Goal: Task Accomplishment & Management: Use online tool/utility

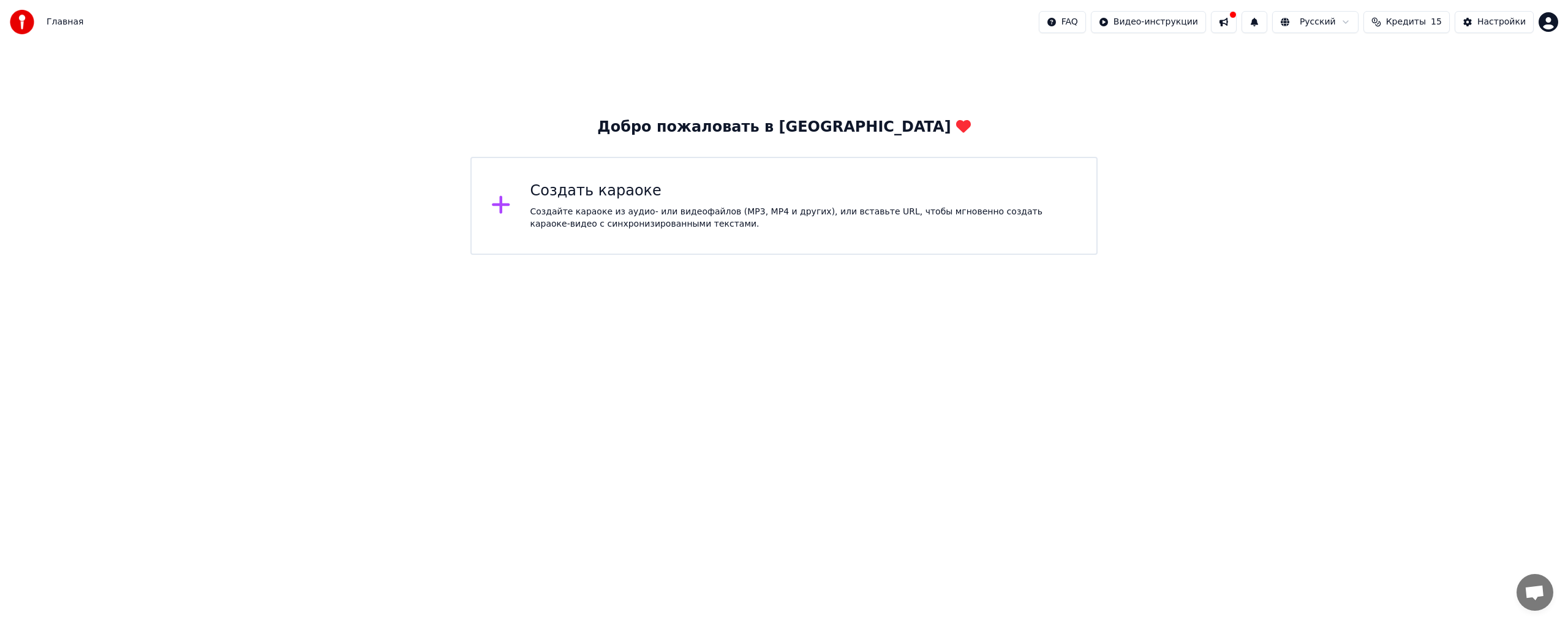
click at [736, 223] on div "Создайте караоке из аудио- или видеофайлов (MP3, MP4 и других), или вставьте UR…" at bounding box center [804, 218] width 547 height 25
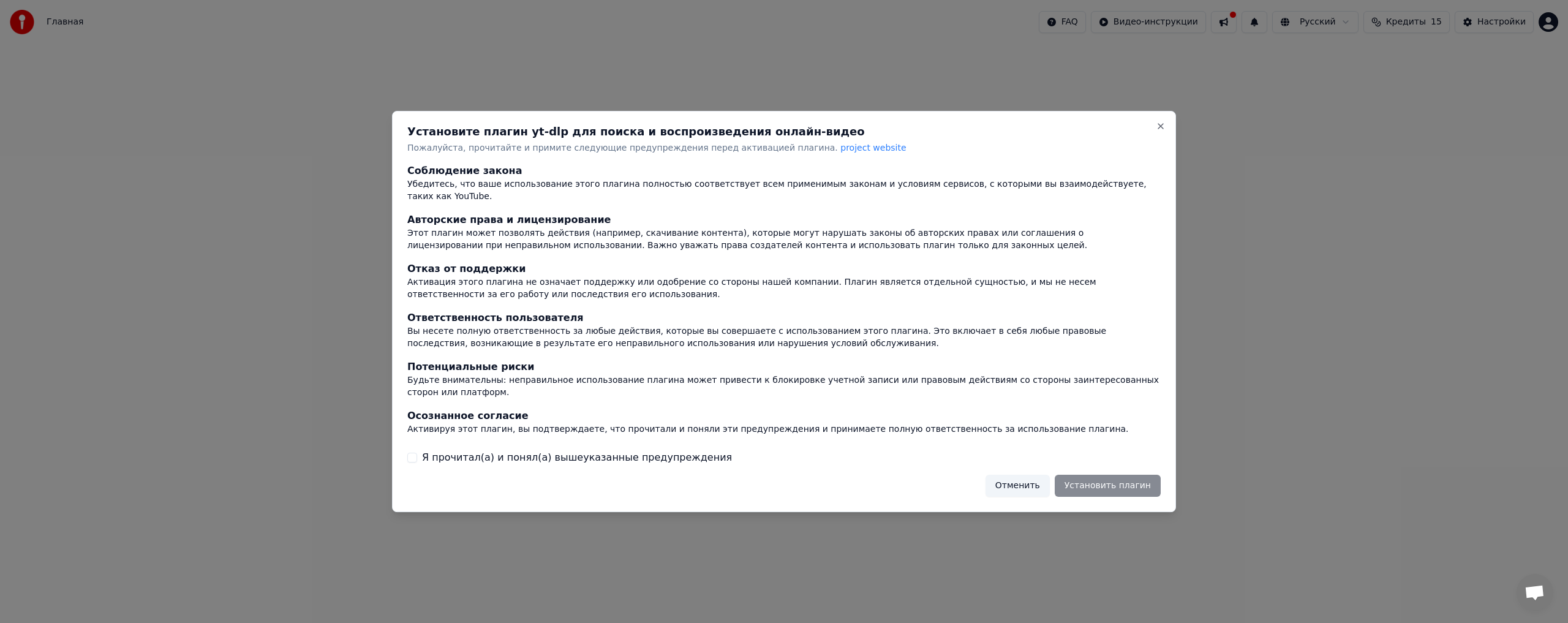
click at [1157, 142] on div "Установите плагин yt-dlp для поиска и воспроизведения онлайн-видео Пожалуйста, …" at bounding box center [784, 311] width 784 height 402
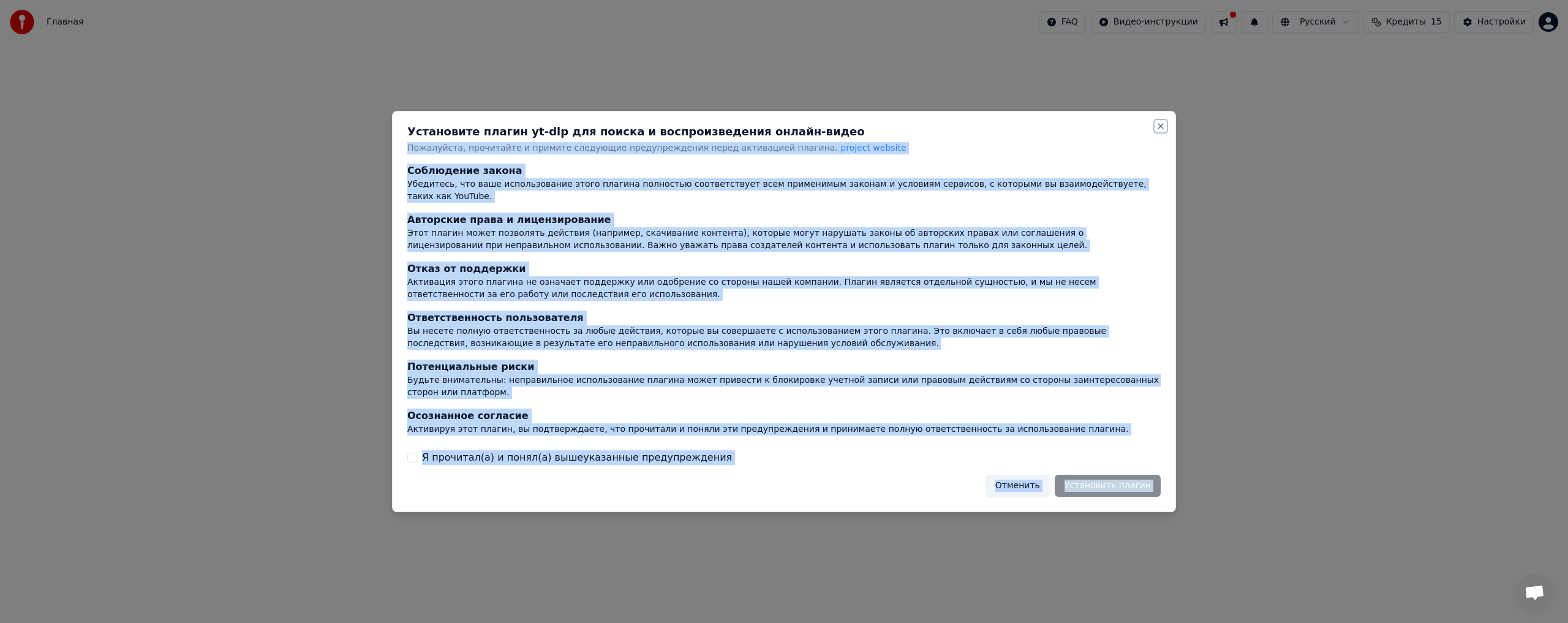
click at [1157, 131] on button "Close" at bounding box center [1161, 126] width 10 height 10
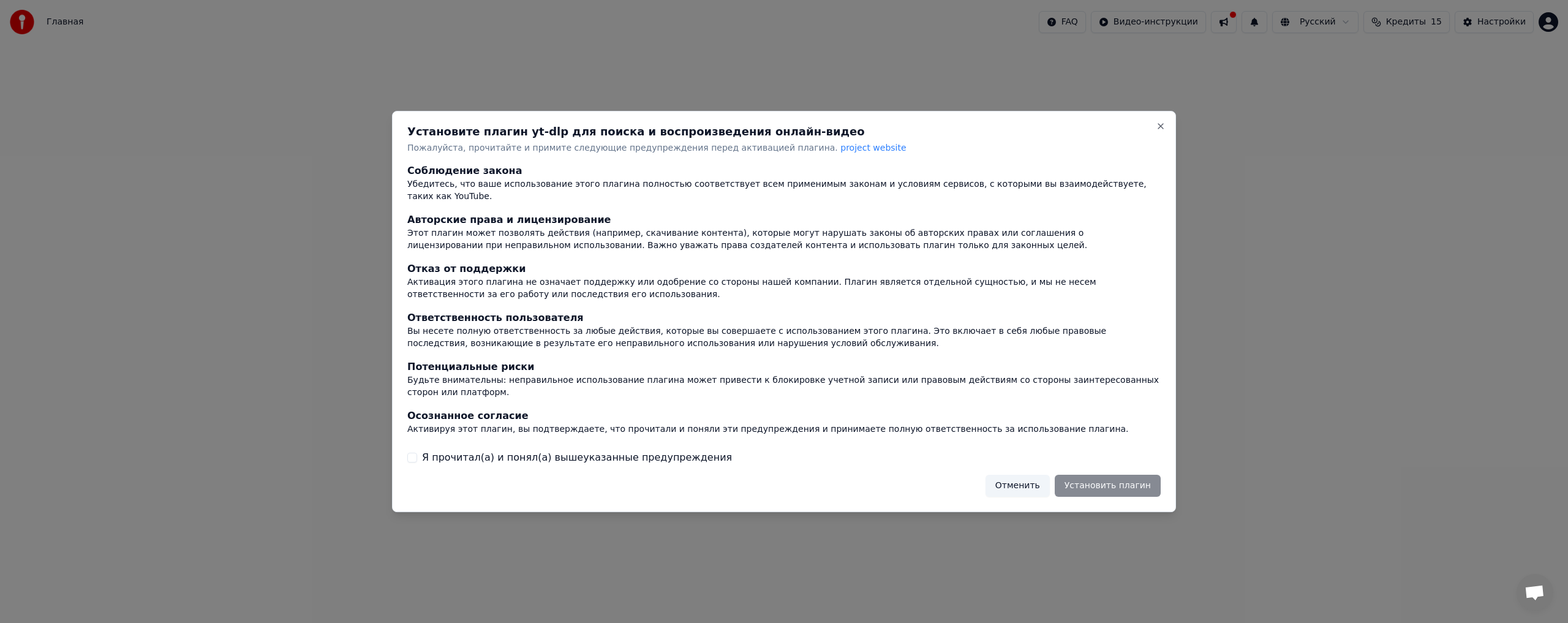
click at [1352, 137] on div at bounding box center [784, 311] width 1568 height 623
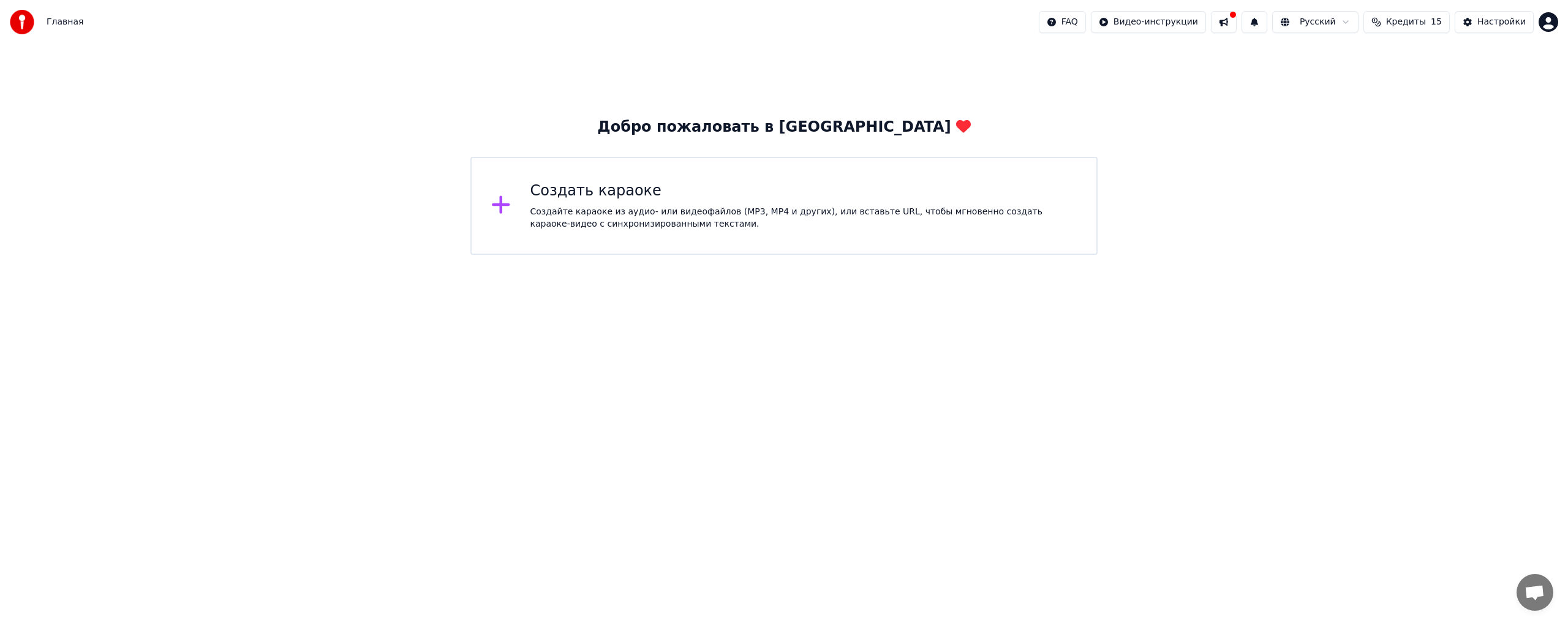
click at [699, 212] on div "Создайте караоке из аудио- или видеофайлов (MP3, MP4 и других), или вставьте UR…" at bounding box center [804, 218] width 547 height 25
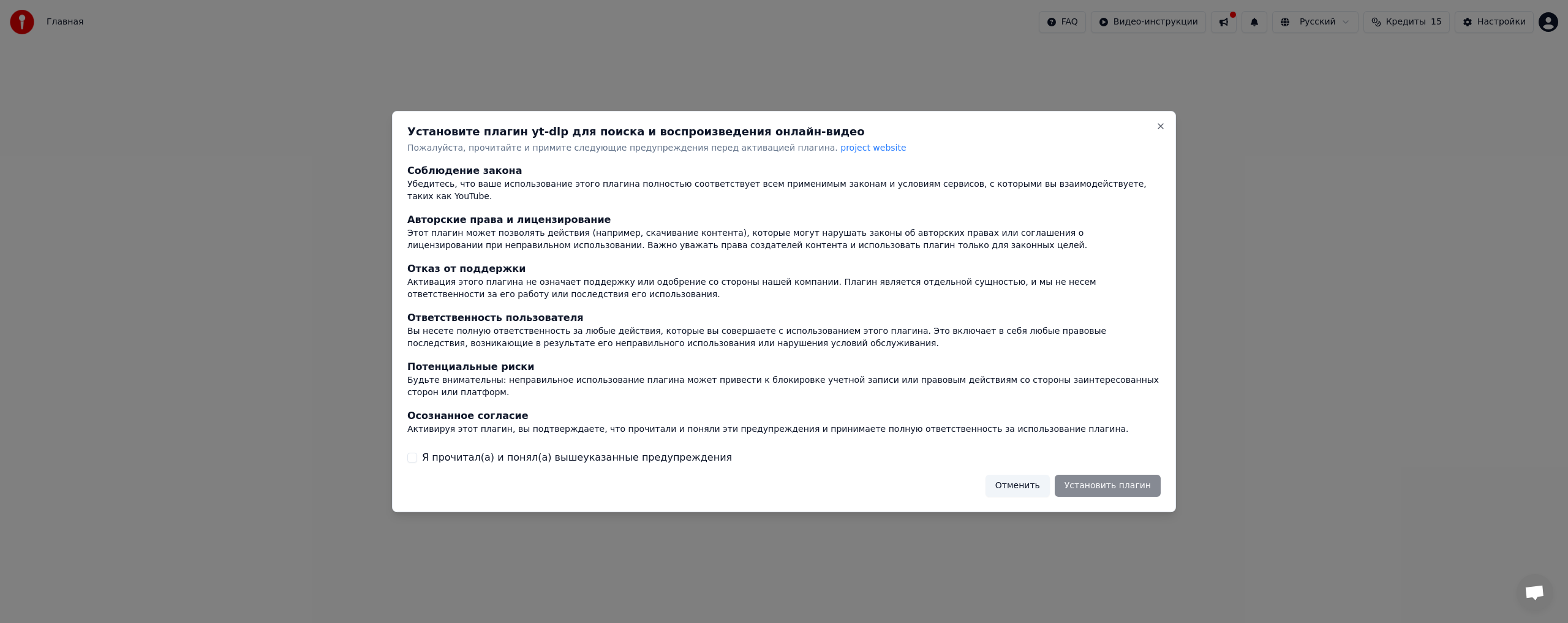
click at [413, 452] on button "Я прочитал(а) и понял(а) вышеуказанные предупреждения" at bounding box center [412, 457] width 10 height 10
click at [1134, 475] on button "Установить плагин" at bounding box center [1107, 486] width 106 height 22
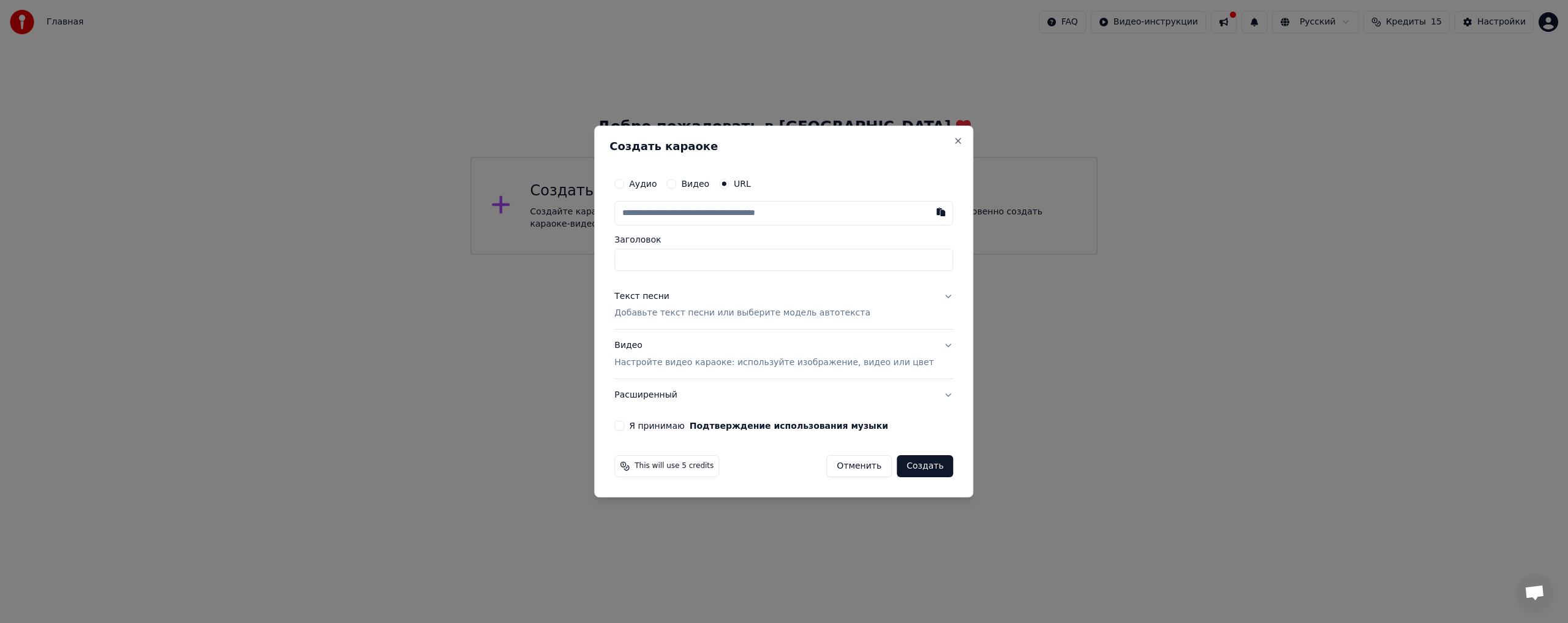
click at [676, 183] on button "Видео" at bounding box center [671, 184] width 10 height 10
click at [673, 214] on div "Выбрать файл" at bounding box center [657, 214] width 85 height 22
click at [738, 255] on input "Заголовок" at bounding box center [784, 259] width 338 height 22
type input "**********"
drag, startPoint x: 793, startPoint y: 257, endPoint x: 581, endPoint y: 259, distance: 212.0
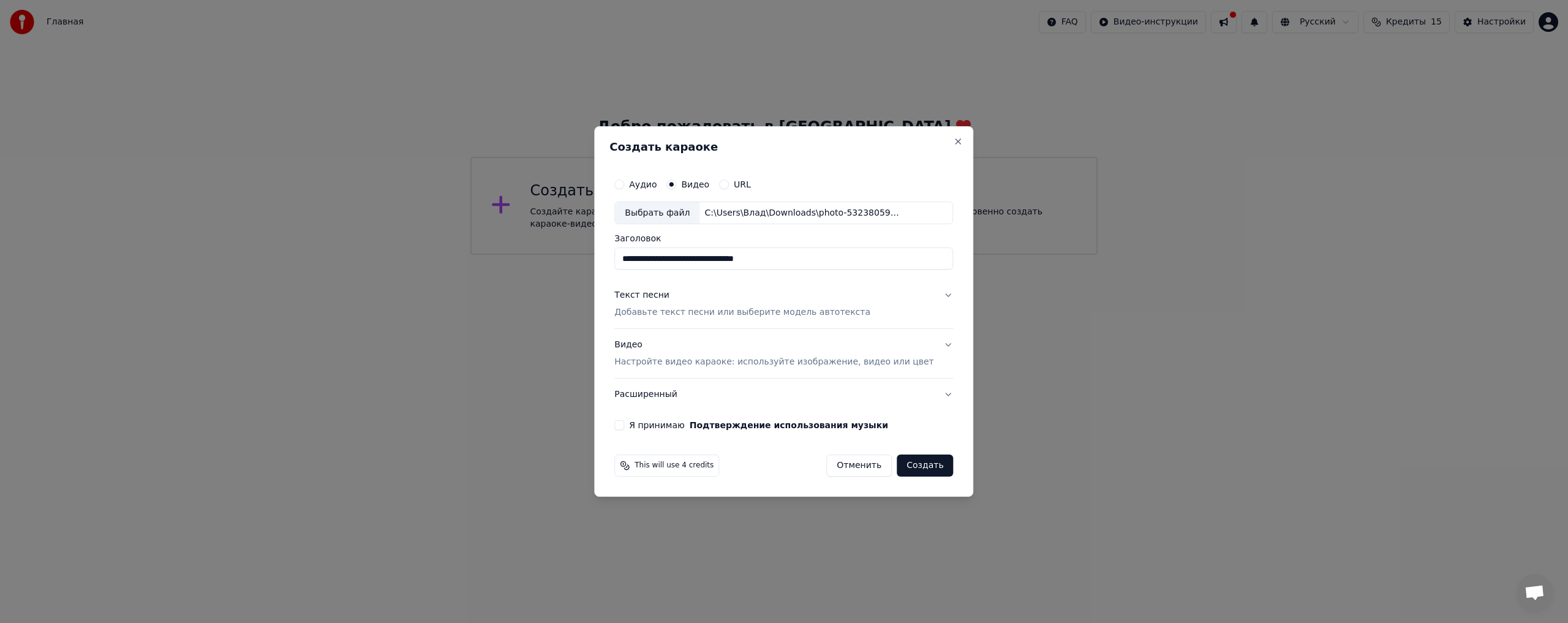
click at [581, 255] on body "**********" at bounding box center [784, 127] width 1568 height 255
type input "*"
type input "**********"
click at [730, 312] on p "Добавьте текст песни или выберите модель автотекста" at bounding box center [742, 312] width 256 height 12
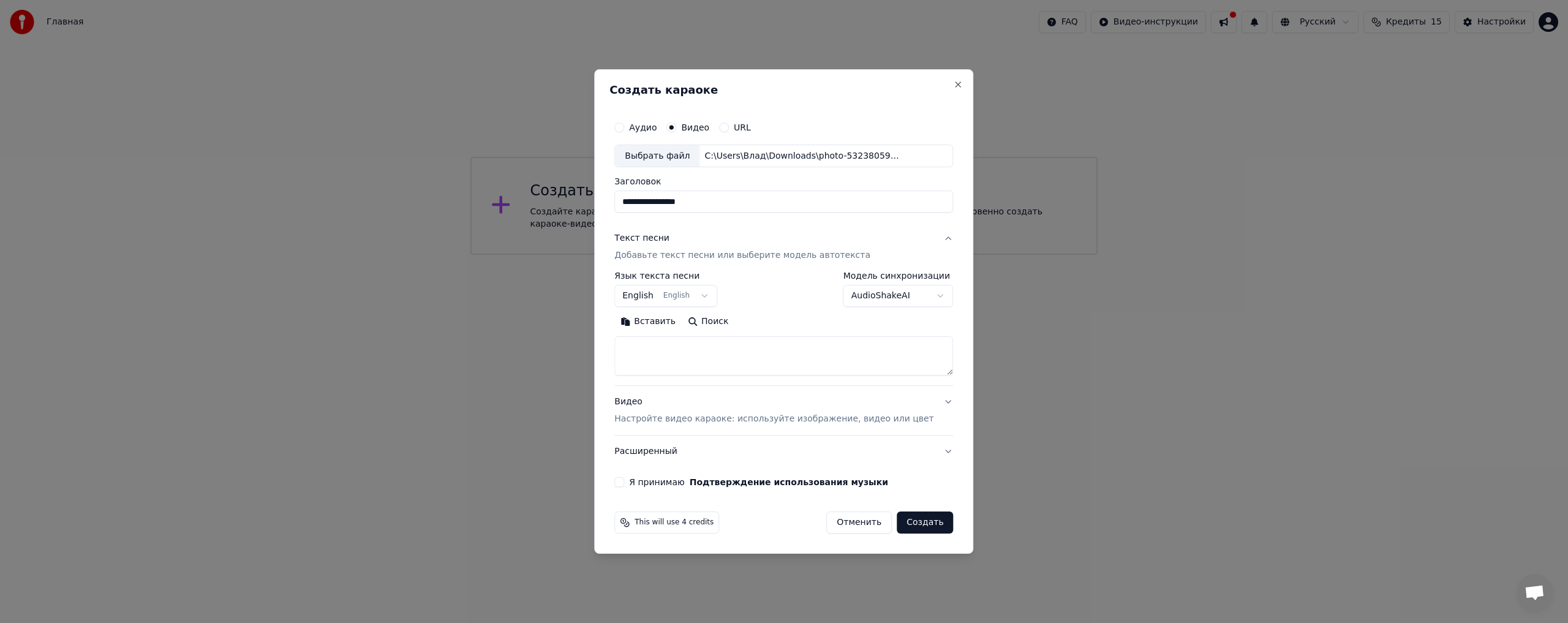
click at [827, 359] on textarea at bounding box center [784, 357] width 338 height 39
paste textarea "**********"
click at [784, 322] on button "Развернуть" at bounding box center [774, 322] width 77 height 20
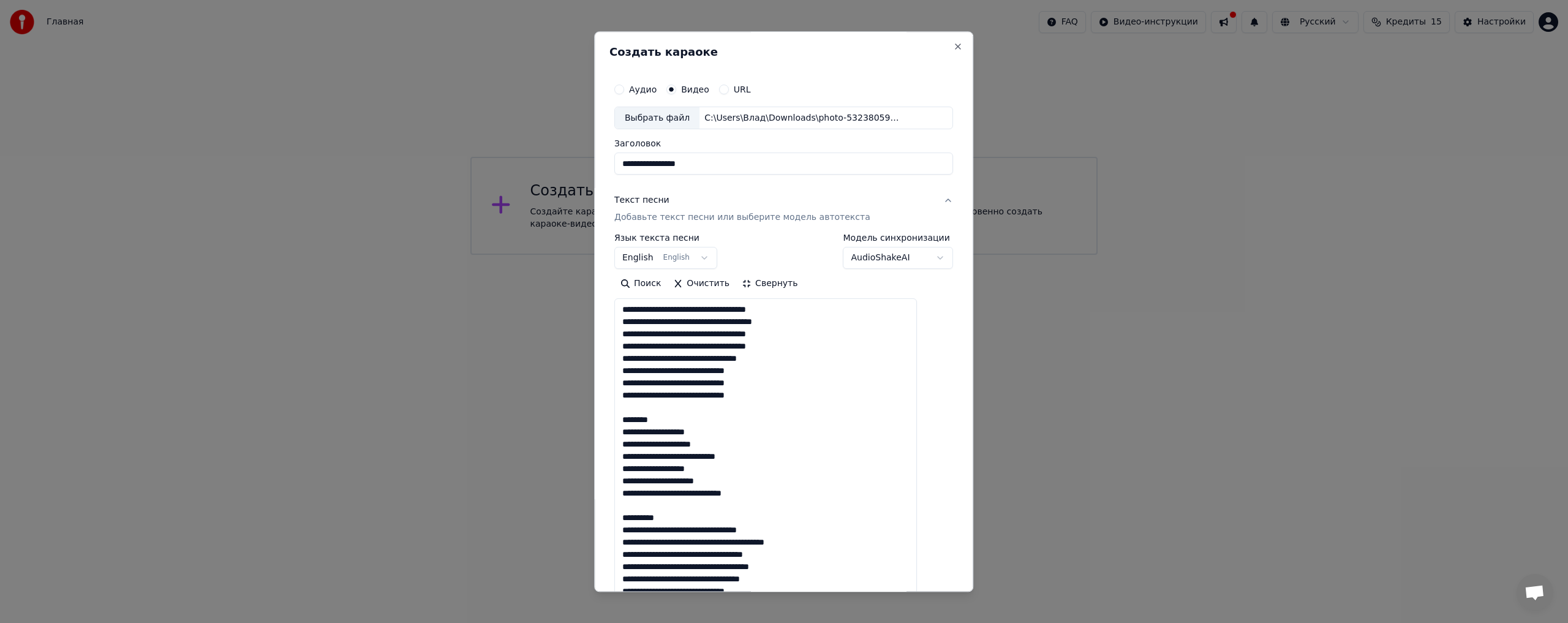
drag, startPoint x: 674, startPoint y: 420, endPoint x: 630, endPoint y: 421, distance: 44.0
drag, startPoint x: 687, startPoint y: 506, endPoint x: 629, endPoint y: 503, distance: 58.1
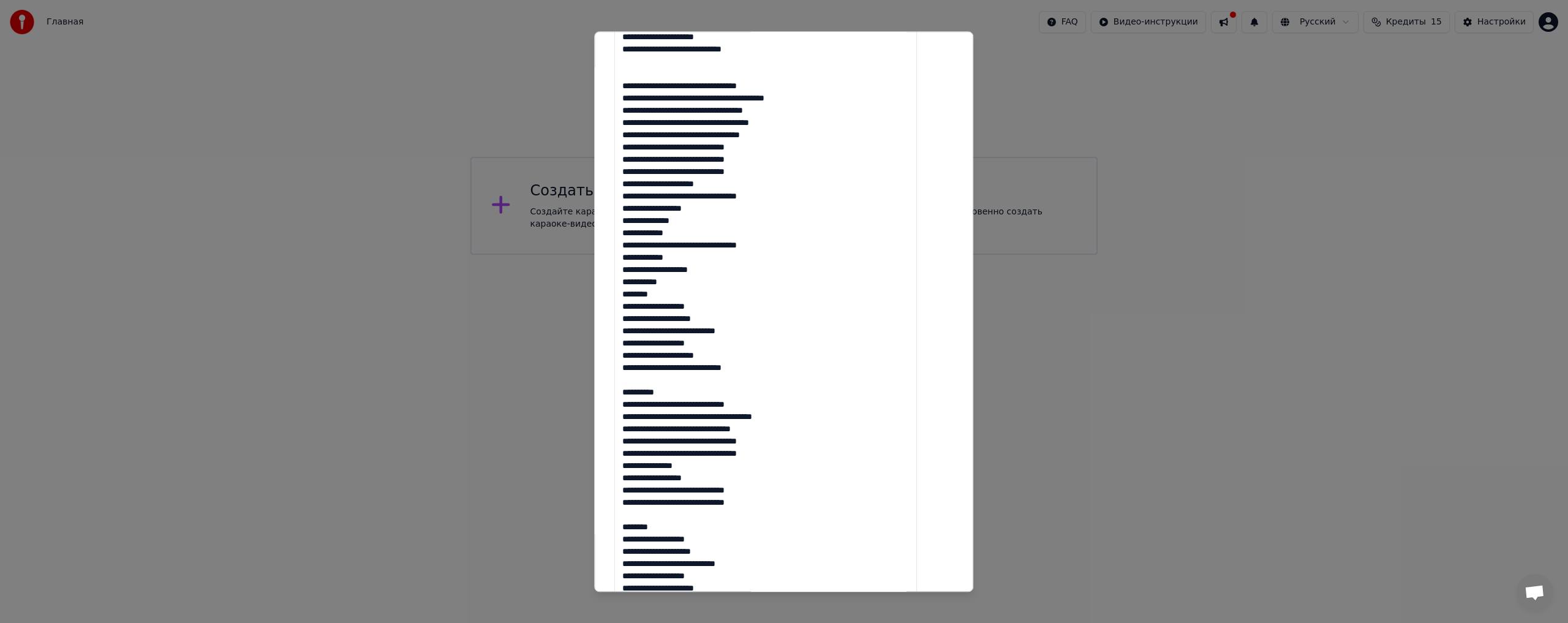
scroll to position [429, 0]
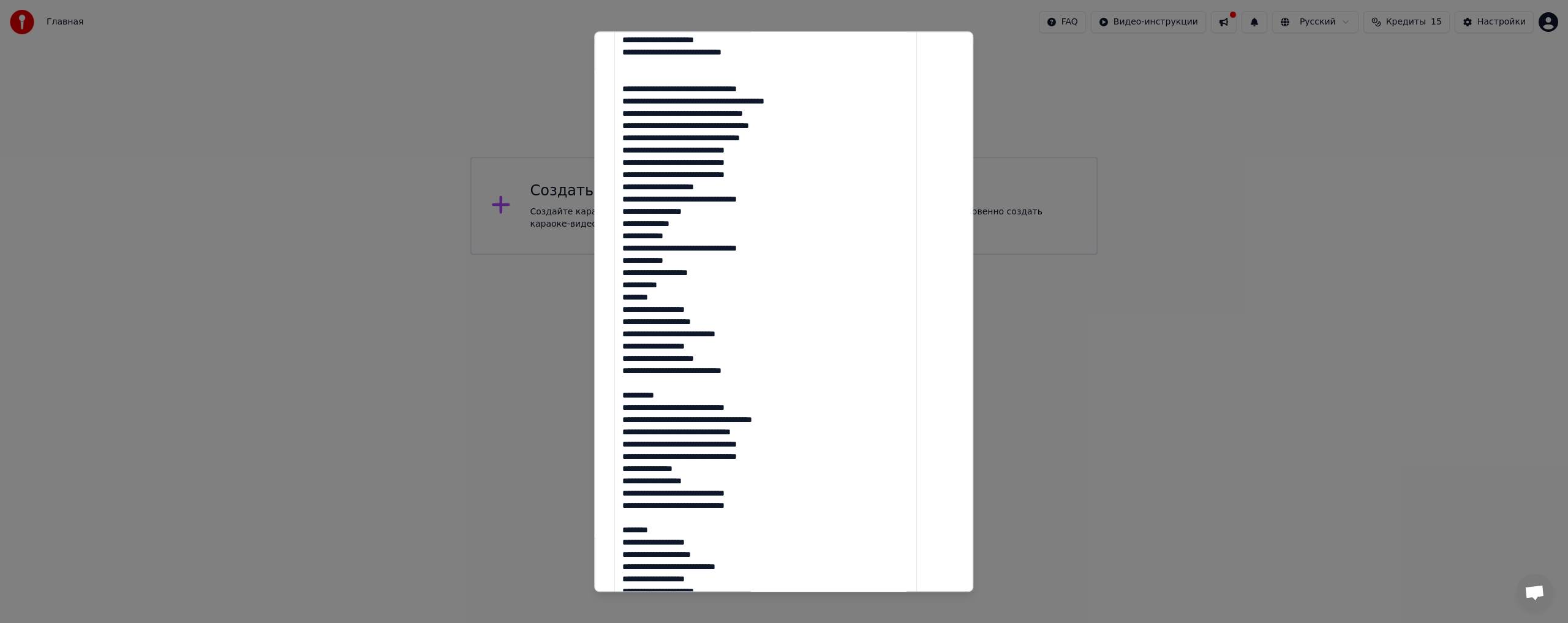
drag, startPoint x: 676, startPoint y: 298, endPoint x: 638, endPoint y: 187, distance: 117.3
click at [638, 187] on textarea at bounding box center [765, 285] width 303 height 830
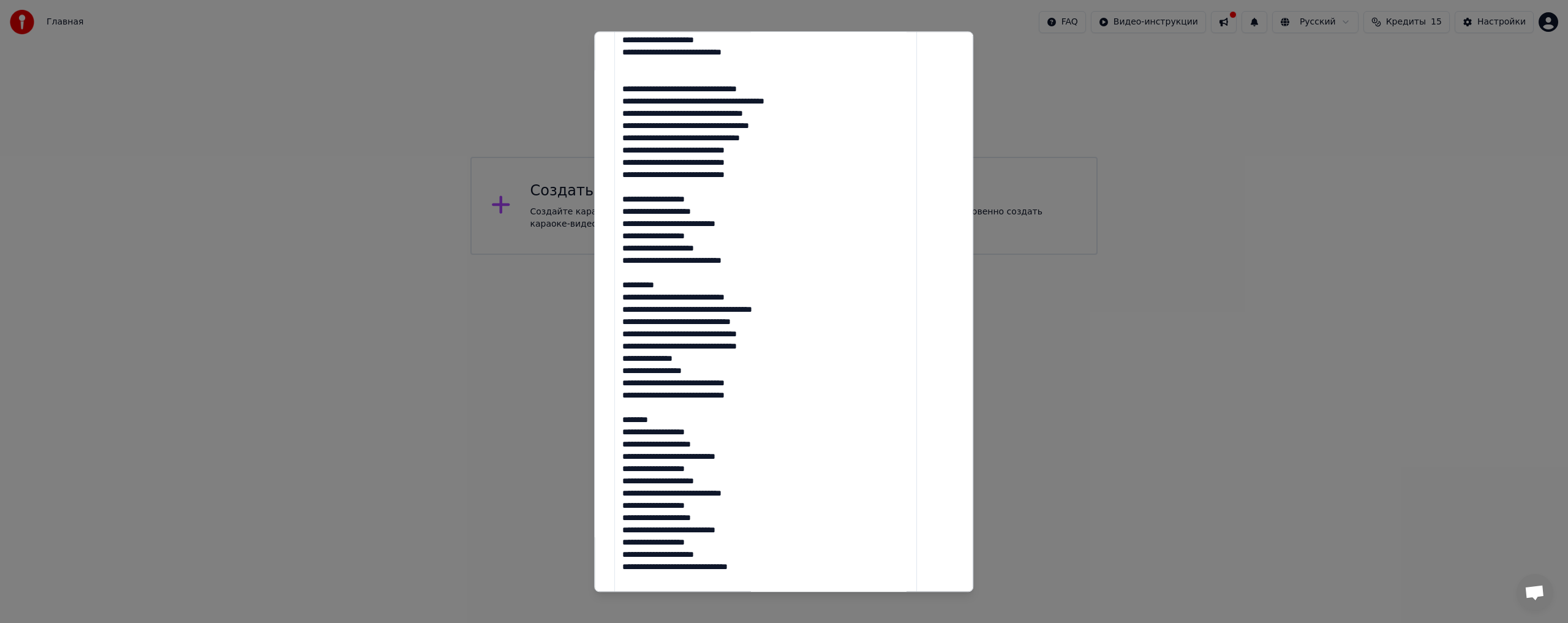
drag, startPoint x: 678, startPoint y: 285, endPoint x: 627, endPoint y: 285, distance: 51.0
click at [627, 285] on div "**********" at bounding box center [783, 230] width 348 height 1173
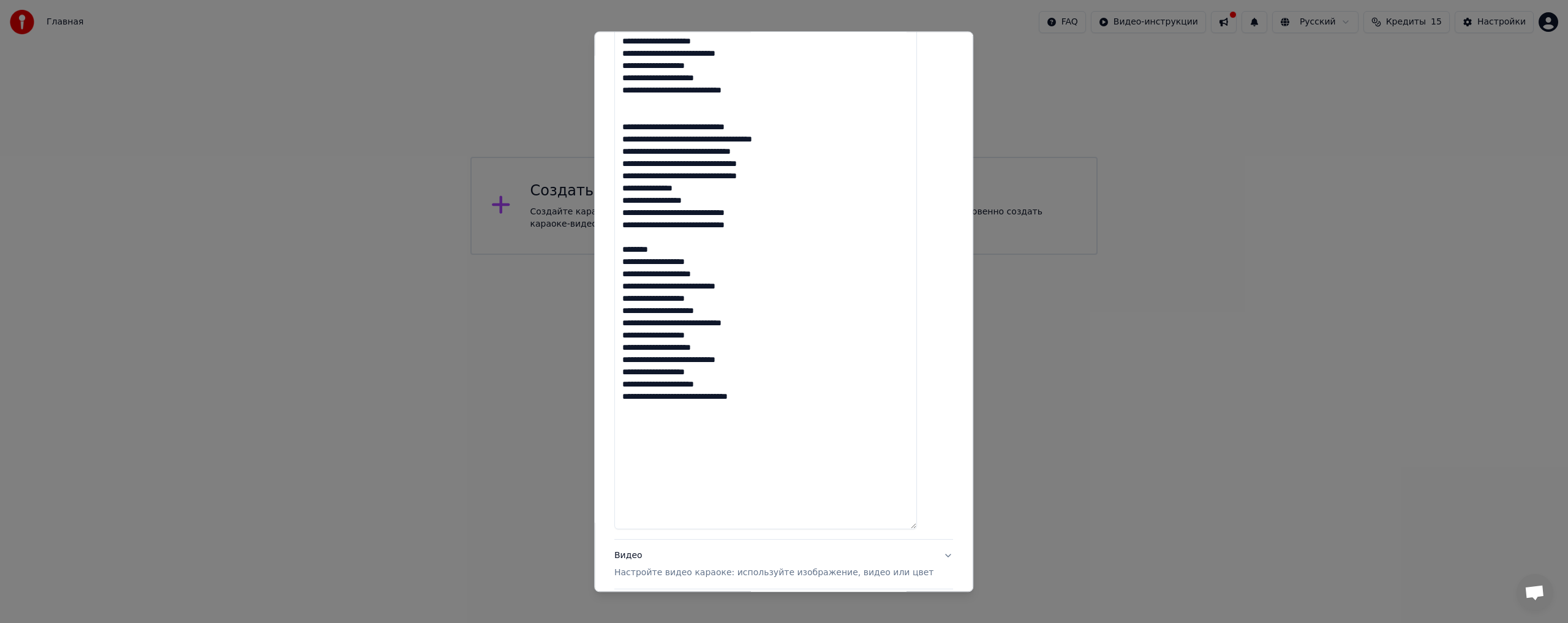
scroll to position [613, 0]
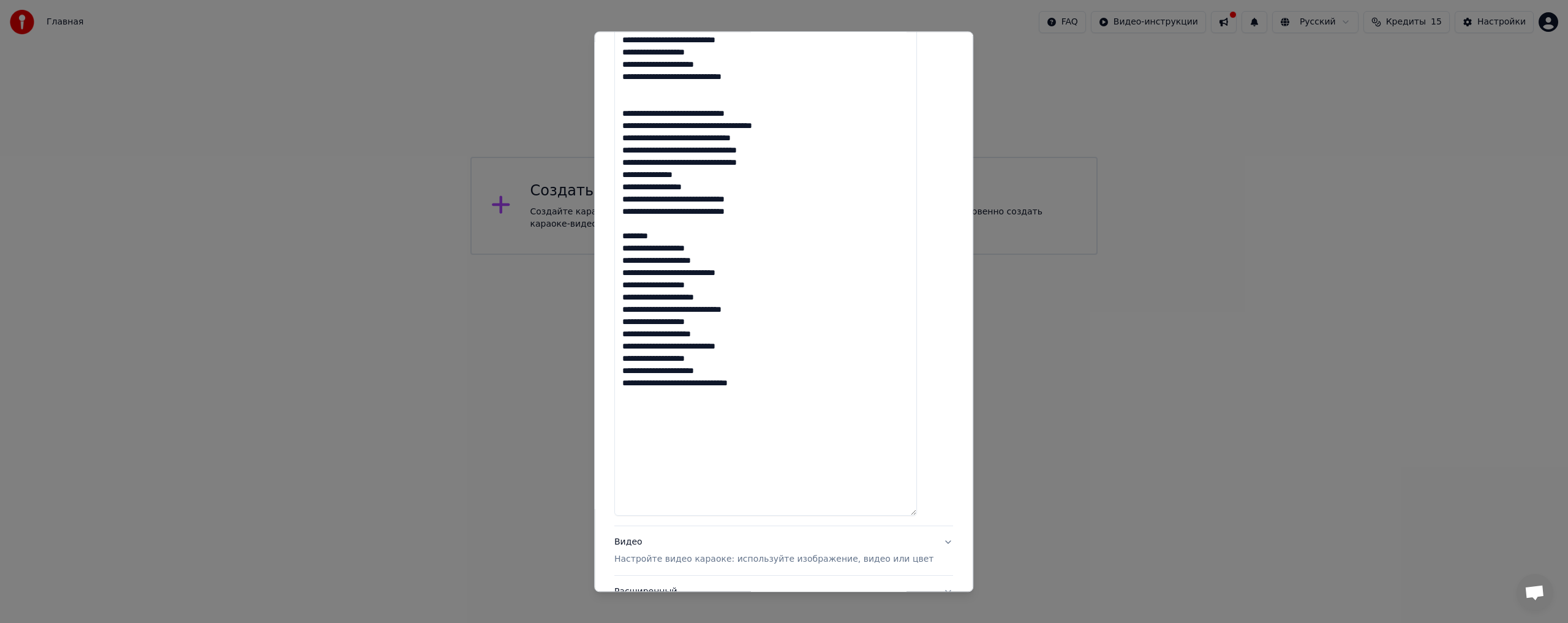
drag, startPoint x: 683, startPoint y: 234, endPoint x: 622, endPoint y: 237, distance: 61.1
click at [624, 237] on div "**********" at bounding box center [783, 46] width 348 height 1173
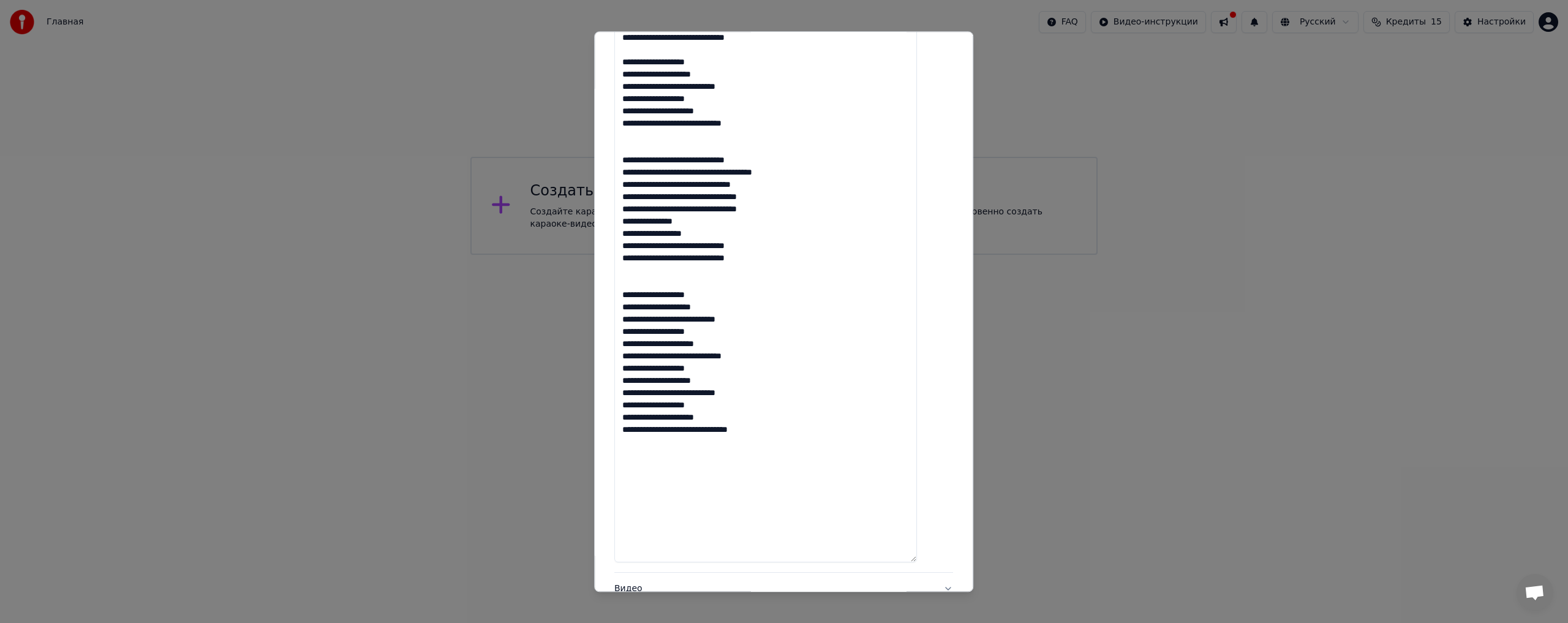
scroll to position [715, 0]
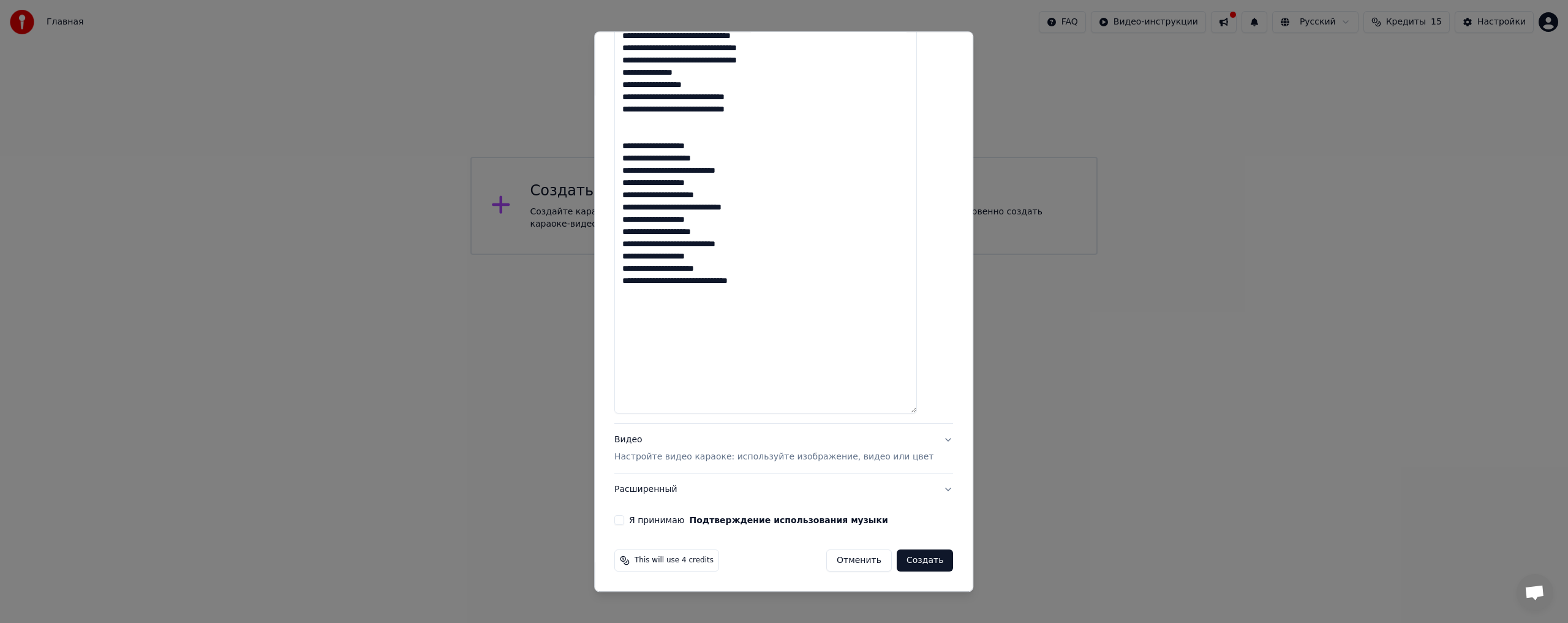
drag, startPoint x: 661, startPoint y: 409, endPoint x: 648, endPoint y: 327, distance: 83.0
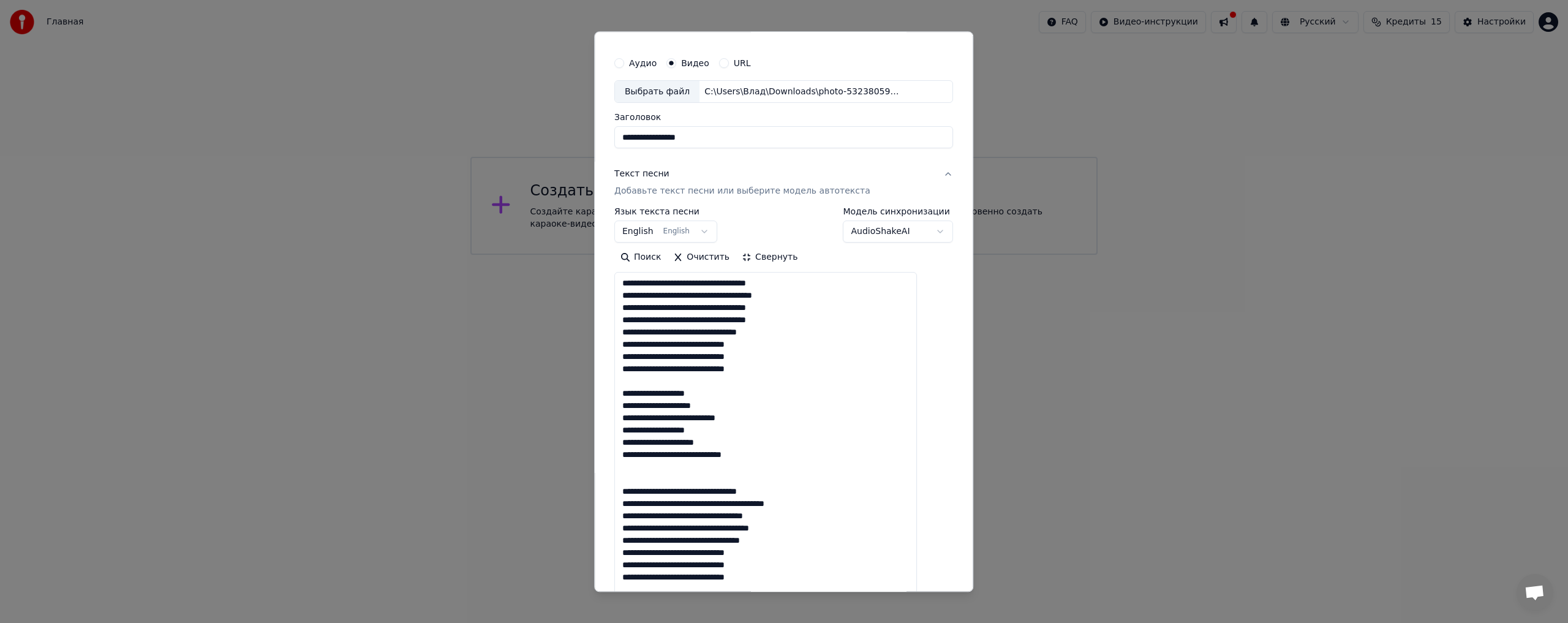
scroll to position [0, 0]
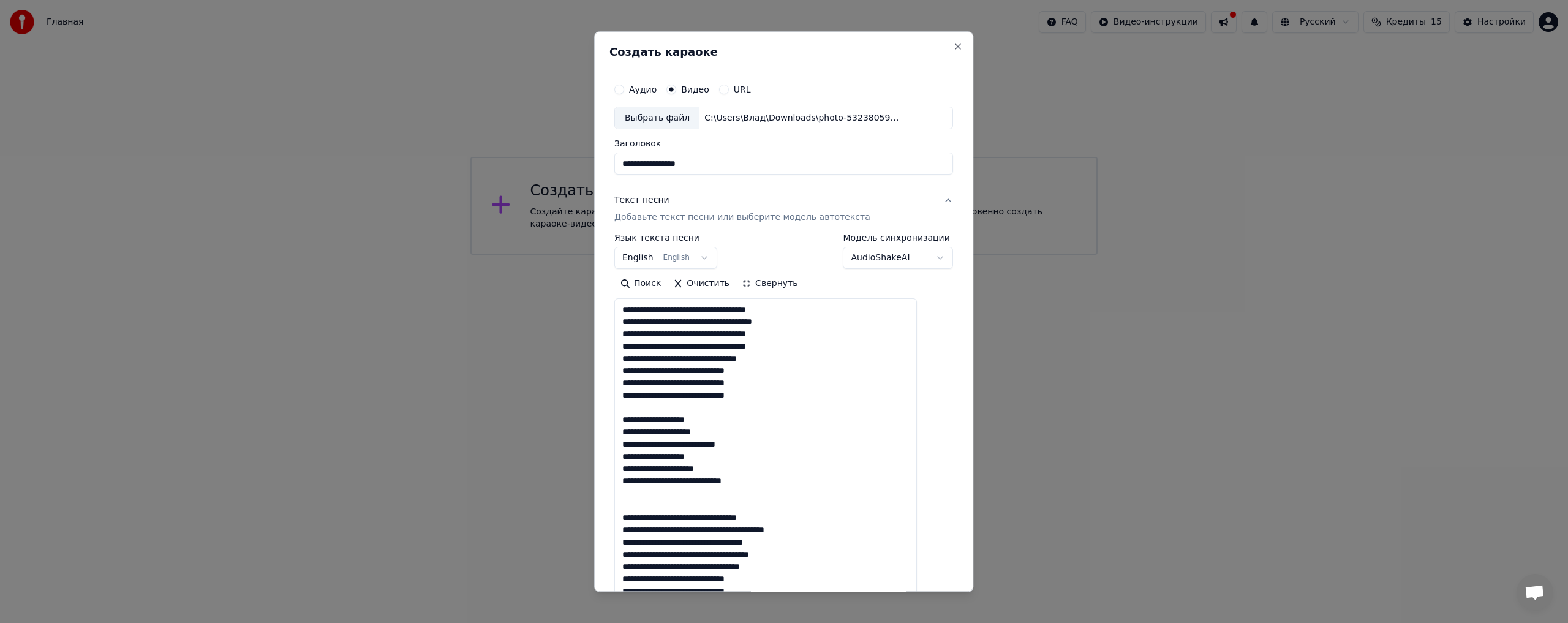
type textarea "**********"
click at [779, 280] on button "Свернуть" at bounding box center [769, 284] width 68 height 20
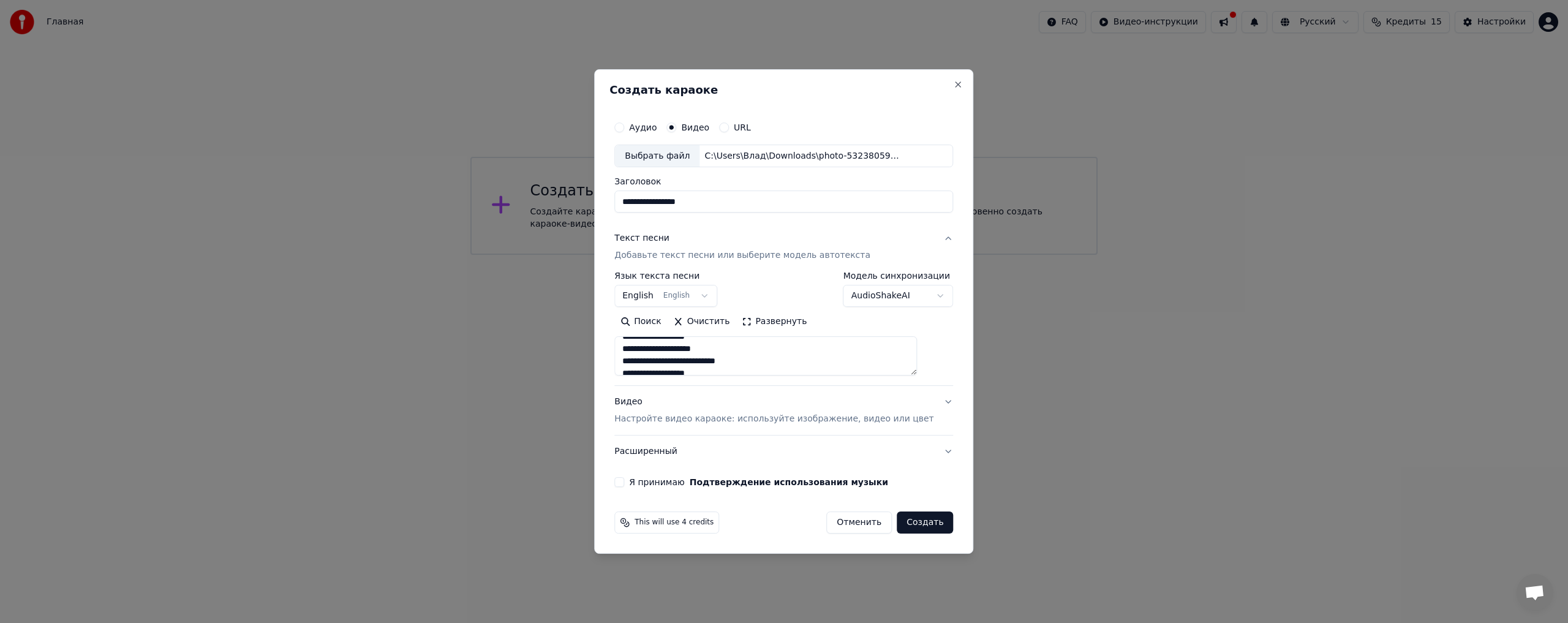
scroll to position [122, 0]
click at [731, 418] on p "Настройте видео караоке: используйте изображение, видео или цвет" at bounding box center [774, 419] width 319 height 12
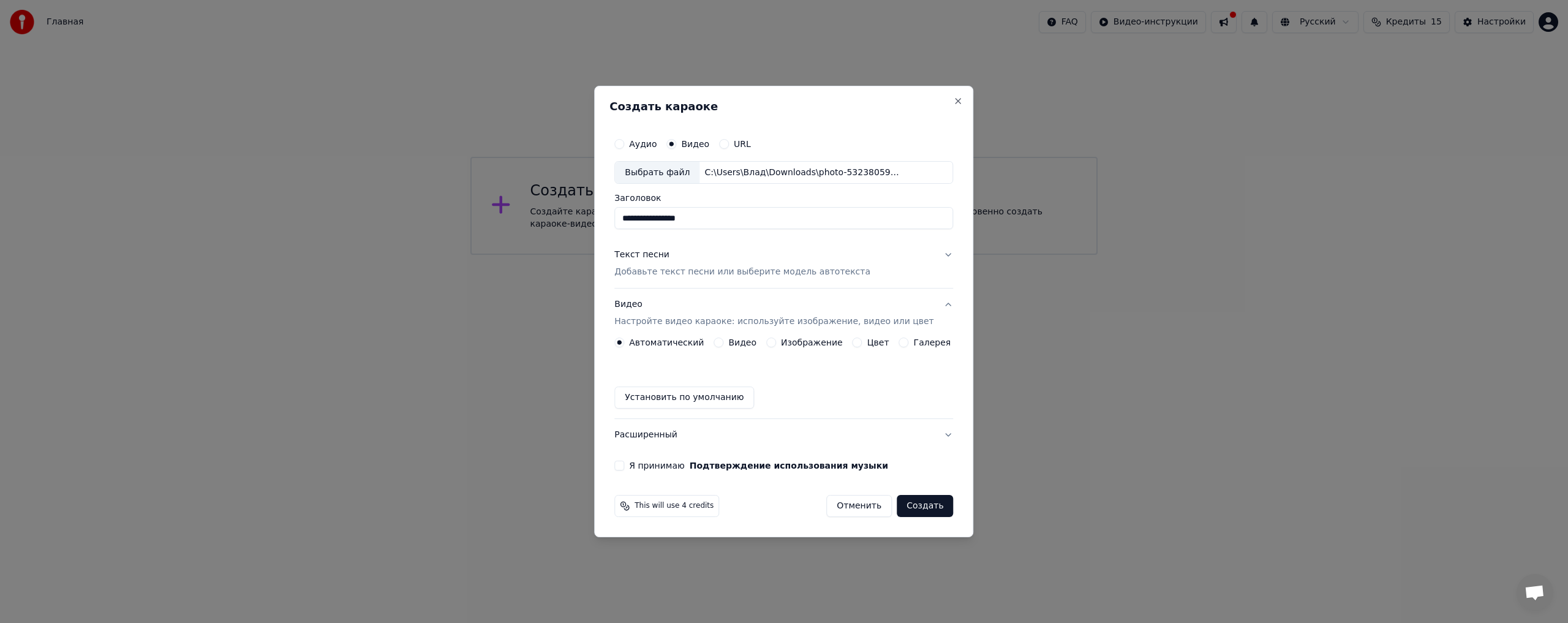
click at [899, 343] on button "Галерея" at bounding box center [903, 342] width 10 height 10
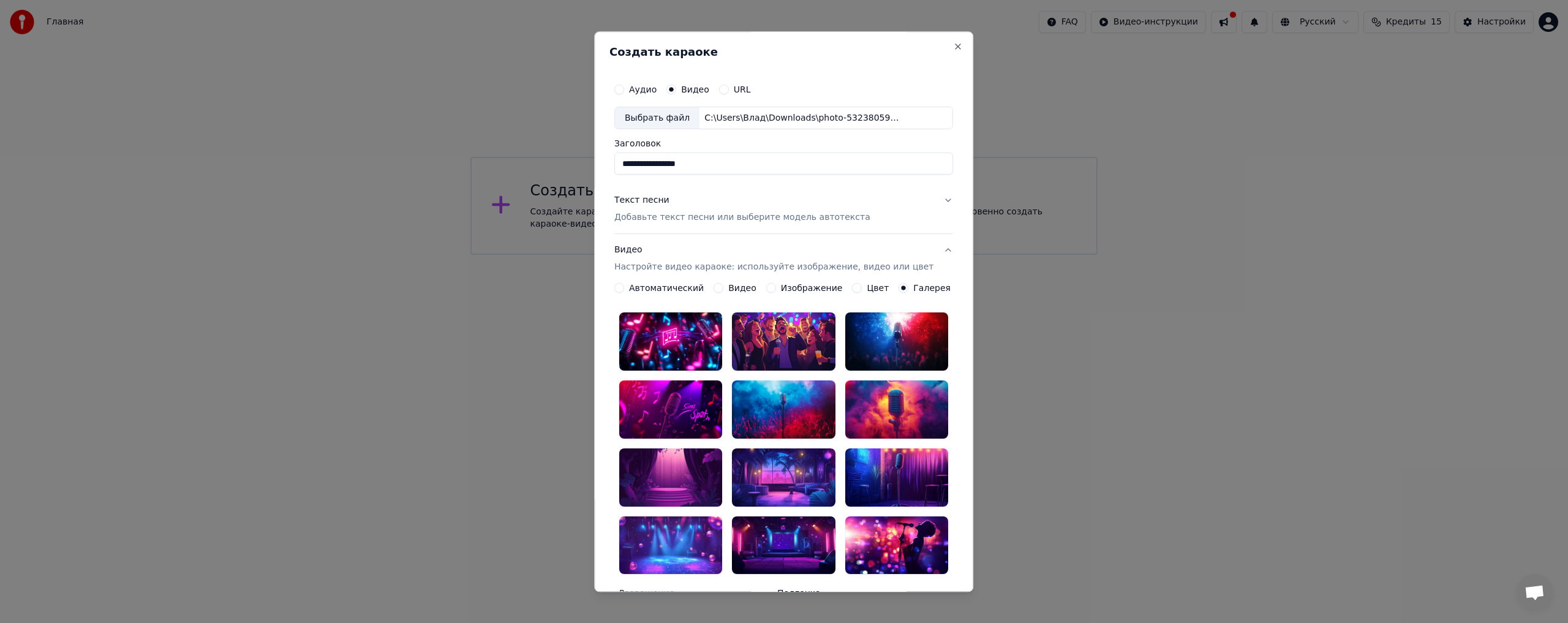
click at [648, 288] on label "Автоматический" at bounding box center [666, 288] width 75 height 8
click at [624, 288] on button "Автоматический" at bounding box center [619, 288] width 10 height 10
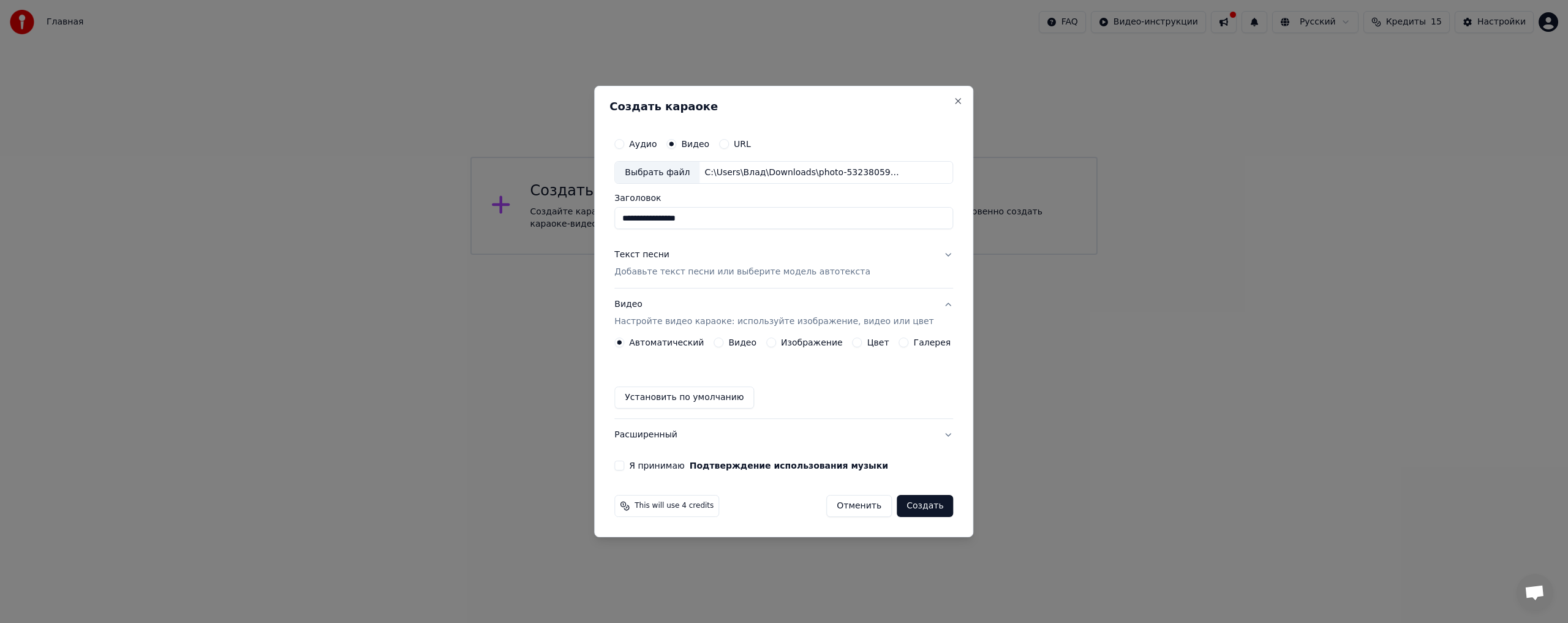
click at [737, 344] on label "Видео" at bounding box center [742, 342] width 28 height 8
click at [723, 344] on button "Видео" at bounding box center [718, 342] width 10 height 10
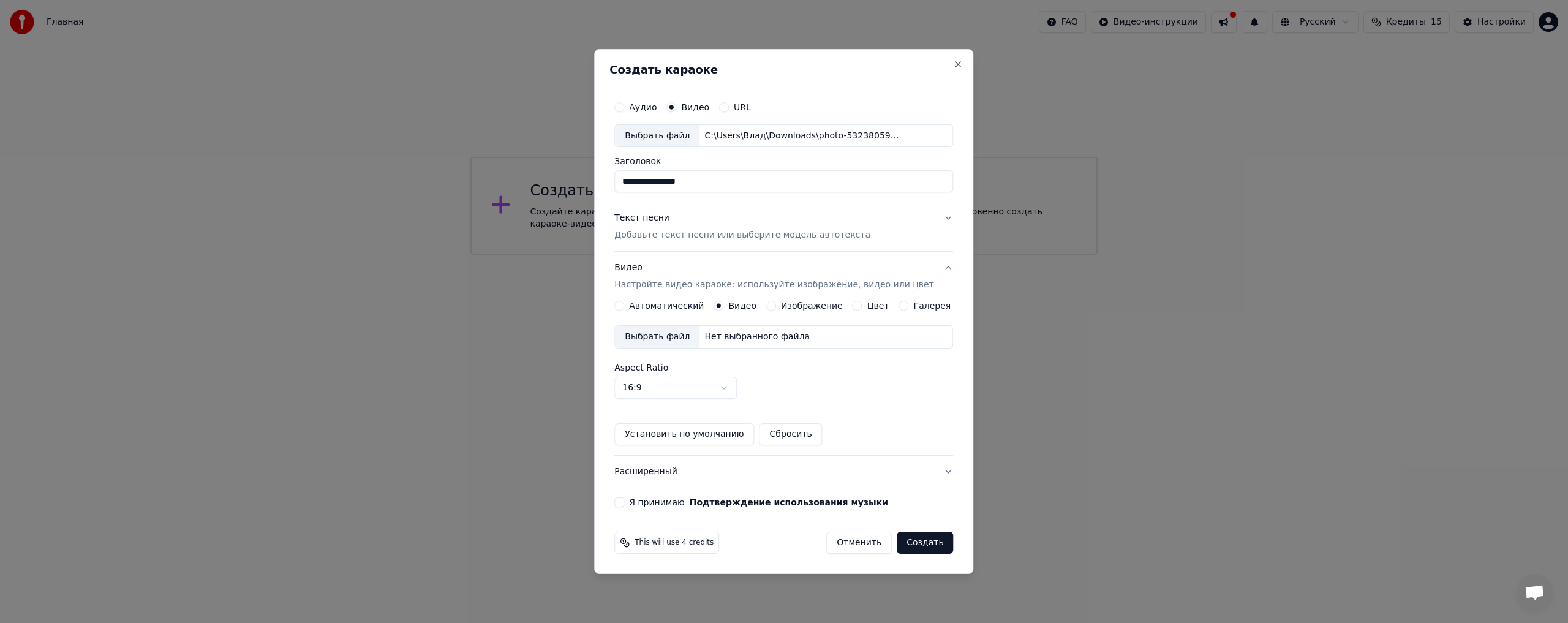
click at [674, 309] on label "Автоматический" at bounding box center [666, 305] width 75 height 8
click at [624, 309] on button "Автоматический" at bounding box center [619, 305] width 10 height 10
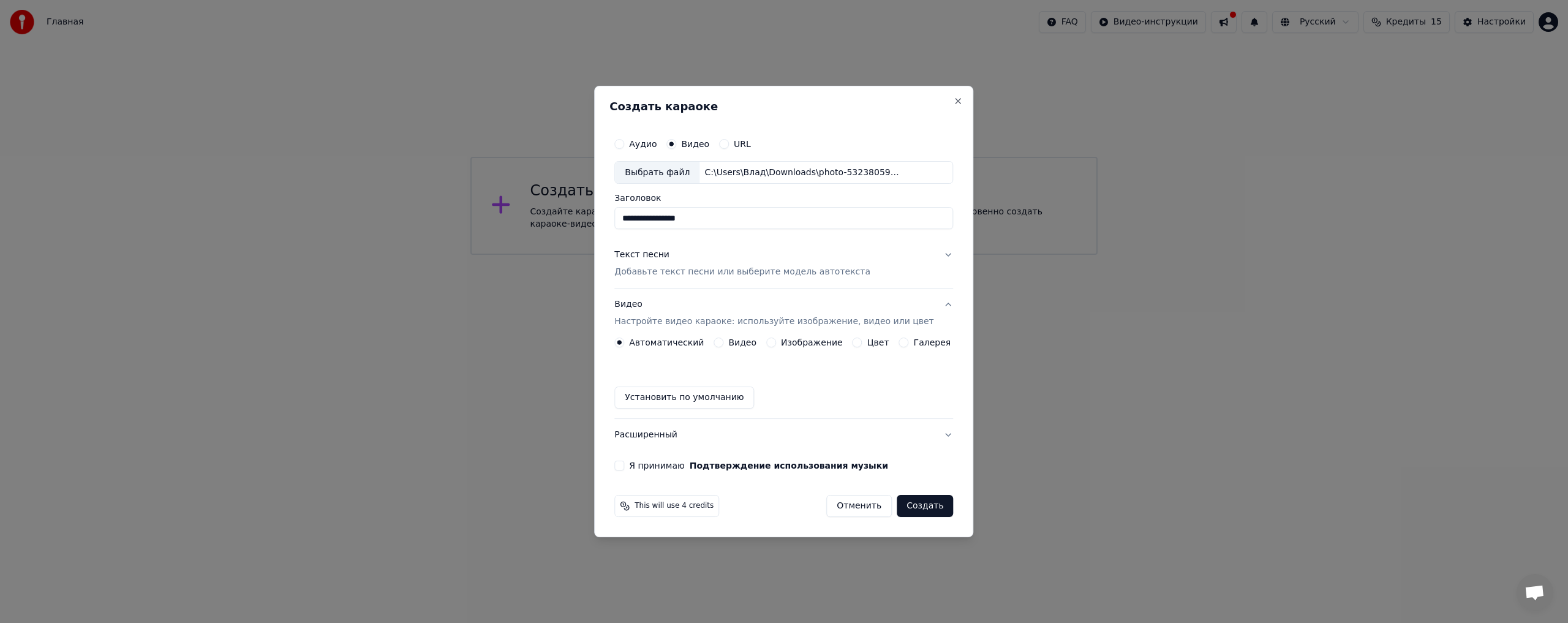
click at [812, 343] on label "Изображение" at bounding box center [812, 342] width 62 height 8
click at [776, 343] on button "Изображение" at bounding box center [771, 342] width 10 height 10
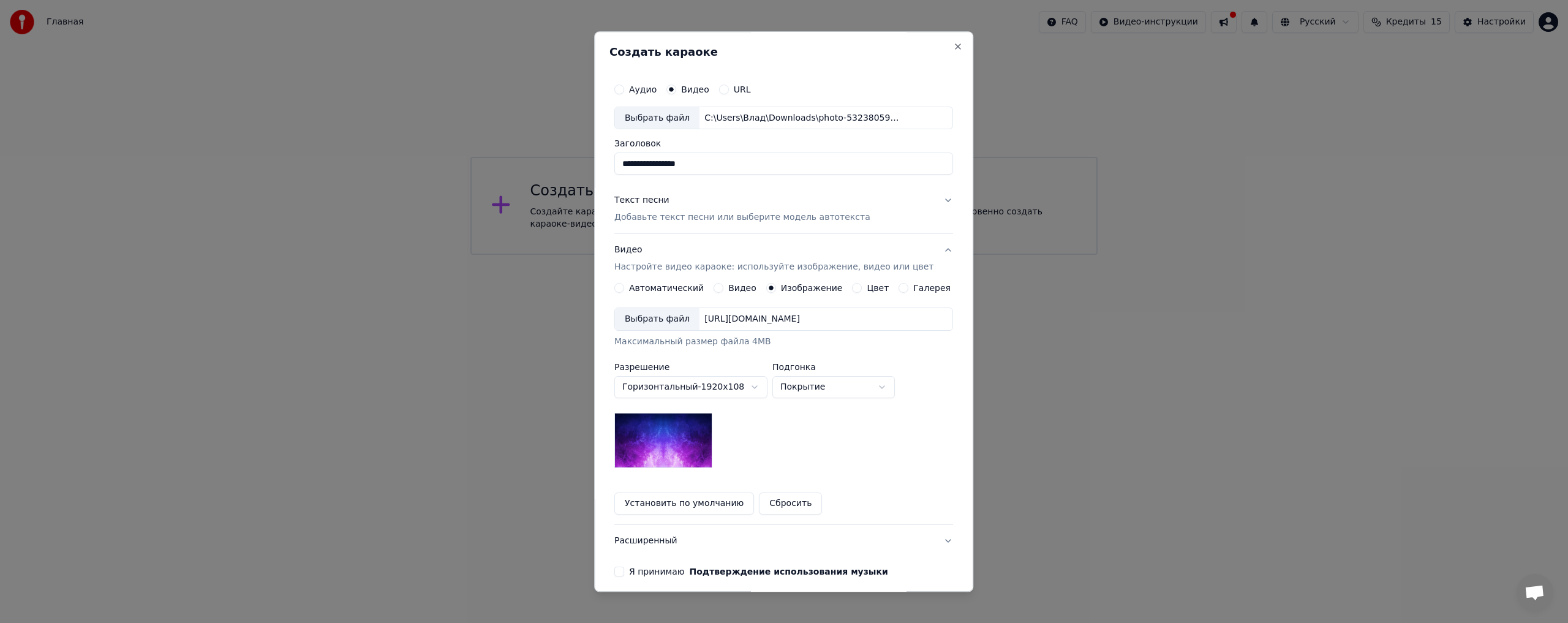
click at [867, 284] on label "Цвет" at bounding box center [878, 288] width 22 height 8
click at [859, 284] on button "Цвет" at bounding box center [857, 288] width 10 height 10
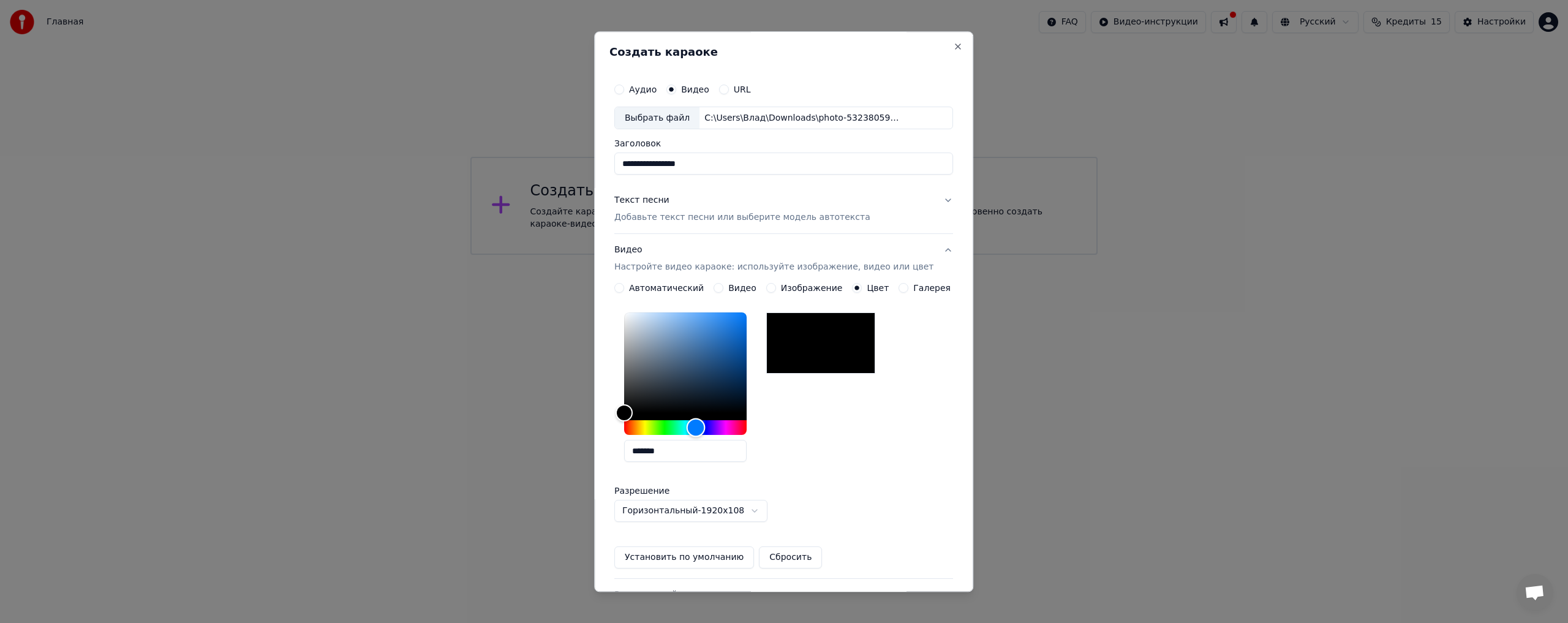
drag, startPoint x: 634, startPoint y: 427, endPoint x: 704, endPoint y: 425, distance: 70.0
click at [704, 425] on div "Hue" at bounding box center [696, 428] width 19 height 19
drag, startPoint x: 635, startPoint y: 411, endPoint x: 723, endPoint y: 365, distance: 99.3
click at [723, 365] on div "Color" at bounding box center [715, 365] width 19 height 19
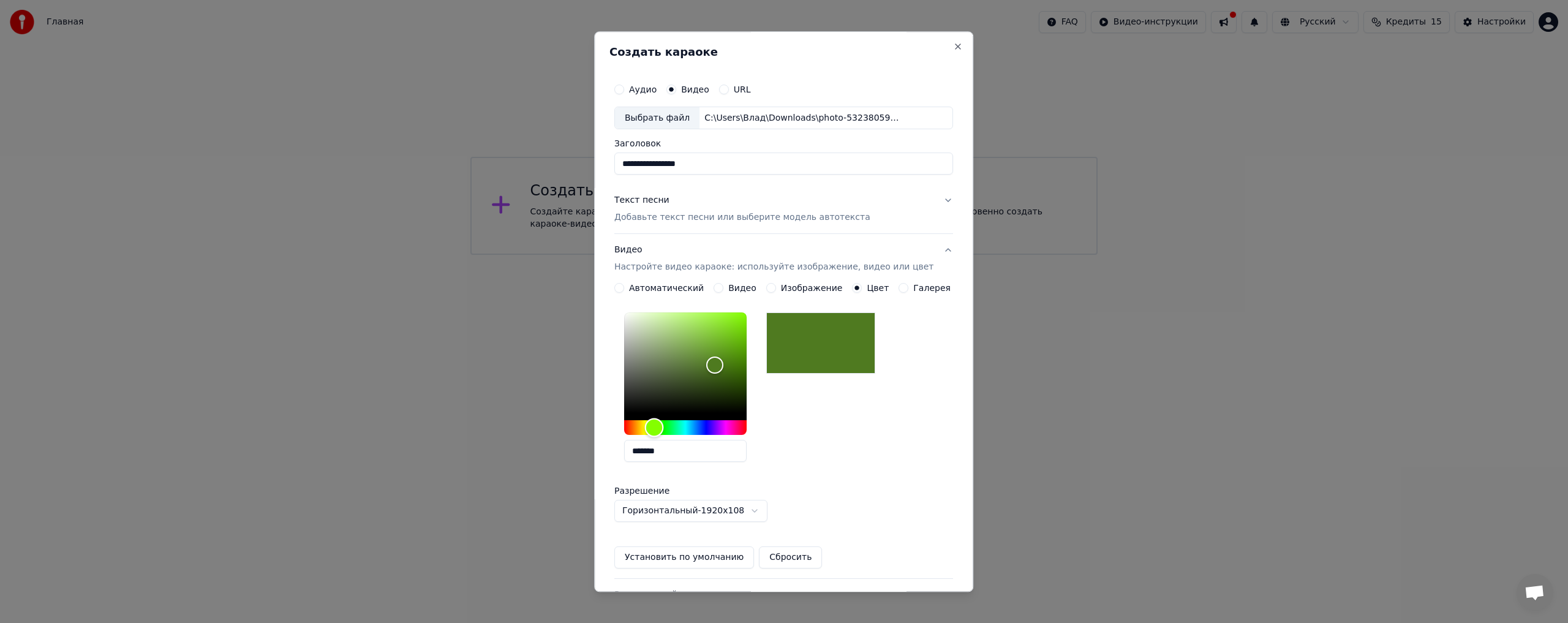
drag, startPoint x: 704, startPoint y: 425, endPoint x: 662, endPoint y: 431, distance: 42.4
click at [662, 431] on div "Hue" at bounding box center [654, 428] width 19 height 19
type input "*******"
drag, startPoint x: 723, startPoint y: 362, endPoint x: 695, endPoint y: 344, distance: 33.3
click at [695, 344] on div "Color" at bounding box center [686, 344] width 19 height 19
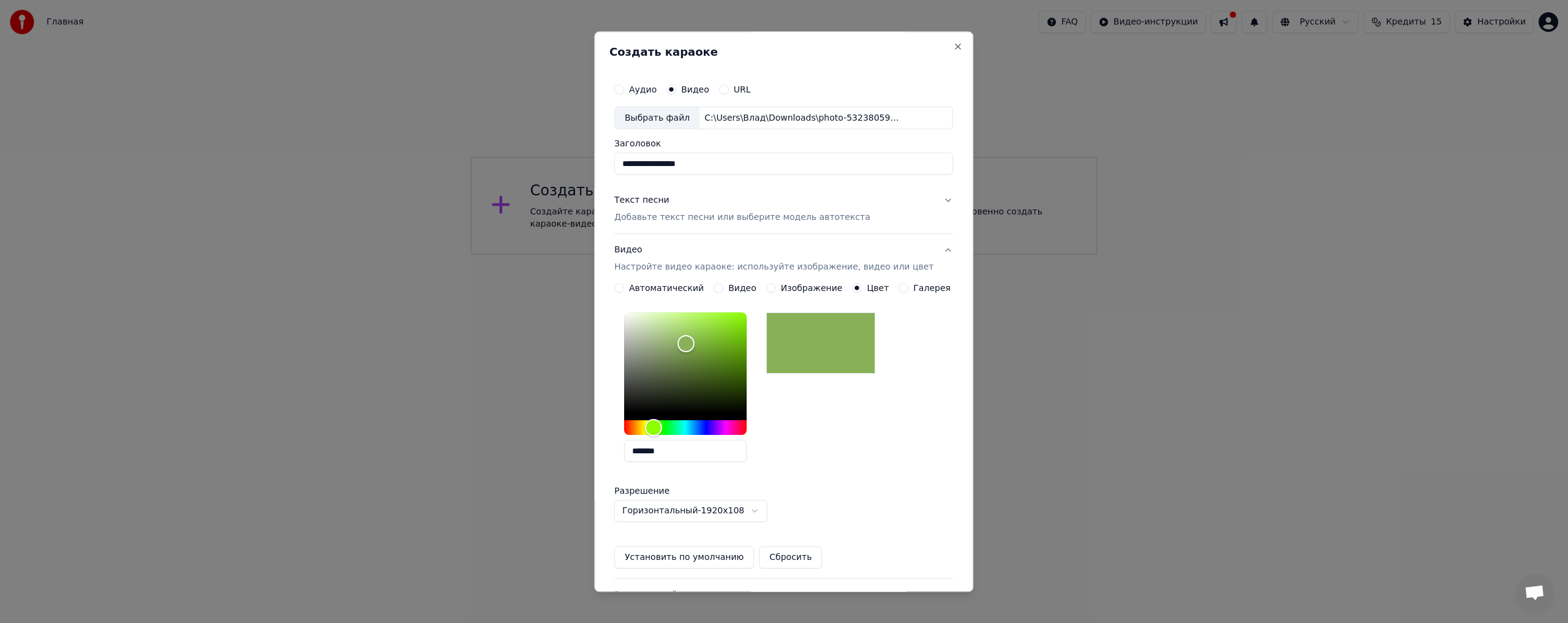
click at [881, 435] on div "*******" at bounding box center [784, 390] width 338 height 164
click at [914, 288] on label "Галерея" at bounding box center [932, 288] width 37 height 8
click at [903, 288] on button "Галерея" at bounding box center [903, 288] width 10 height 10
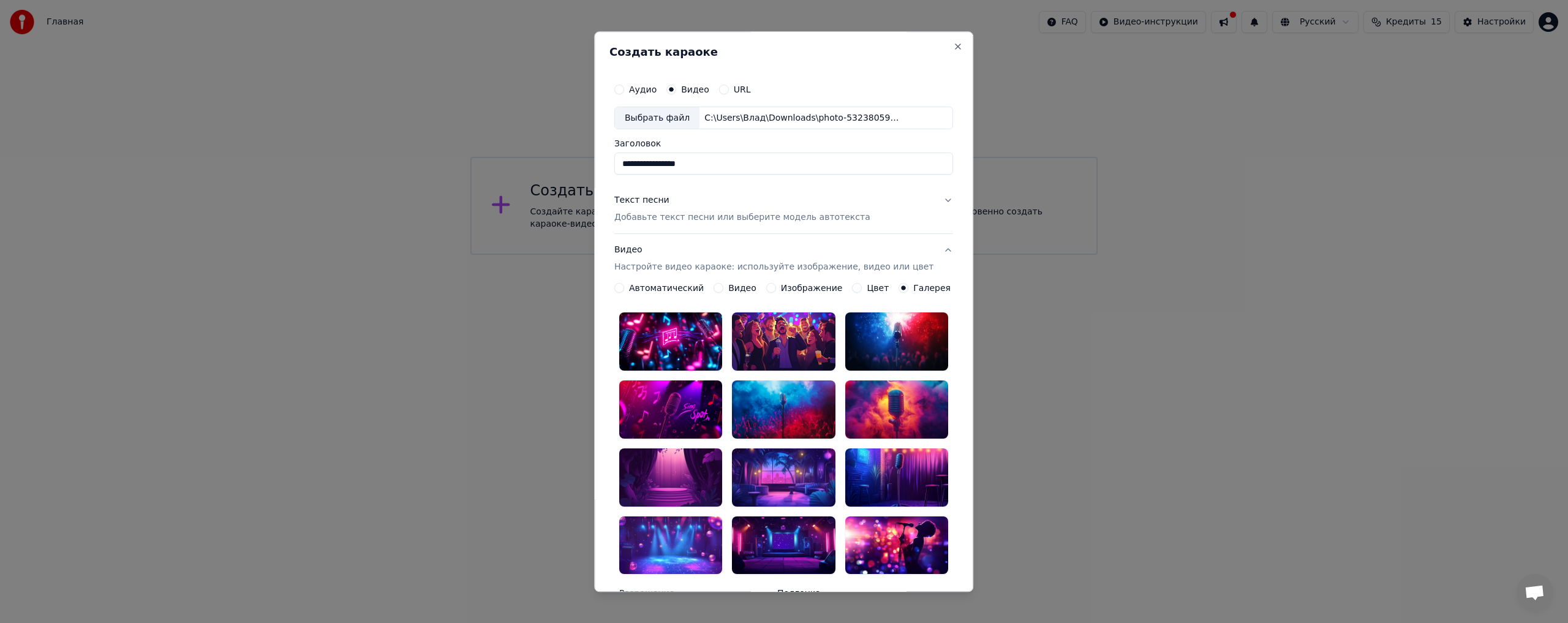
click at [689, 348] on div at bounding box center [670, 342] width 103 height 58
click at [701, 327] on div at bounding box center [708, 327] width 15 height 15
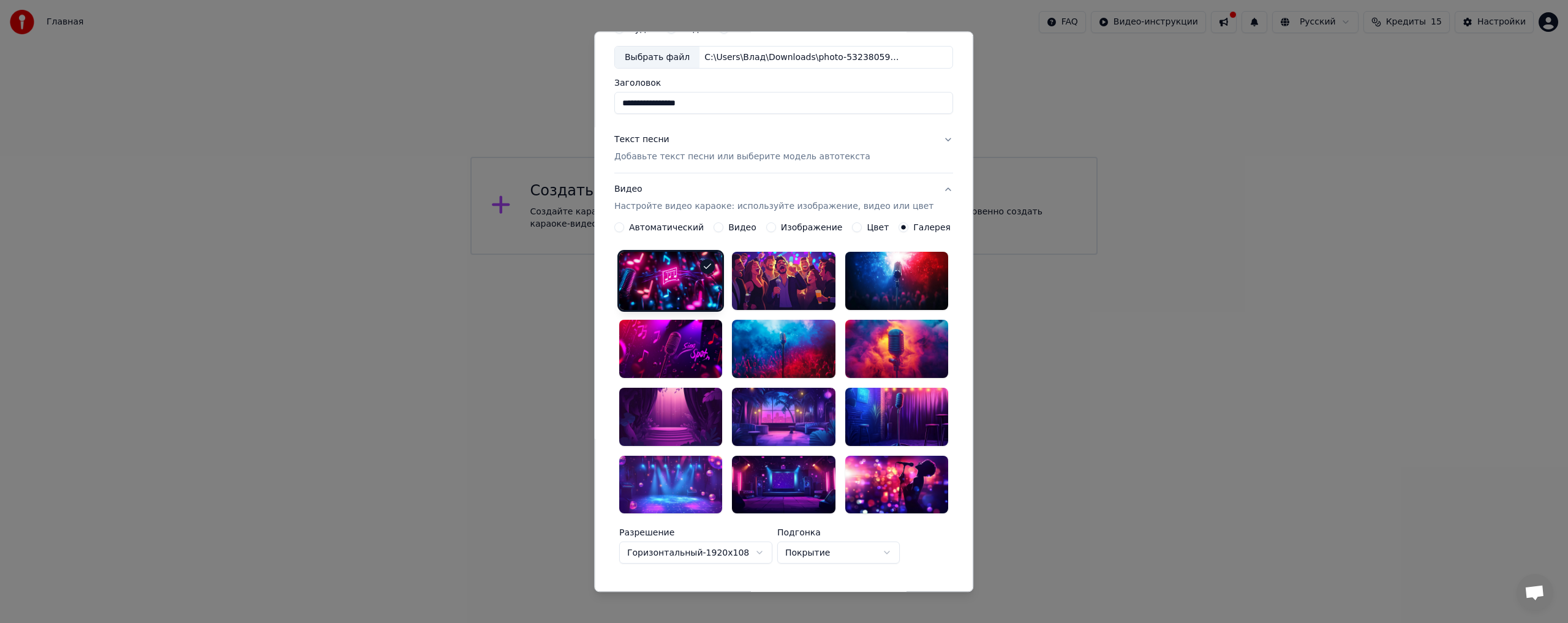
scroll to position [61, 0]
click at [702, 256] on div at bounding box center [670, 281] width 103 height 58
click at [703, 270] on icon at bounding box center [708, 266] width 10 height 10
click at [828, 288] on div at bounding box center [783, 383] width 329 height 262
click at [793, 287] on div at bounding box center [784, 281] width 103 height 58
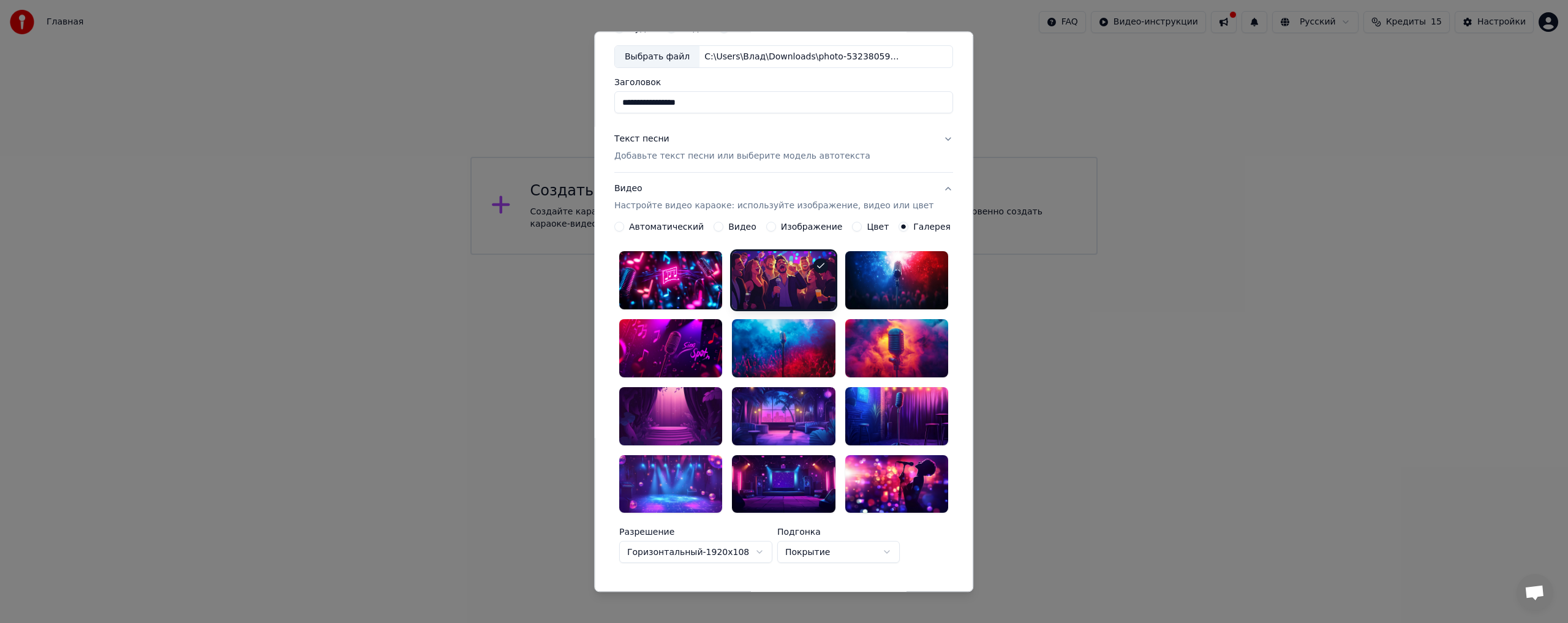
click at [797, 275] on div at bounding box center [784, 281] width 103 height 58
click at [695, 395] on div at bounding box center [670, 416] width 103 height 58
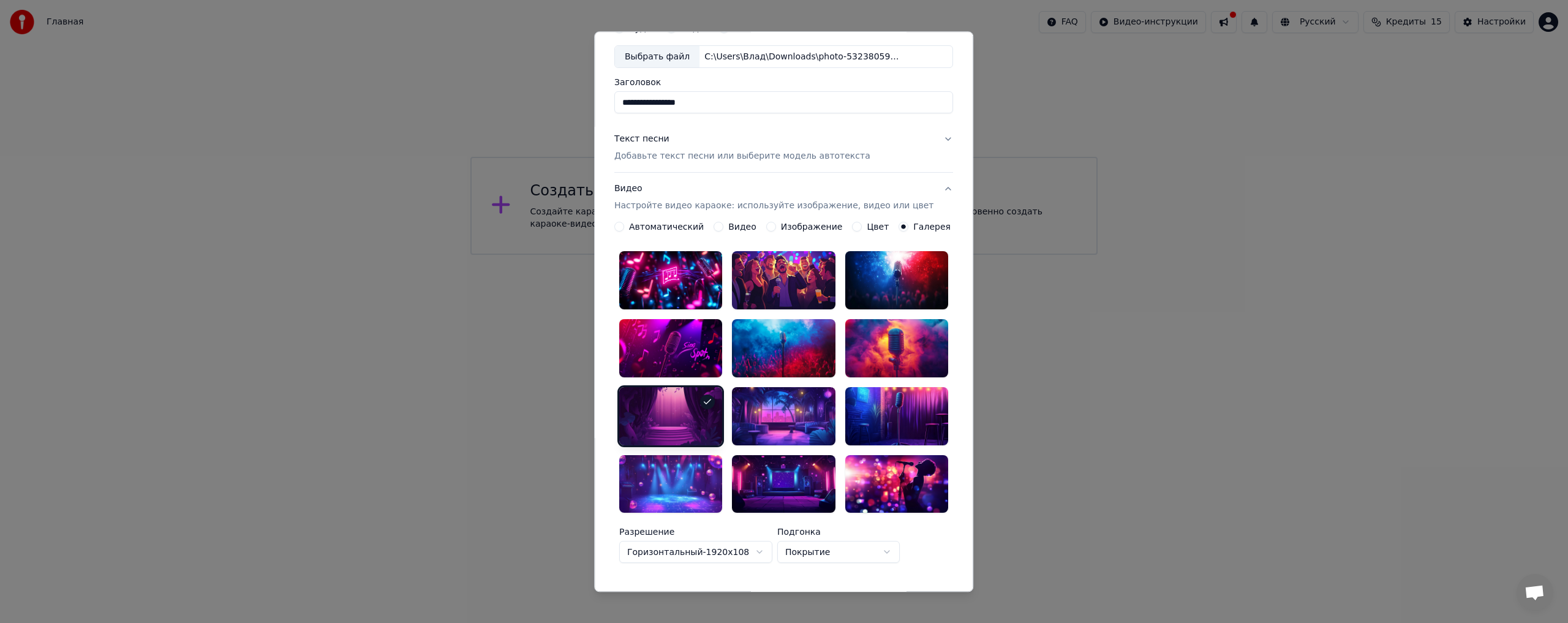
drag, startPoint x: 702, startPoint y: 394, endPoint x: 698, endPoint y: 387, distance: 8.1
click at [700, 395] on div at bounding box center [708, 402] width 15 height 15
click at [840, 226] on div "Автоматический Видео Изображение Цвет Галерея" at bounding box center [782, 227] width 337 height 10
click at [853, 227] on button "Цвет" at bounding box center [857, 227] width 10 height 10
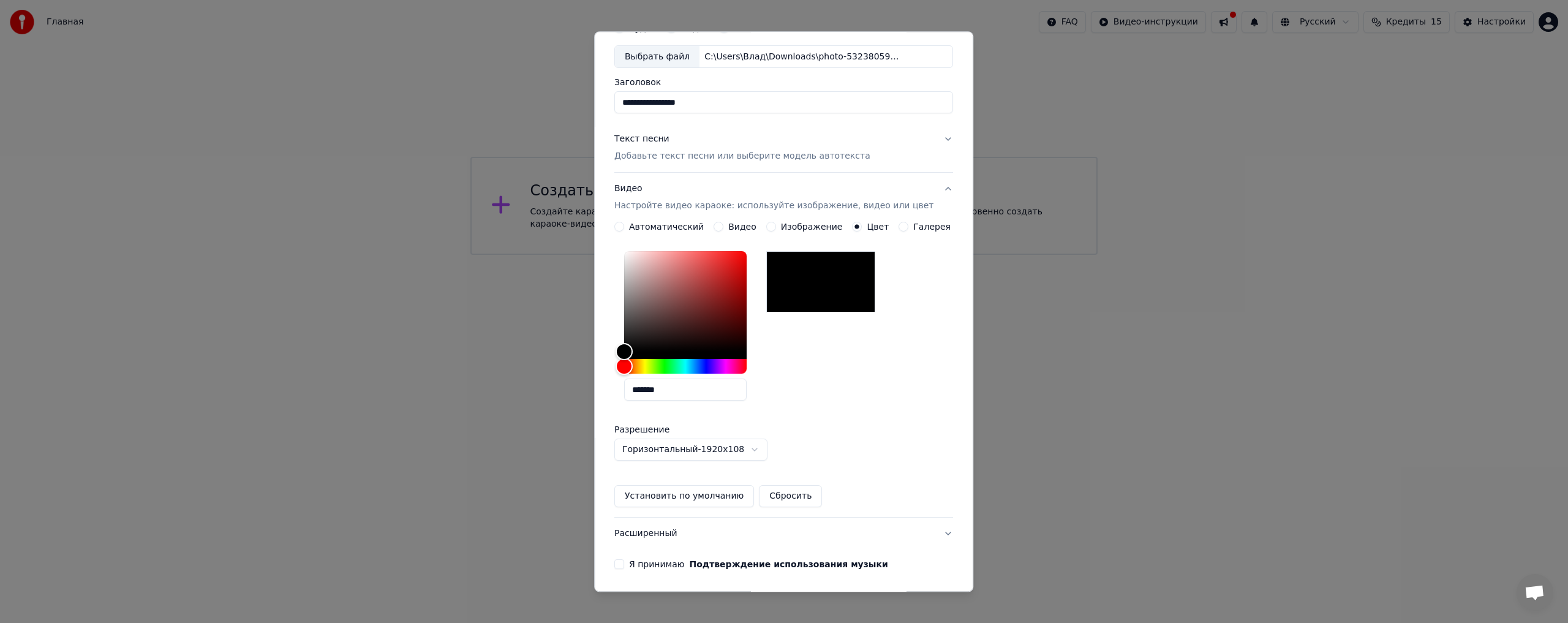
click at [920, 228] on label "Галерея" at bounding box center [932, 227] width 37 height 8
click at [909, 228] on button "Галерея" at bounding box center [903, 227] width 10 height 10
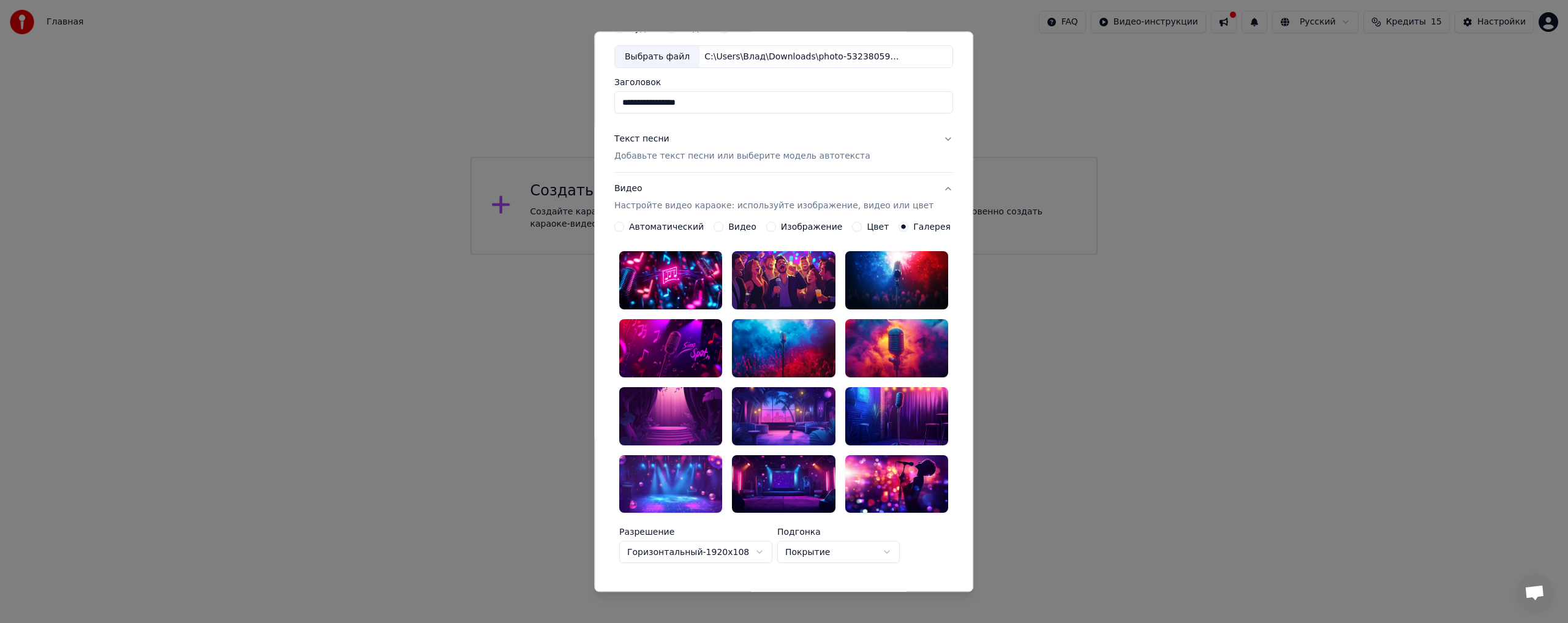
click at [805, 231] on label "Изображение" at bounding box center [812, 227] width 62 height 8
click at [776, 231] on button "Изображение" at bounding box center [771, 227] width 10 height 10
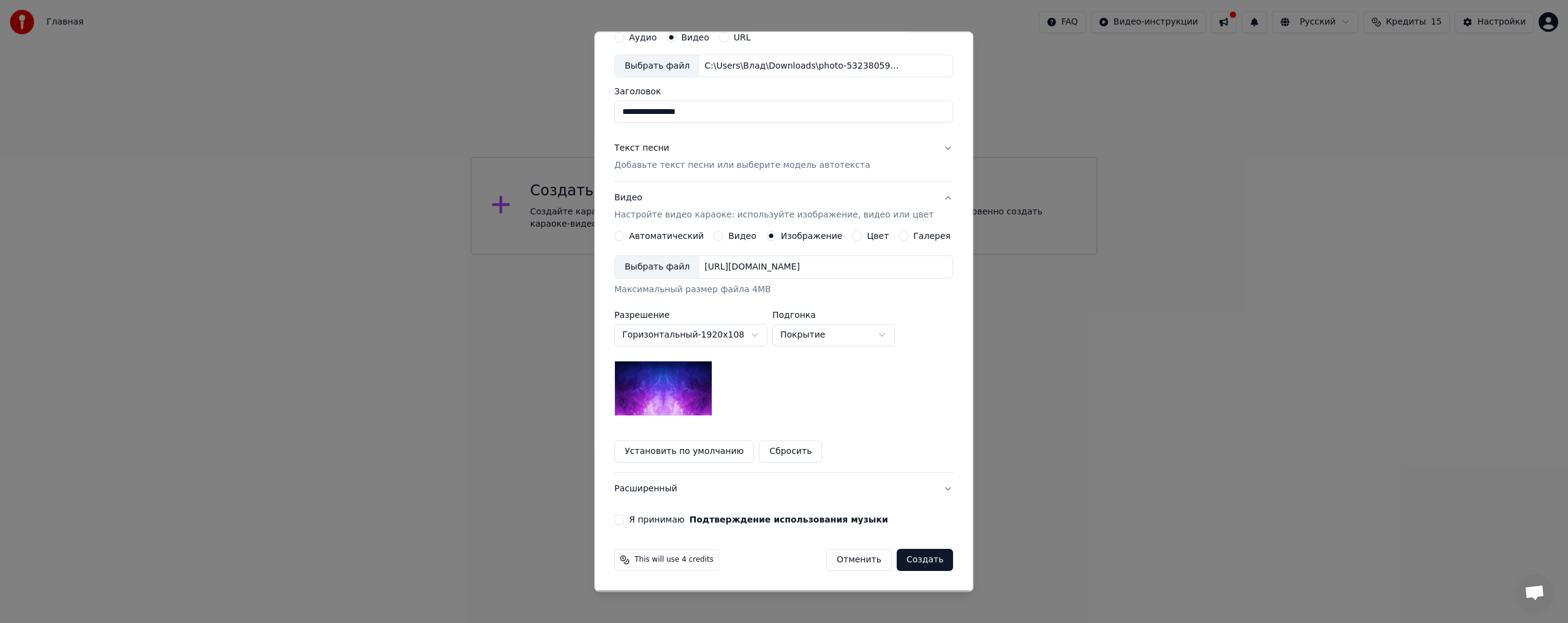
click at [868, 240] on label "Цвет" at bounding box center [878, 236] width 22 height 8
click at [862, 240] on button "Цвет" at bounding box center [857, 236] width 10 height 10
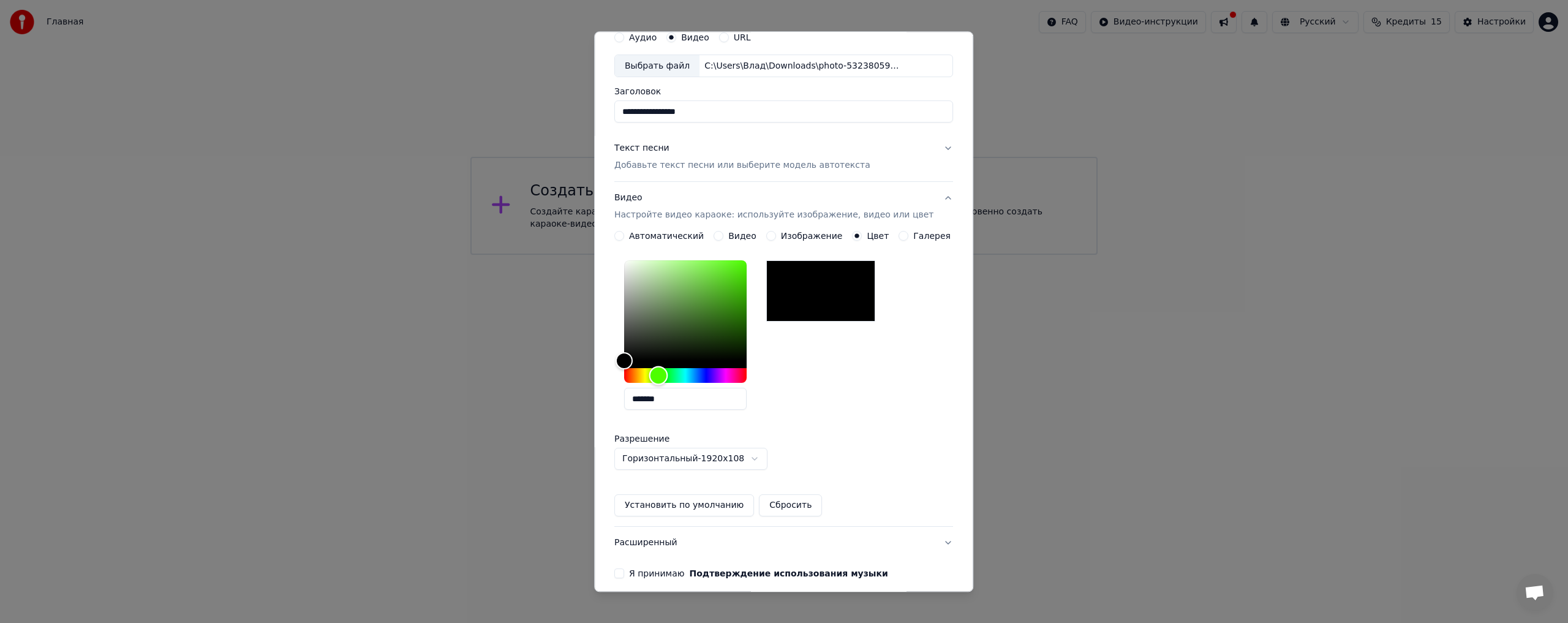
drag, startPoint x: 640, startPoint y: 372, endPoint x: 667, endPoint y: 379, distance: 27.9
click at [667, 379] on div "Hue" at bounding box center [658, 376] width 19 height 19
type input "*******"
drag, startPoint x: 632, startPoint y: 359, endPoint x: 680, endPoint y: 292, distance: 82.4
click at [680, 292] on div "Color" at bounding box center [672, 292] width 19 height 19
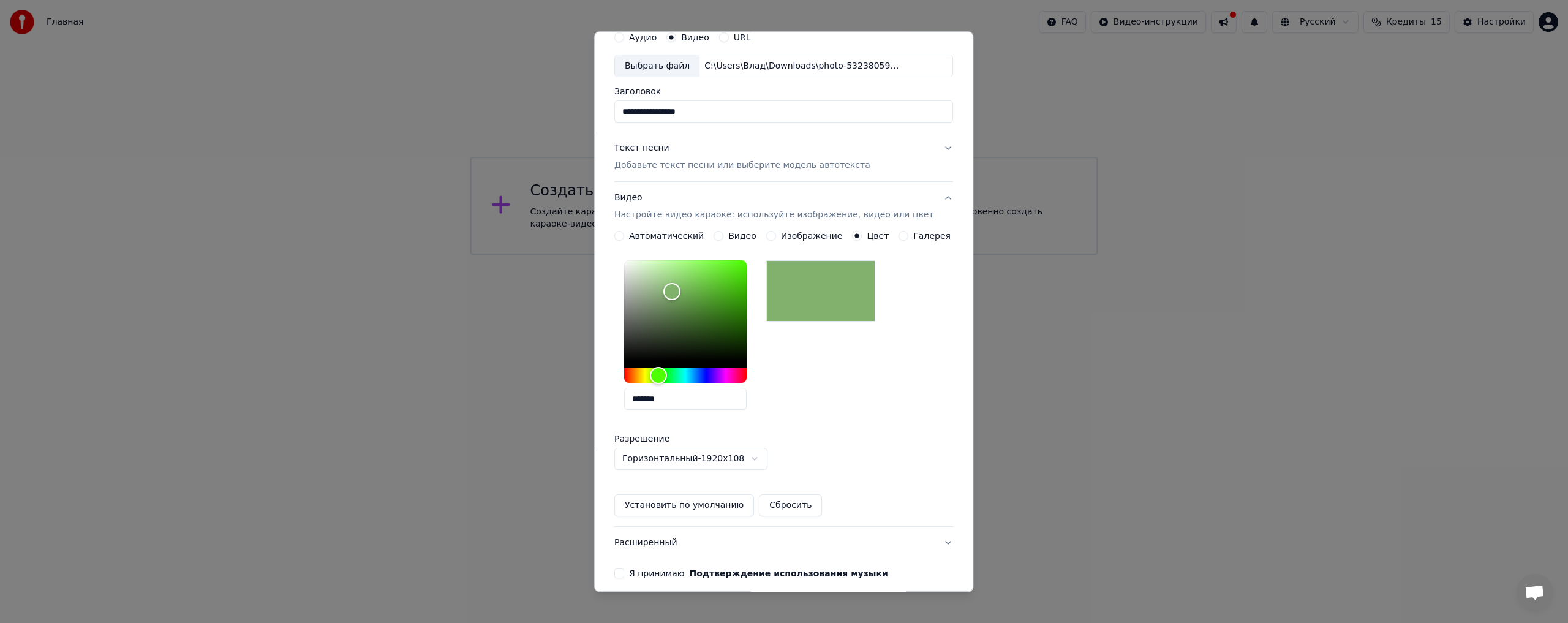
click at [847, 378] on div "*******" at bounding box center [784, 338] width 338 height 164
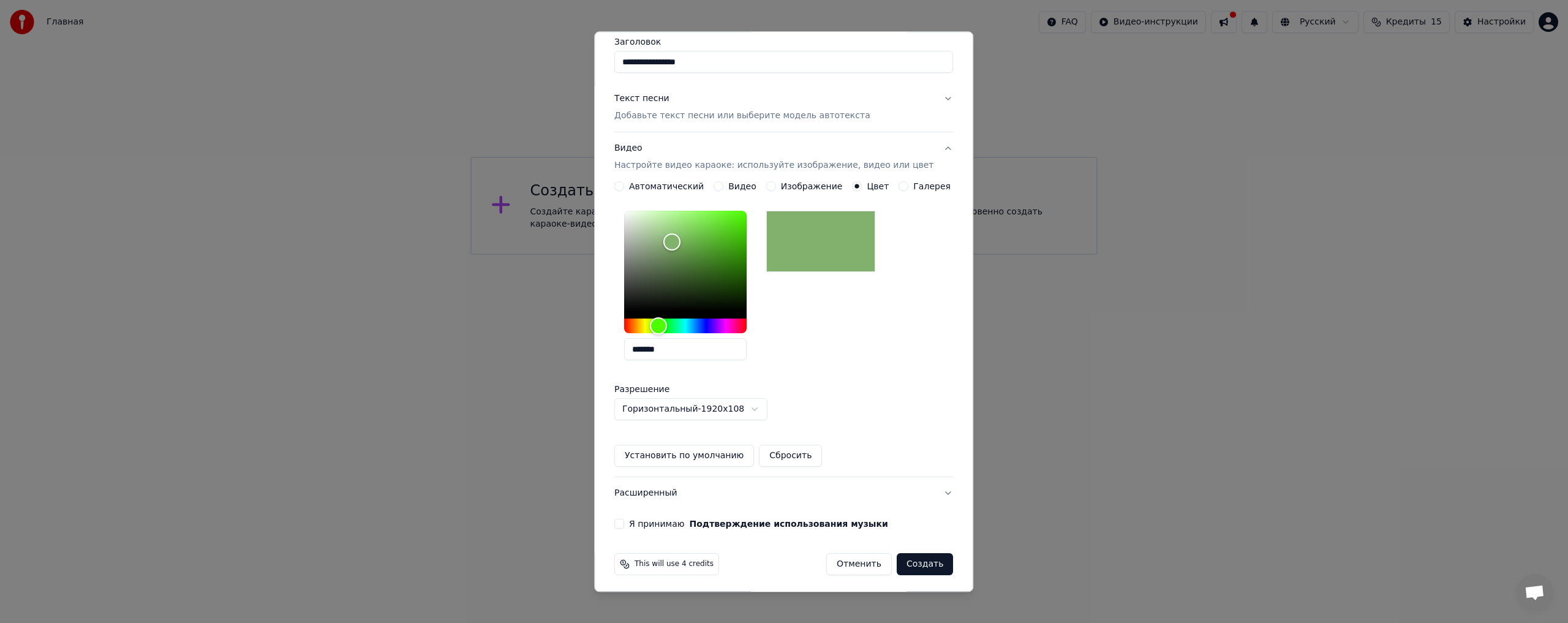
scroll to position [105, 0]
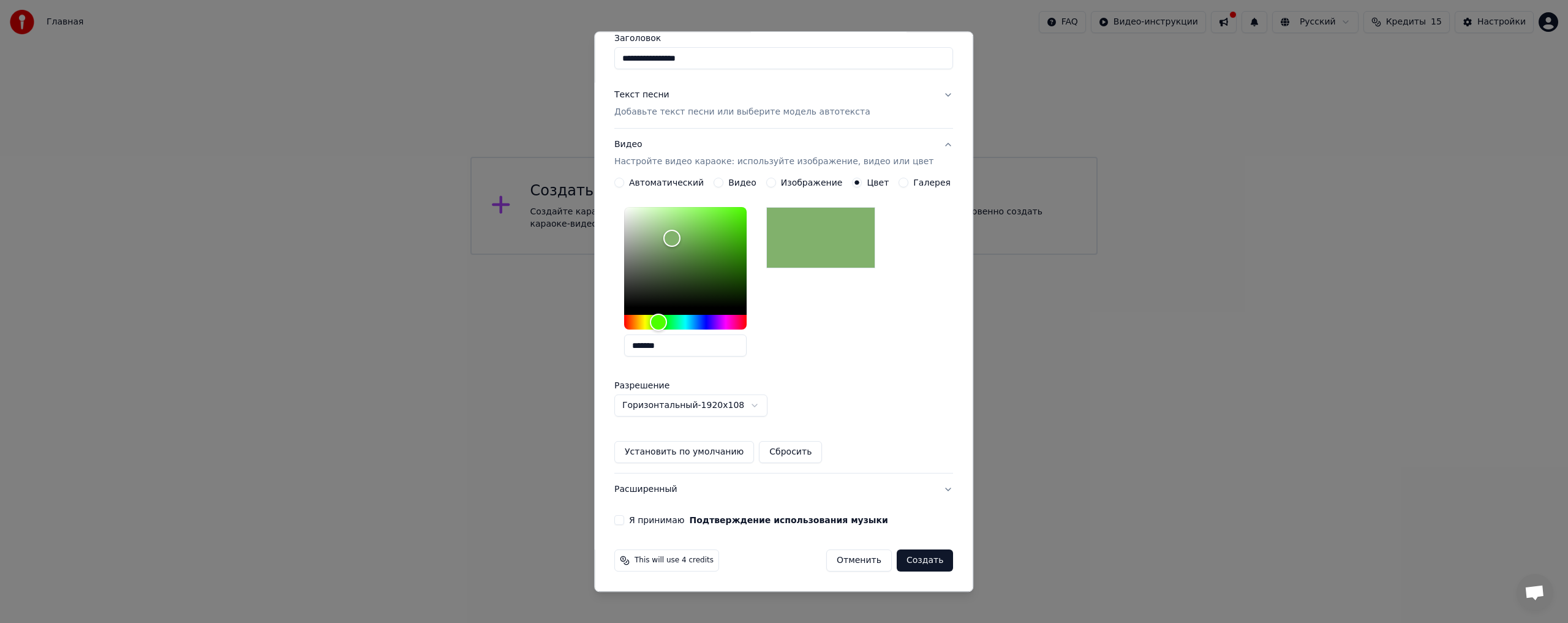
click at [622, 519] on div "**********" at bounding box center [783, 249] width 348 height 564
click at [624, 521] on button "Я принимаю Подтверждение использования музыки" at bounding box center [619, 520] width 10 height 10
click at [910, 562] on button "Создать" at bounding box center [925, 561] width 57 height 22
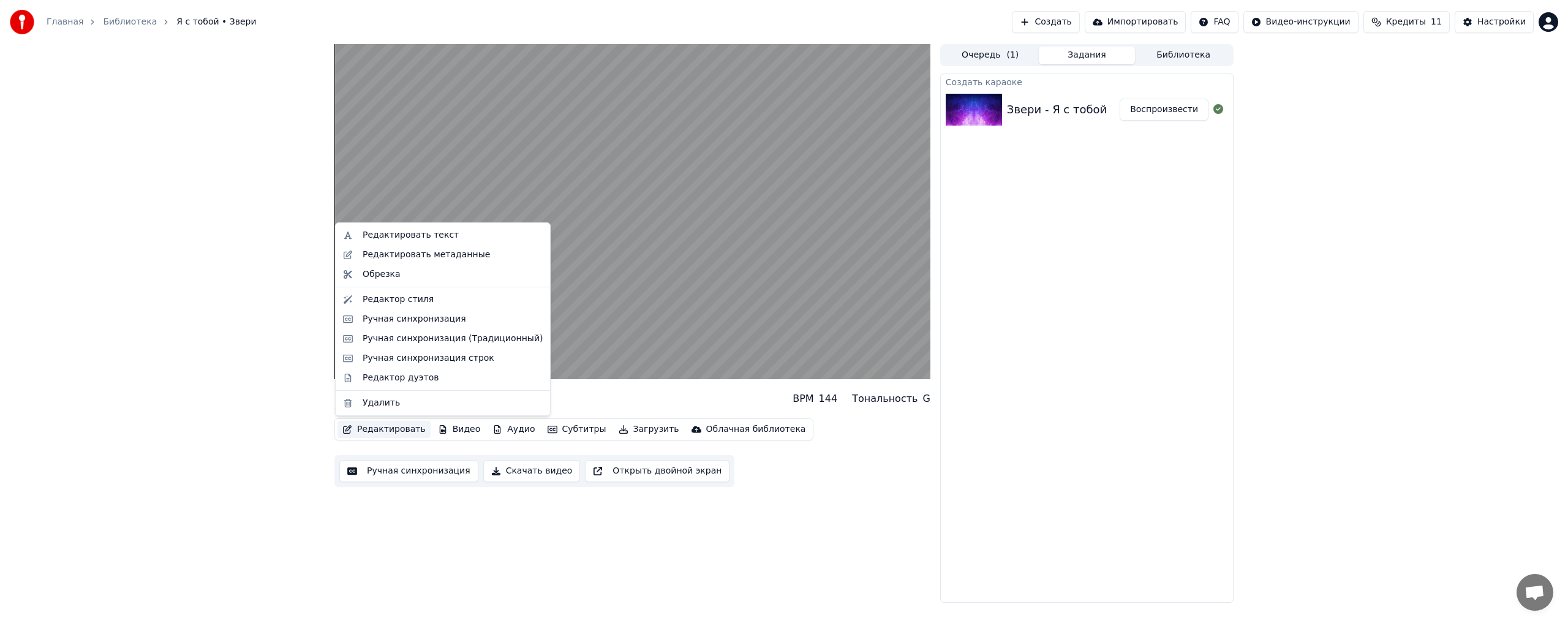
click at [387, 428] on button "Редактировать" at bounding box center [383, 429] width 93 height 17
click at [241, 421] on div "Я с тобой Звери BPM 144 Тональность G Редактировать Видео Аудио Субтитры Загруз…" at bounding box center [784, 324] width 1568 height 559
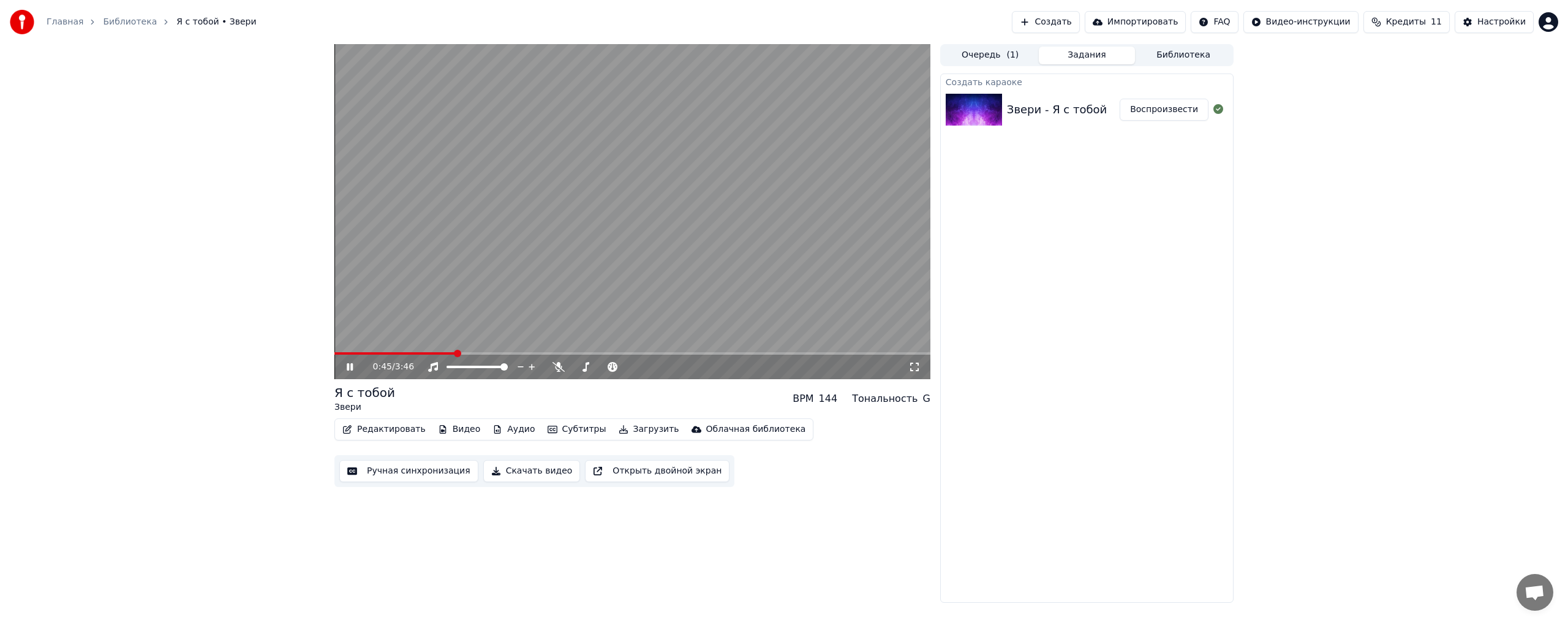
click at [1081, 147] on div "Создать караоке Звери - Я с тобой Воспроизвести" at bounding box center [1086, 338] width 294 height 529
click at [982, 114] on img at bounding box center [974, 109] width 57 height 32
click at [601, 367] on span at bounding box center [603, 367] width 61 height 3
click at [622, 368] on span at bounding box center [619, 367] width 7 height 7
click at [623, 368] on span at bounding box center [619, 367] width 7 height 7
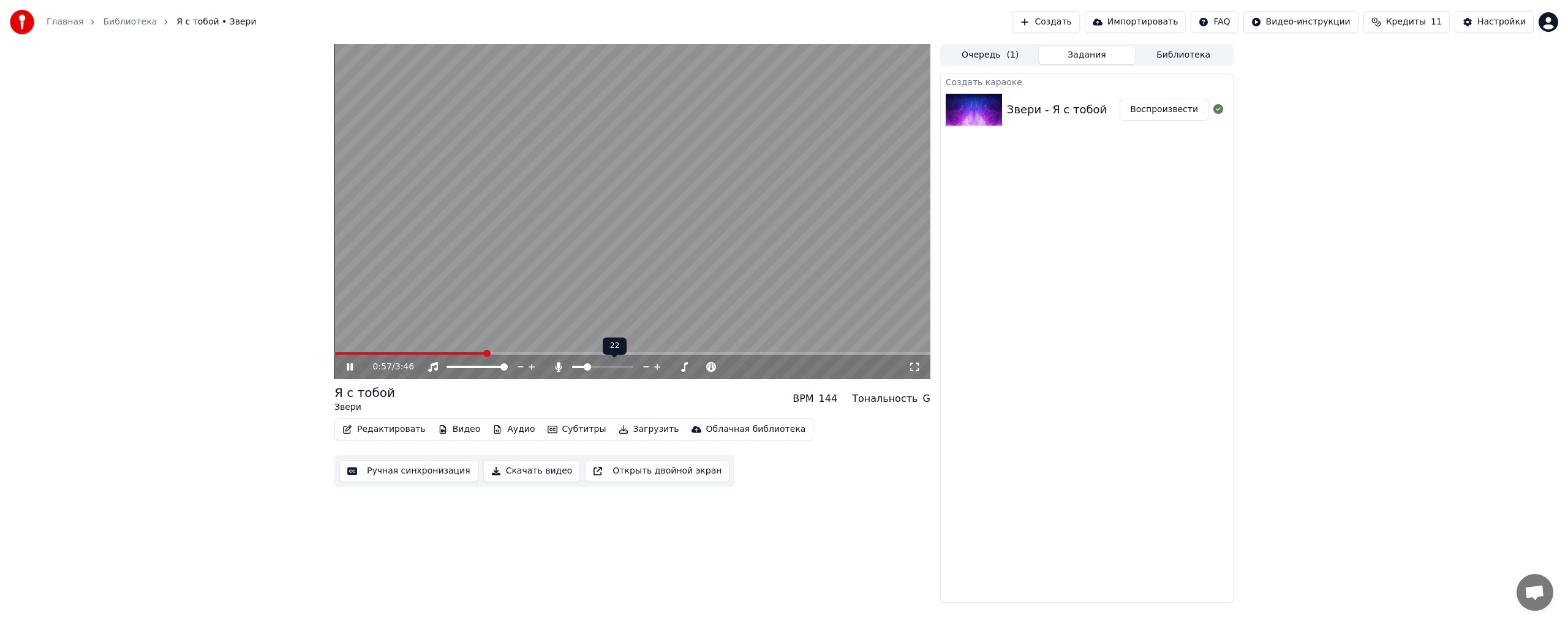
click at [584, 370] on span at bounding box center [587, 367] width 7 height 7
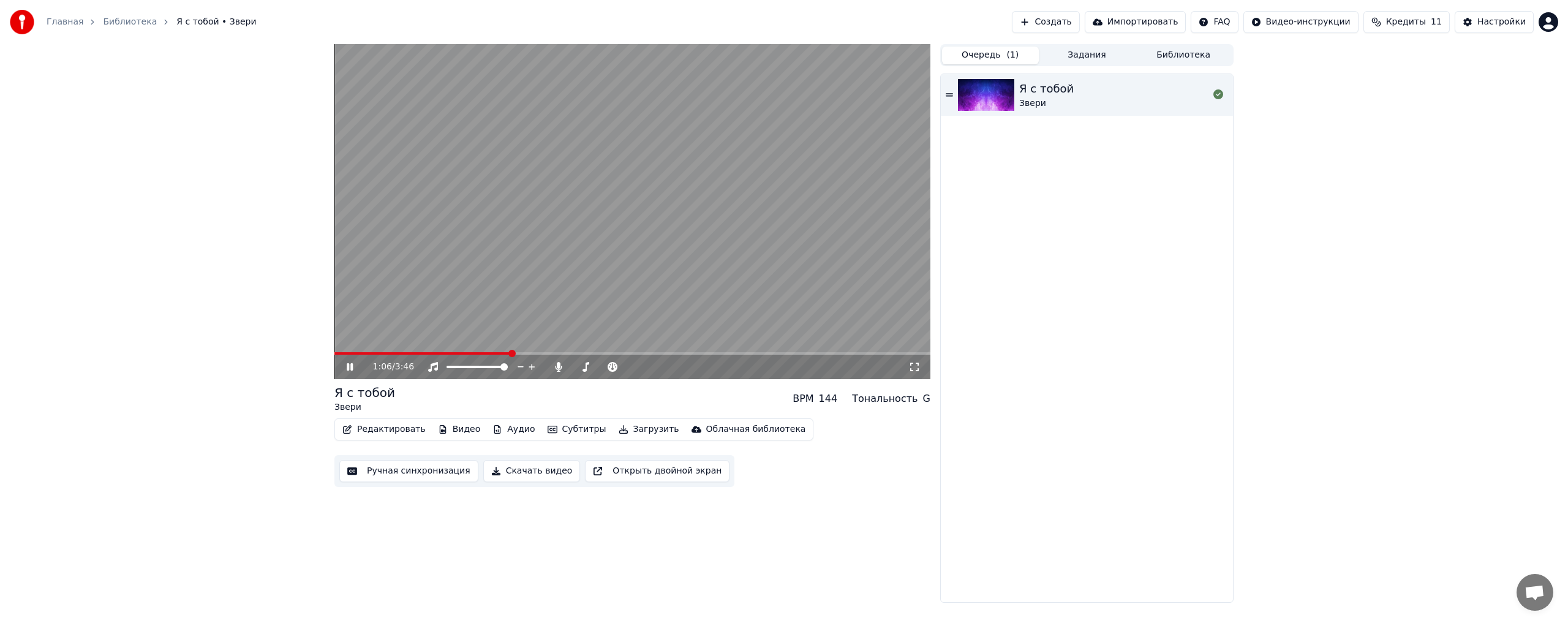
click at [996, 61] on button "Очередь ( 1 )" at bounding box center [990, 55] width 97 height 18
click at [1066, 93] on div "Я с тобой" at bounding box center [1047, 89] width 55 height 17
click at [350, 366] on icon at bounding box center [359, 367] width 29 height 10
click at [1096, 49] on button "Задания" at bounding box center [1087, 55] width 97 height 18
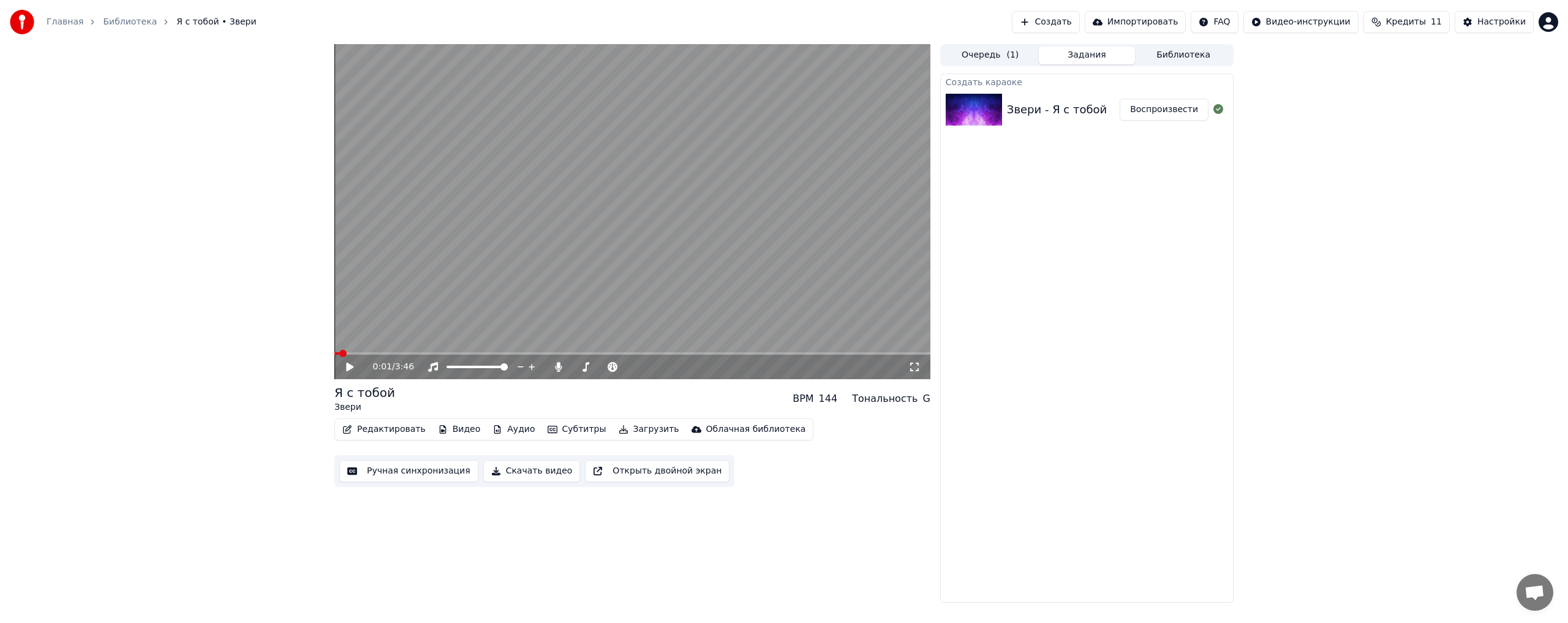
click at [387, 430] on button "Редактировать" at bounding box center [383, 429] width 93 height 17
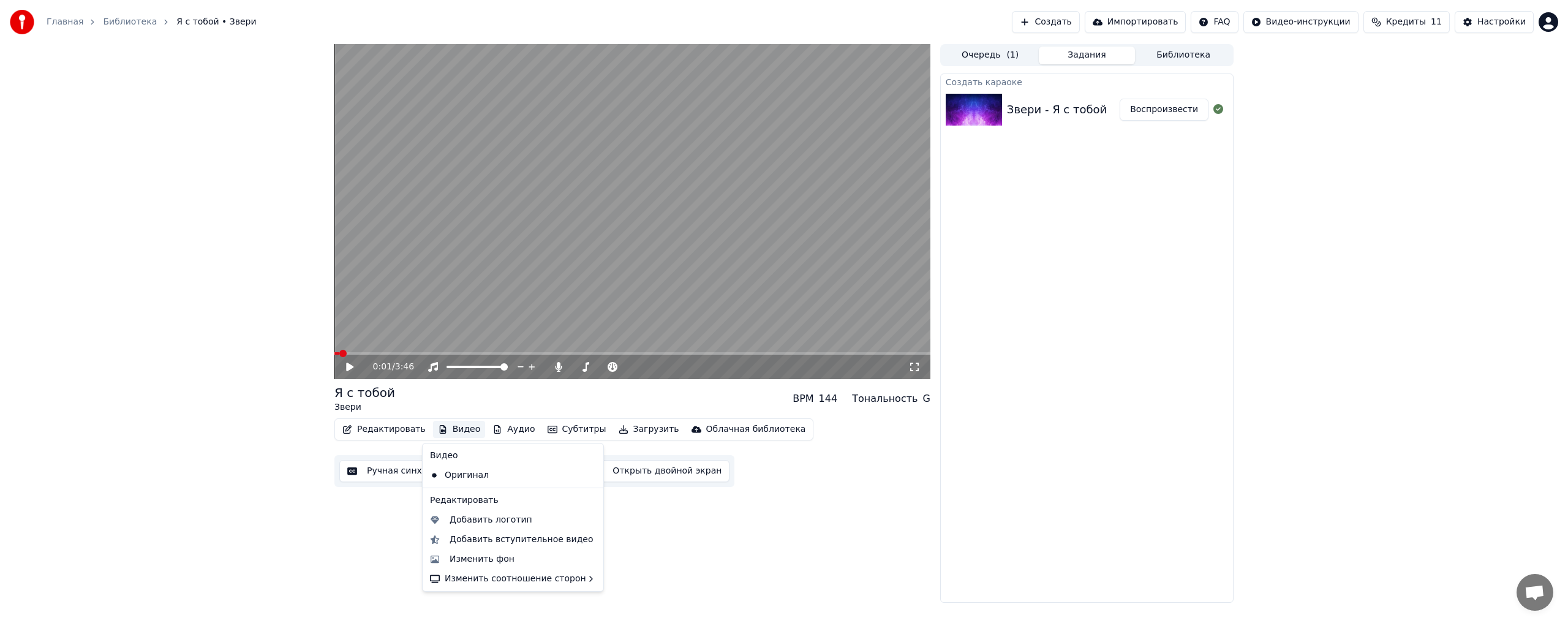
click at [439, 430] on icon "button" at bounding box center [443, 429] width 7 height 8
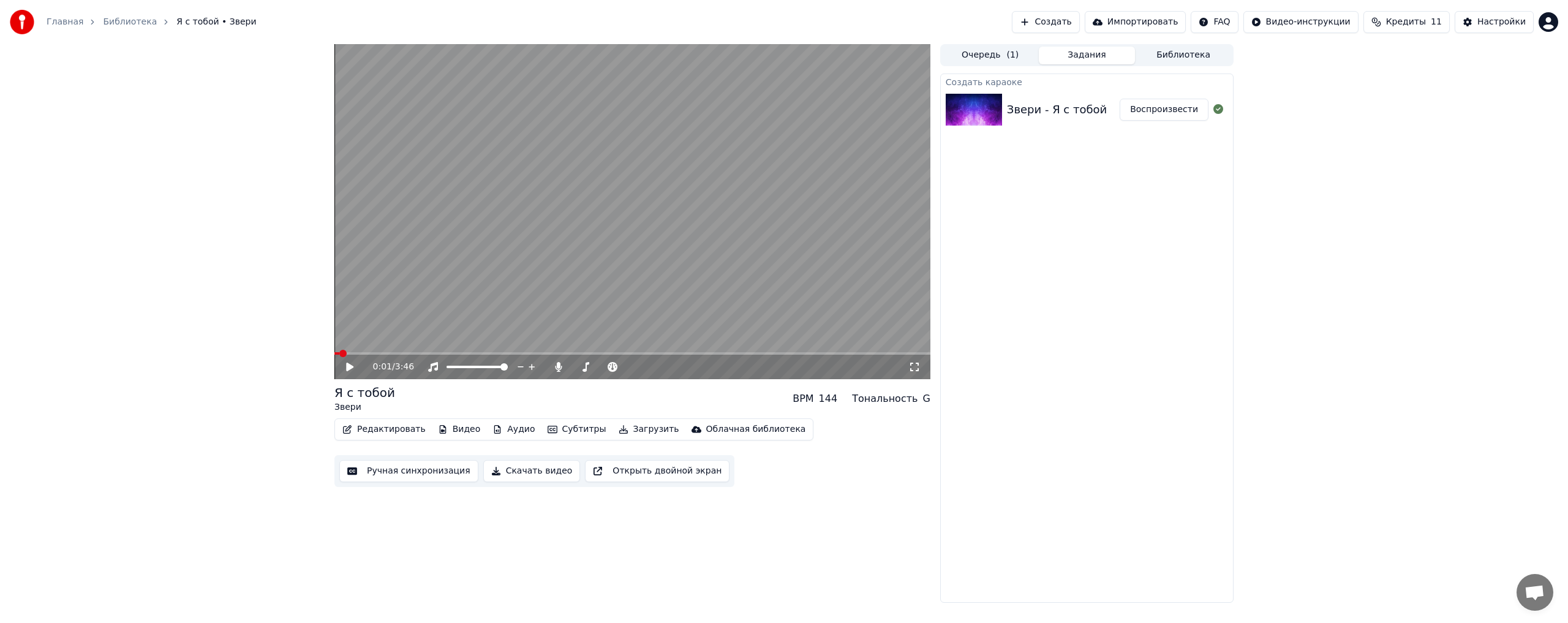
click at [438, 432] on icon "button" at bounding box center [443, 429] width 10 height 8
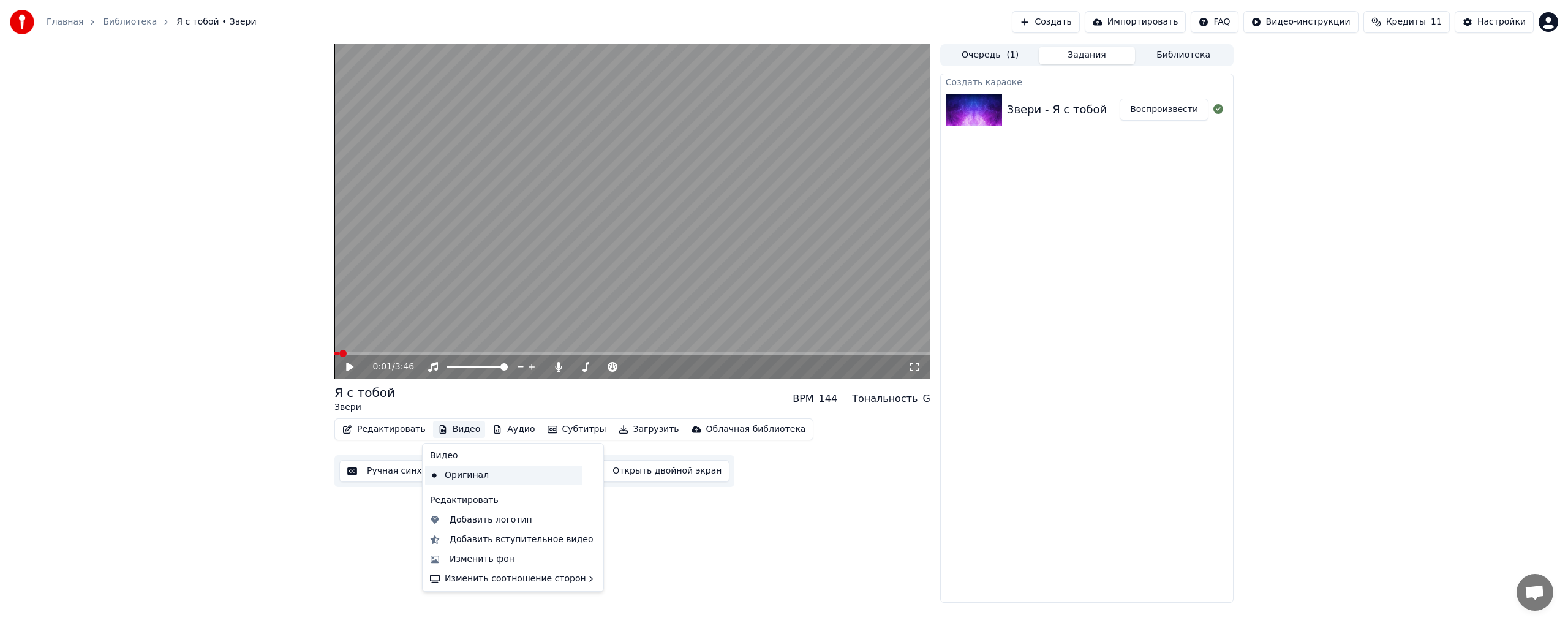
click at [467, 474] on div "Оригинал" at bounding box center [504, 475] width 158 height 20
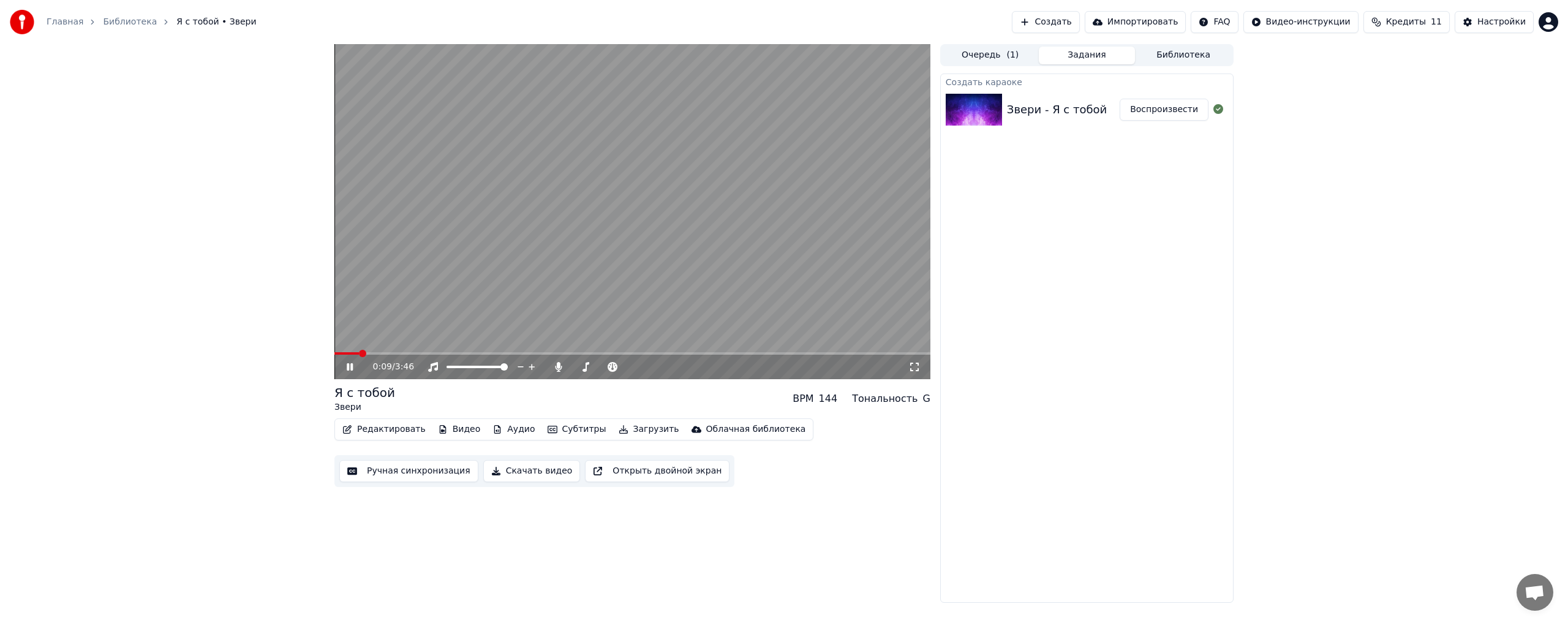
click at [359, 432] on button "Редактировать" at bounding box center [383, 429] width 93 height 17
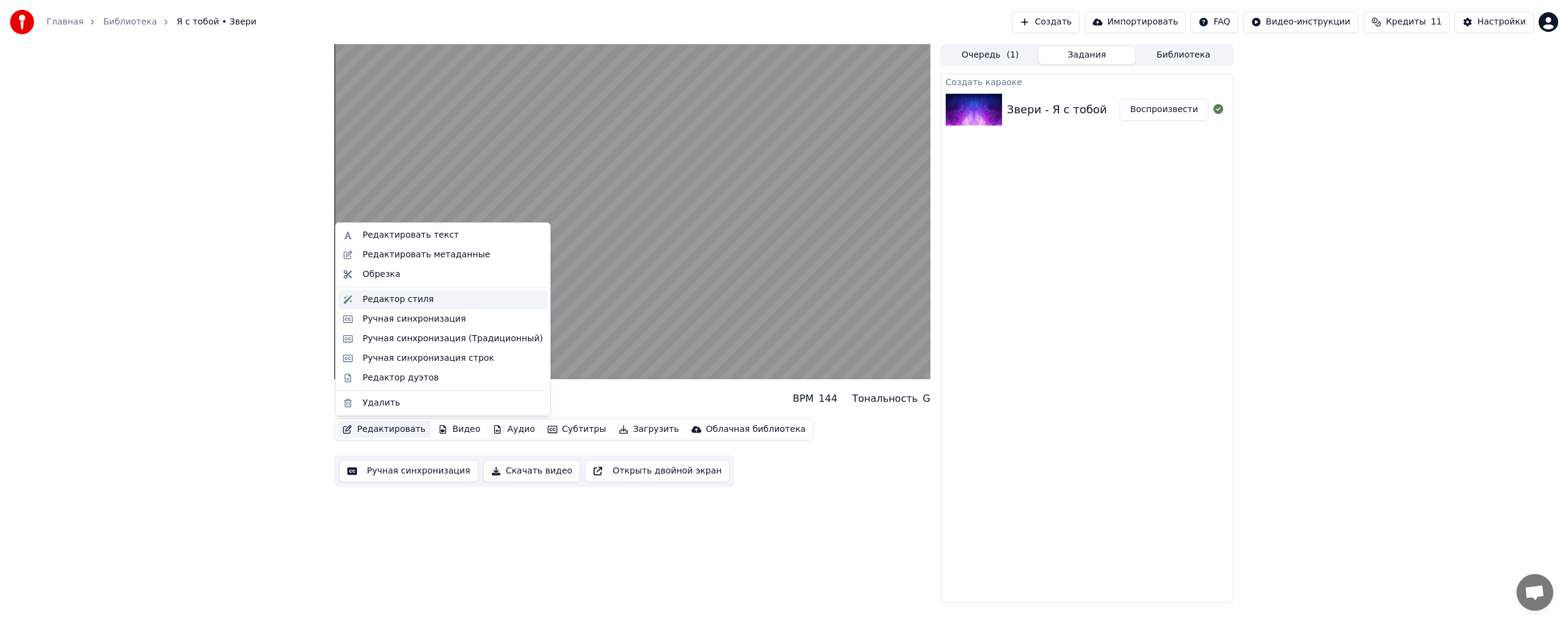
click at [382, 301] on div "Редактор стиля" at bounding box center [398, 299] width 71 height 12
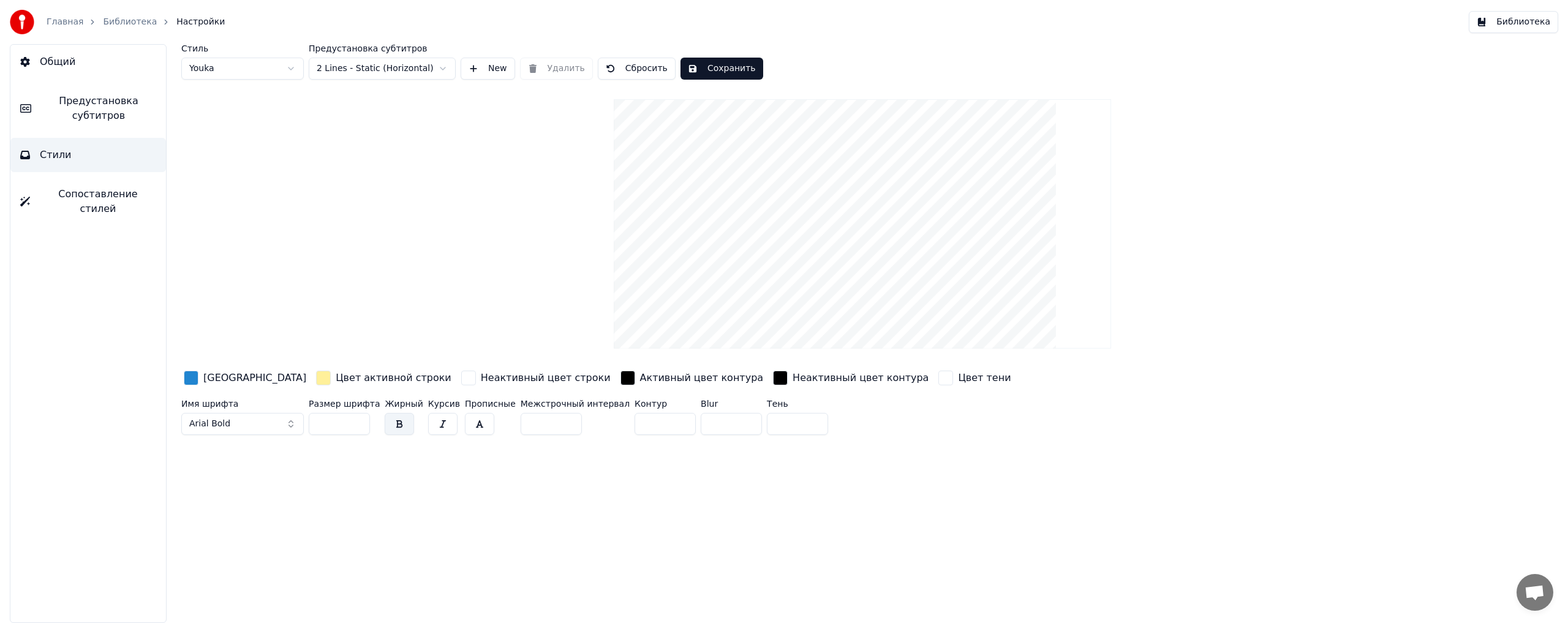
click at [95, 198] on span "Сопоставление стилей" at bounding box center [98, 201] width 117 height 29
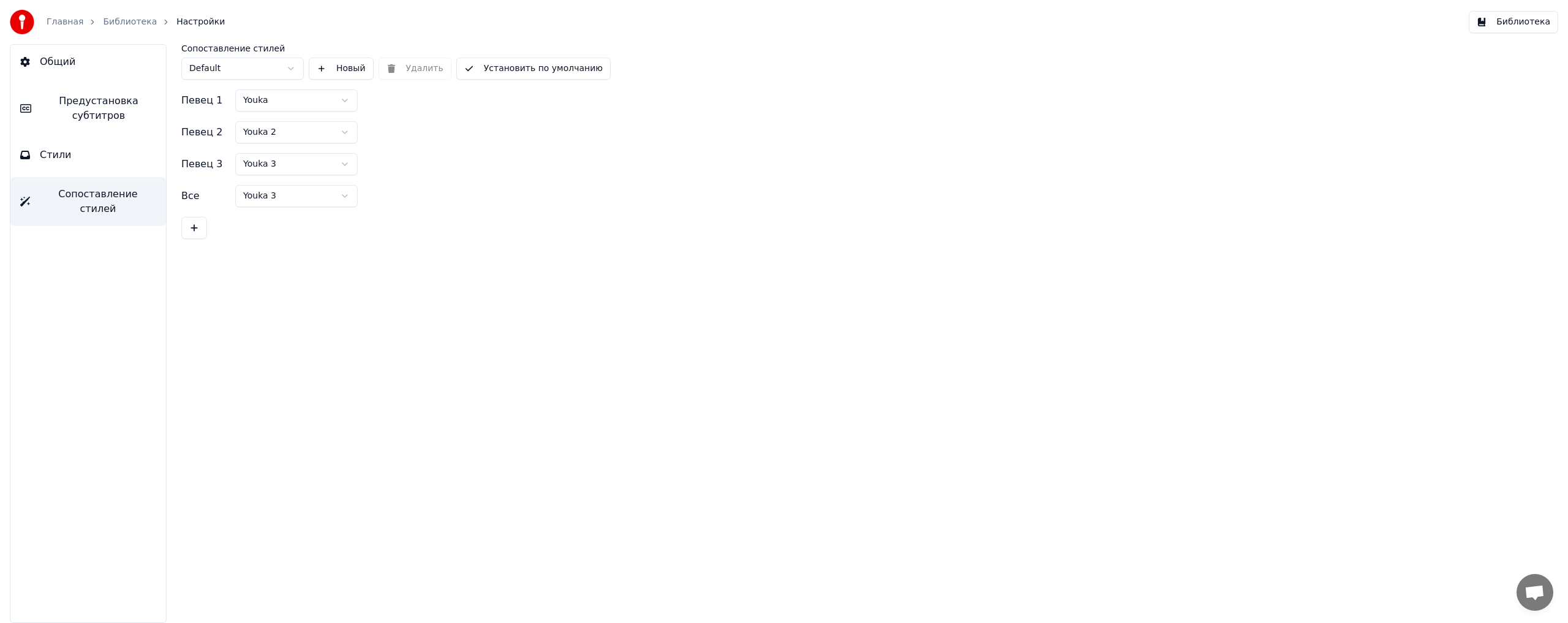
click at [90, 165] on button "Стили" at bounding box center [88, 155] width 156 height 35
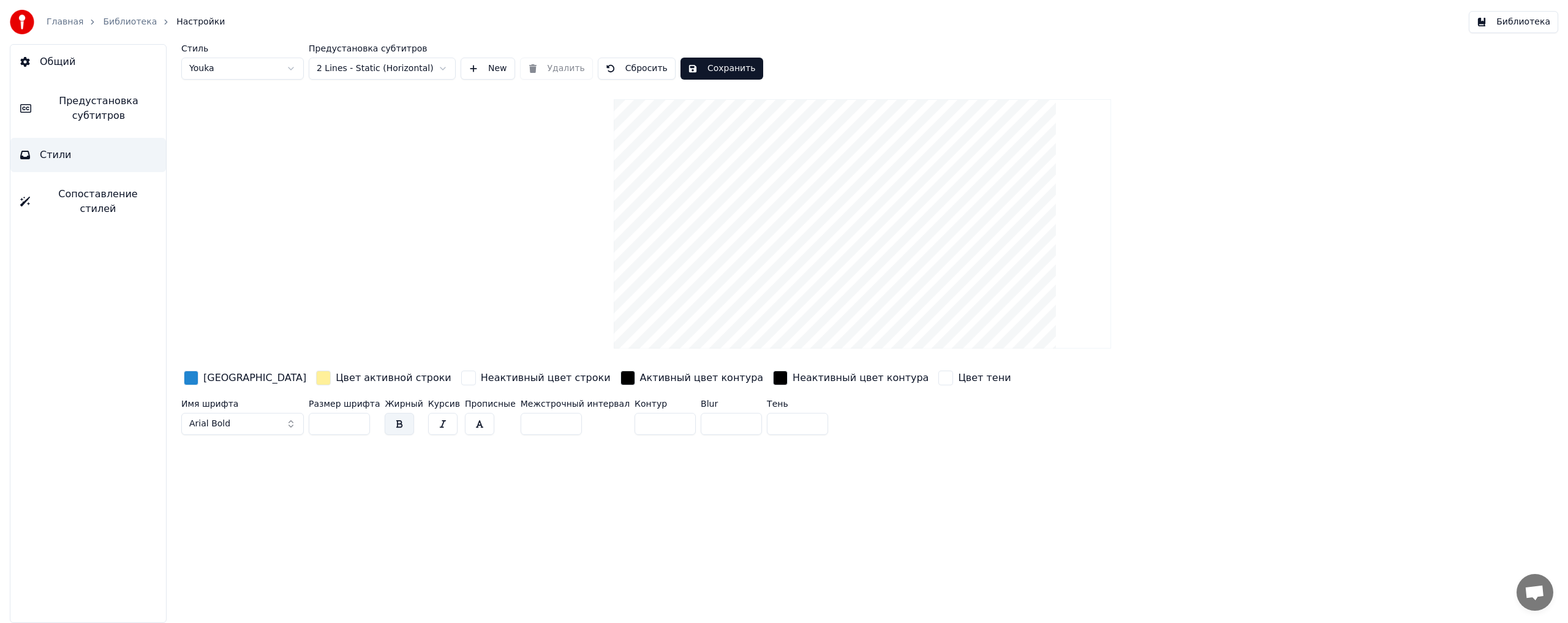
click at [124, 21] on link "Библиотека" at bounding box center [130, 21] width 54 height 12
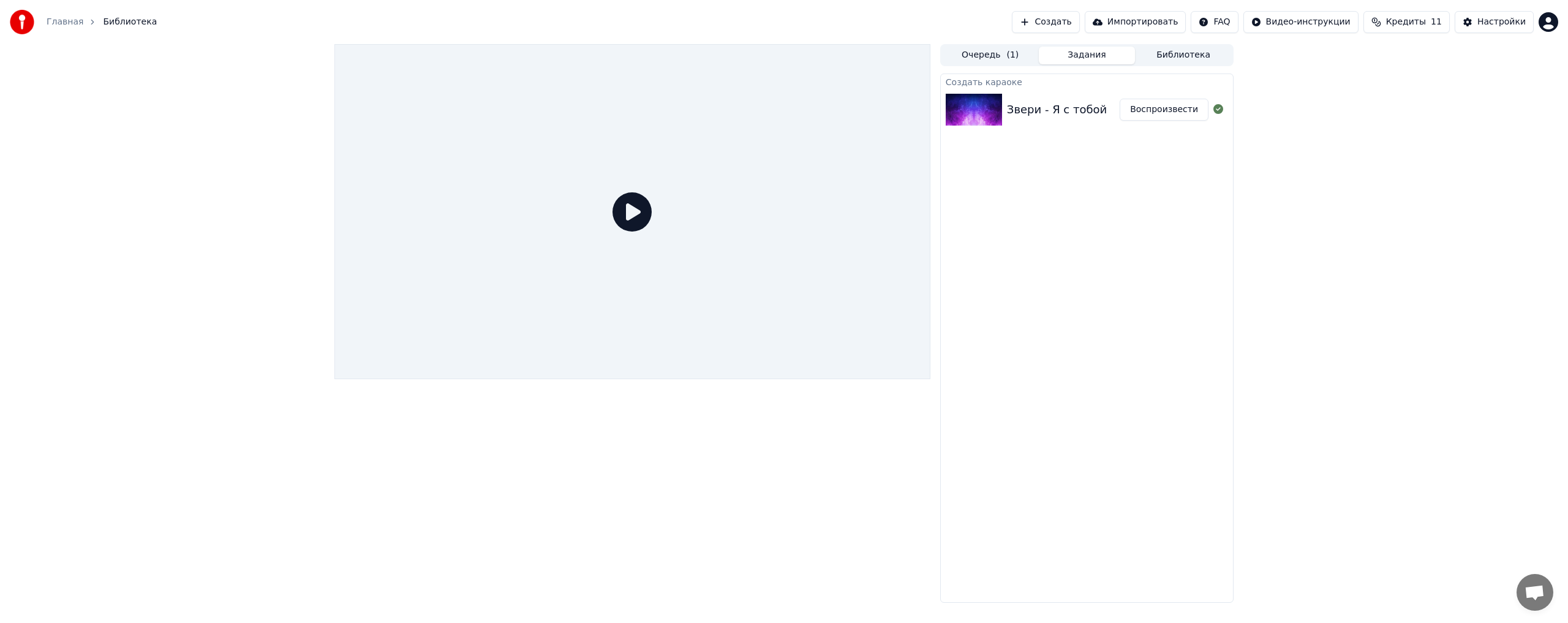
click at [59, 18] on link "Главная" at bounding box center [65, 21] width 36 height 12
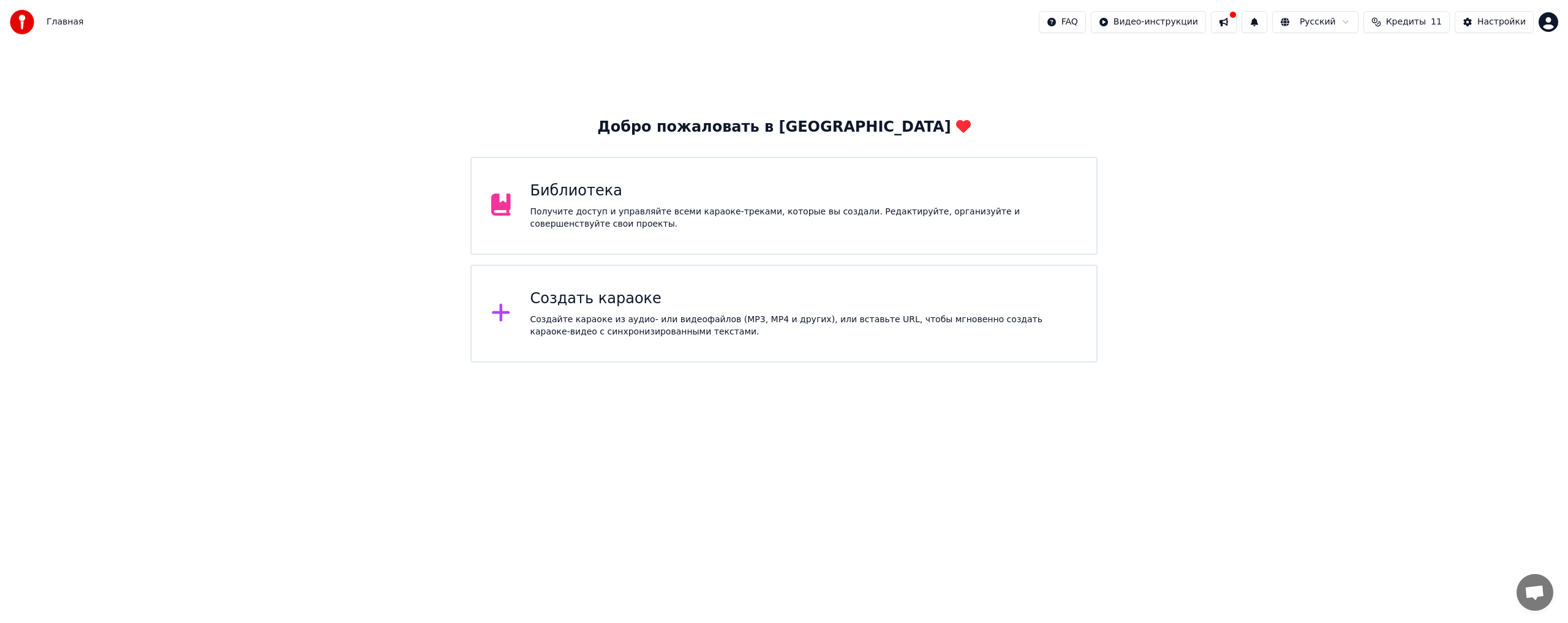
click at [544, 195] on div "Библиотека" at bounding box center [804, 191] width 547 height 20
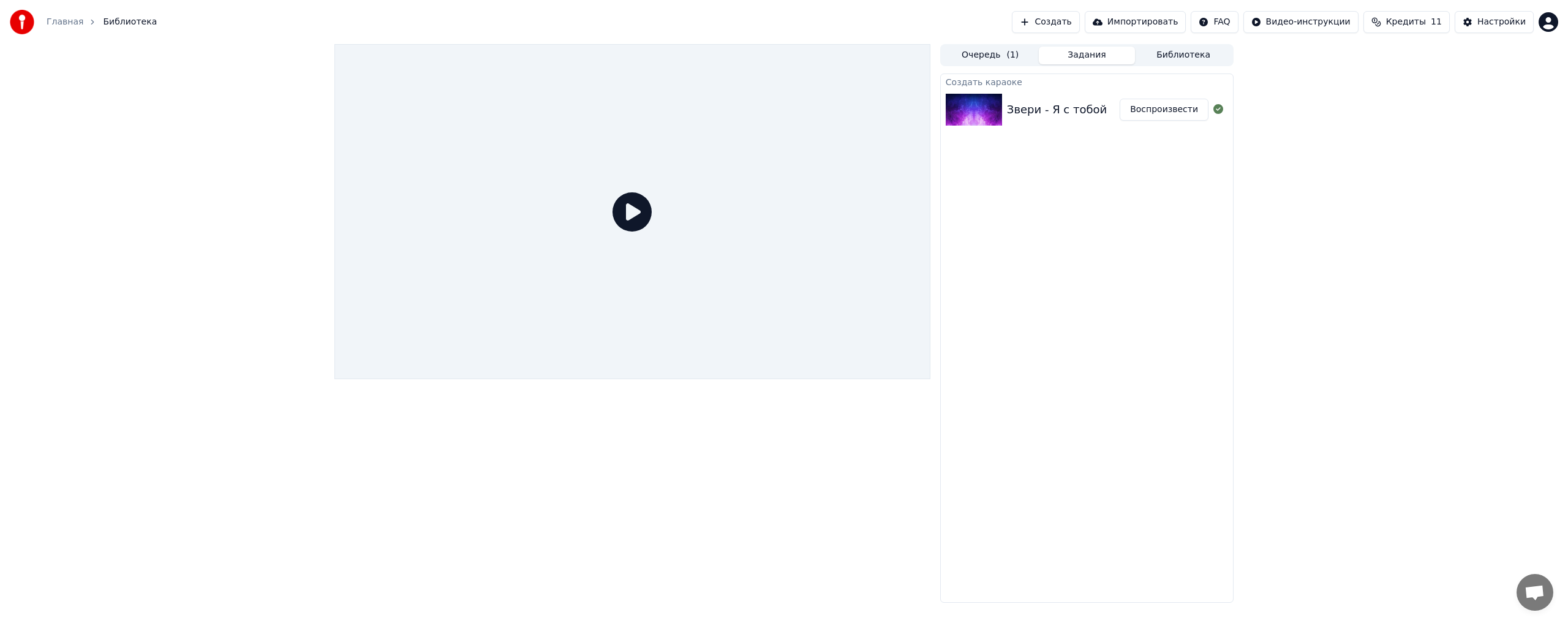
click at [1030, 107] on div "Звери - Я с тобой" at bounding box center [1056, 109] width 100 height 17
click at [1039, 111] on div "Звери - Я с тобой" at bounding box center [1056, 109] width 100 height 17
click at [1169, 113] on button "Воспроизвести" at bounding box center [1164, 109] width 89 height 22
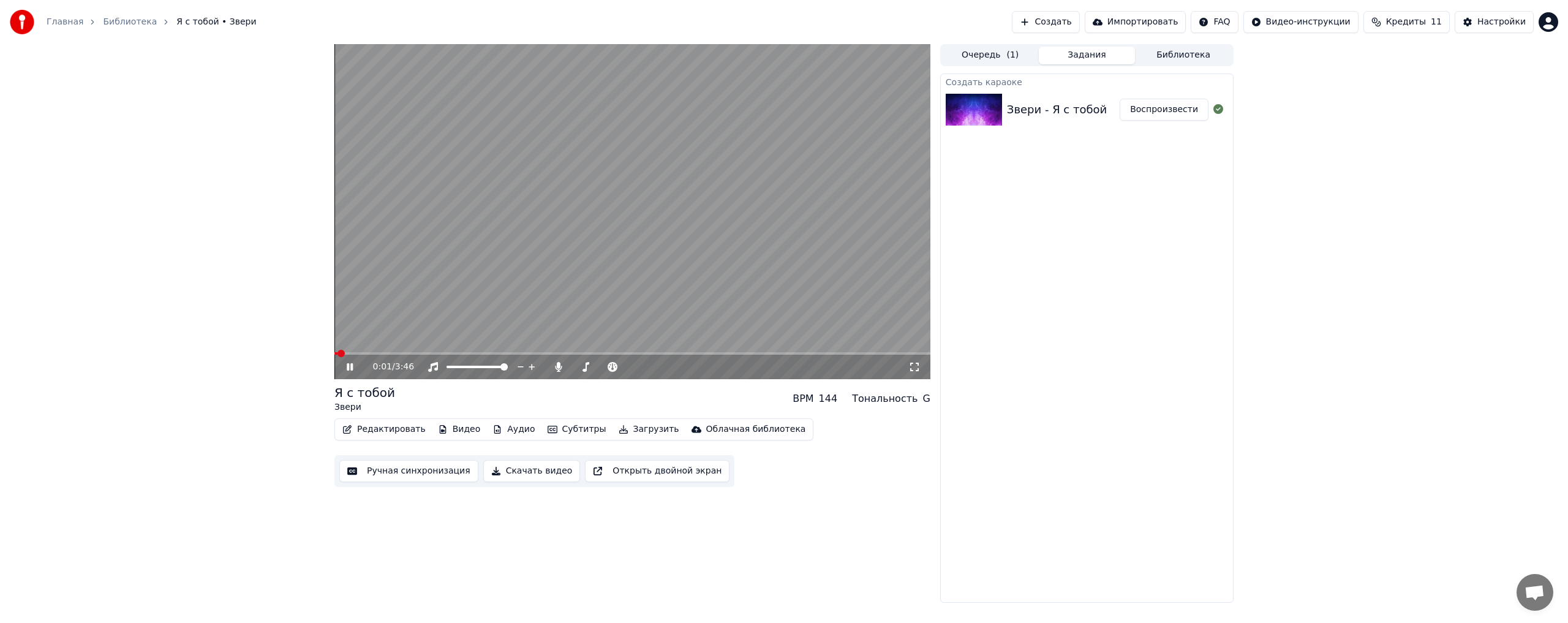
click at [356, 365] on icon at bounding box center [359, 367] width 29 height 10
click at [814, 393] on div "BPM" at bounding box center [803, 398] width 21 height 15
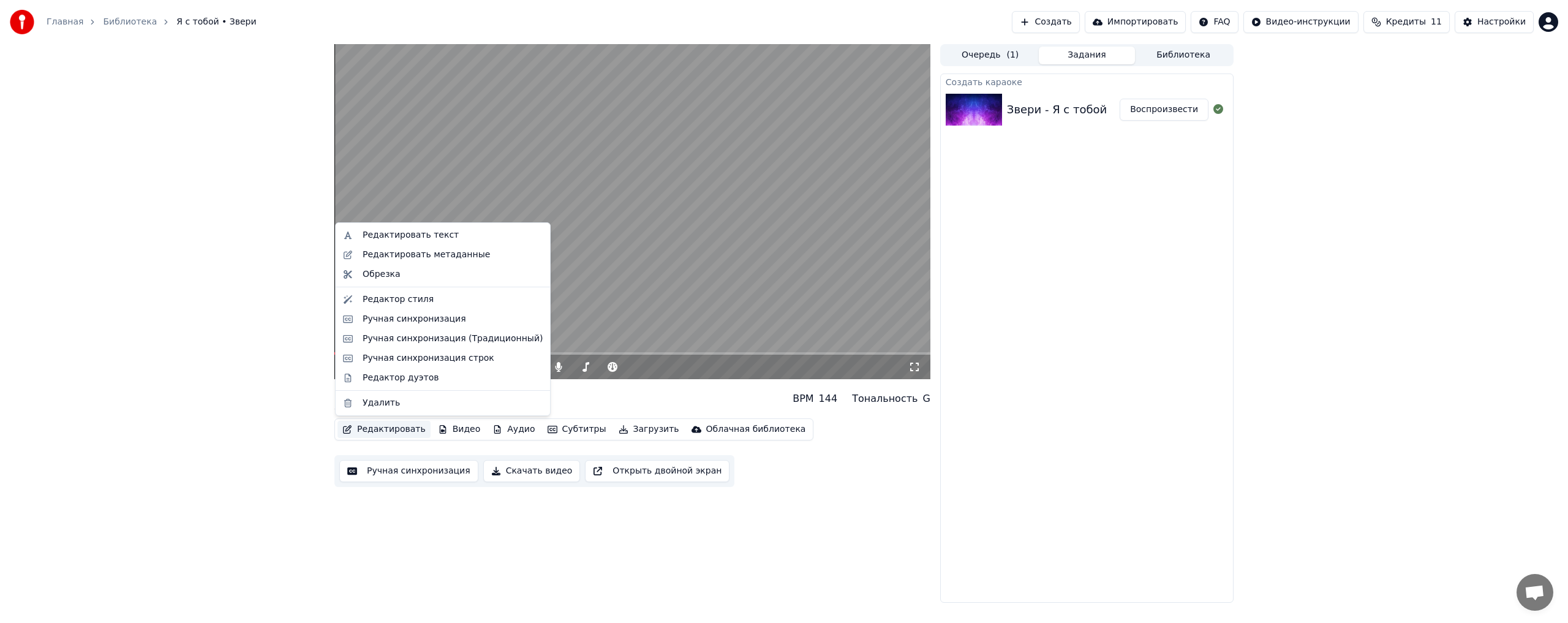
click at [378, 430] on button "Редактировать" at bounding box center [383, 429] width 93 height 17
click at [396, 324] on div "Ручная синхронизация" at bounding box center [414, 319] width 103 height 12
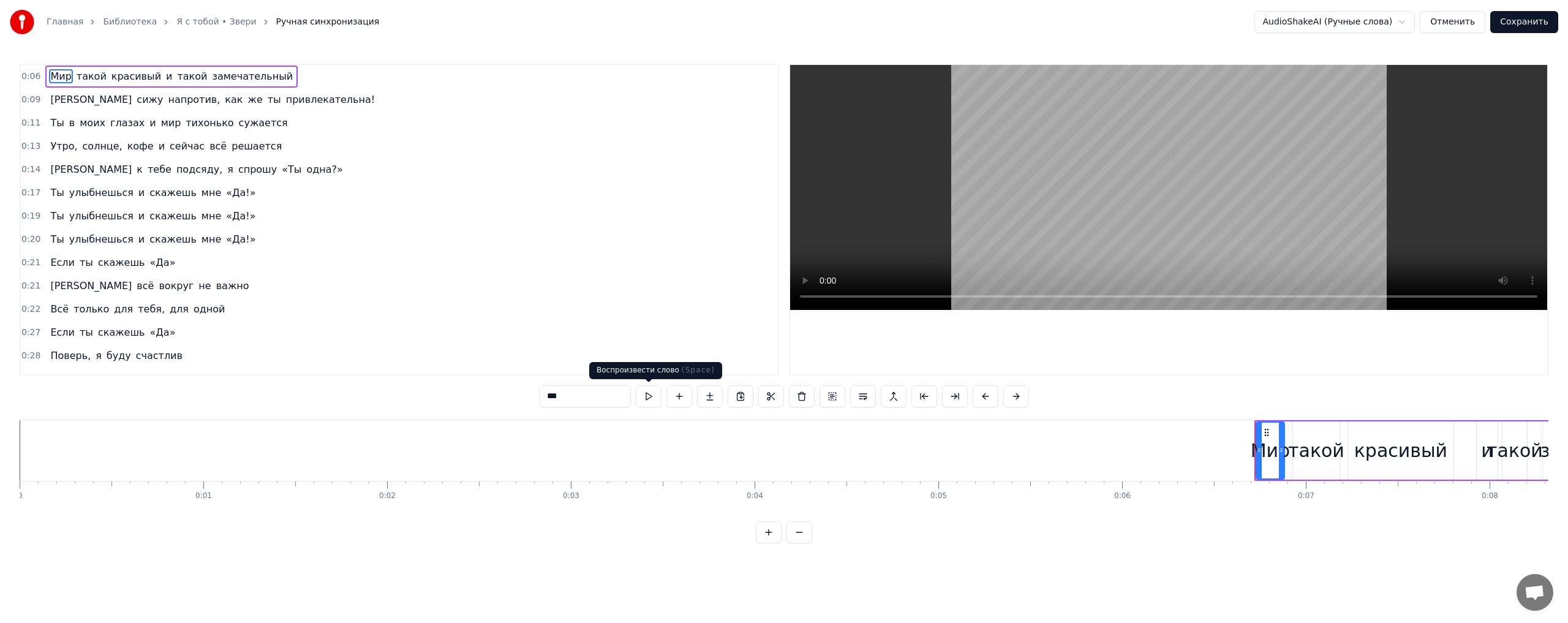
click at [643, 398] on button at bounding box center [649, 396] width 26 height 22
click at [648, 397] on button at bounding box center [649, 396] width 26 height 22
click at [94, 77] on span "такой" at bounding box center [92, 76] width 33 height 14
click at [657, 395] on button at bounding box center [649, 396] width 26 height 22
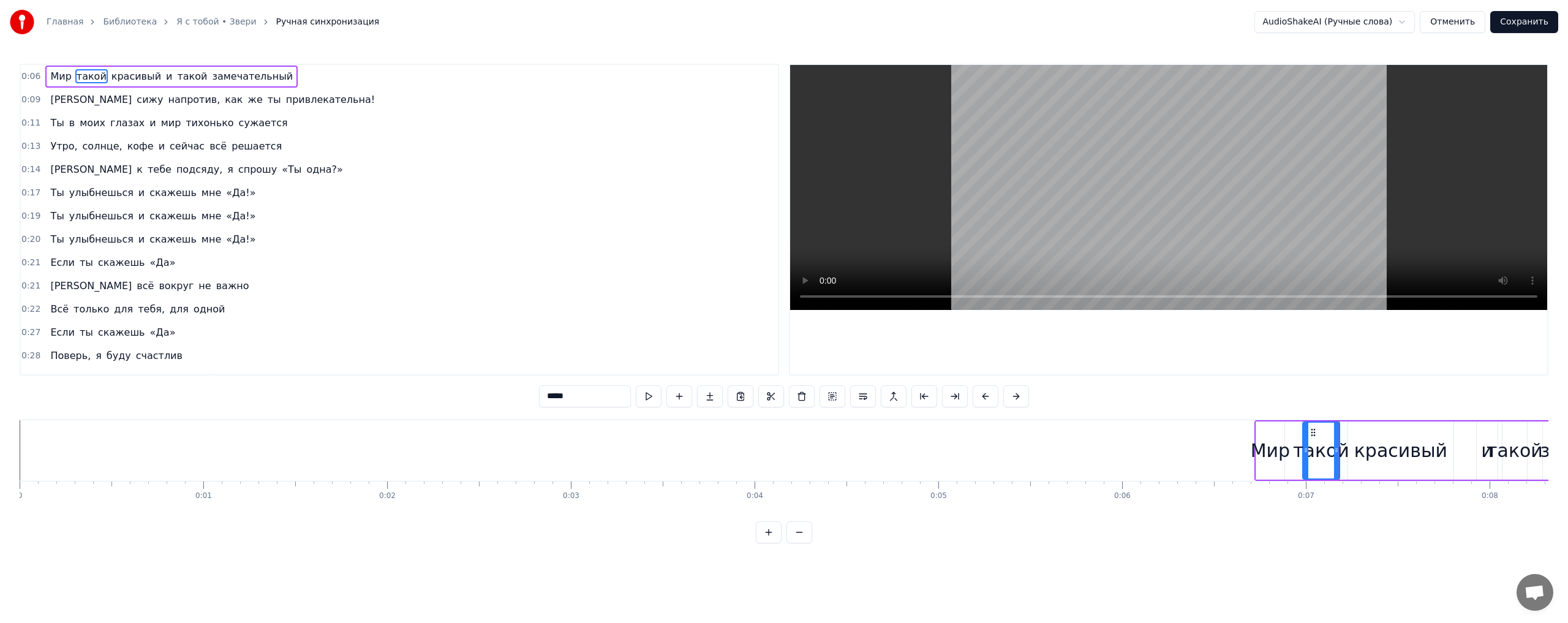
drag, startPoint x: 1293, startPoint y: 447, endPoint x: 1303, endPoint y: 449, distance: 10.2
click at [1303, 449] on icon at bounding box center [1306, 450] width 5 height 10
drag, startPoint x: 1335, startPoint y: 452, endPoint x: 1353, endPoint y: 456, distance: 18.4
click at [1353, 456] on div at bounding box center [1354, 450] width 5 height 56
click at [57, 75] on span "Мир" at bounding box center [61, 76] width 23 height 14
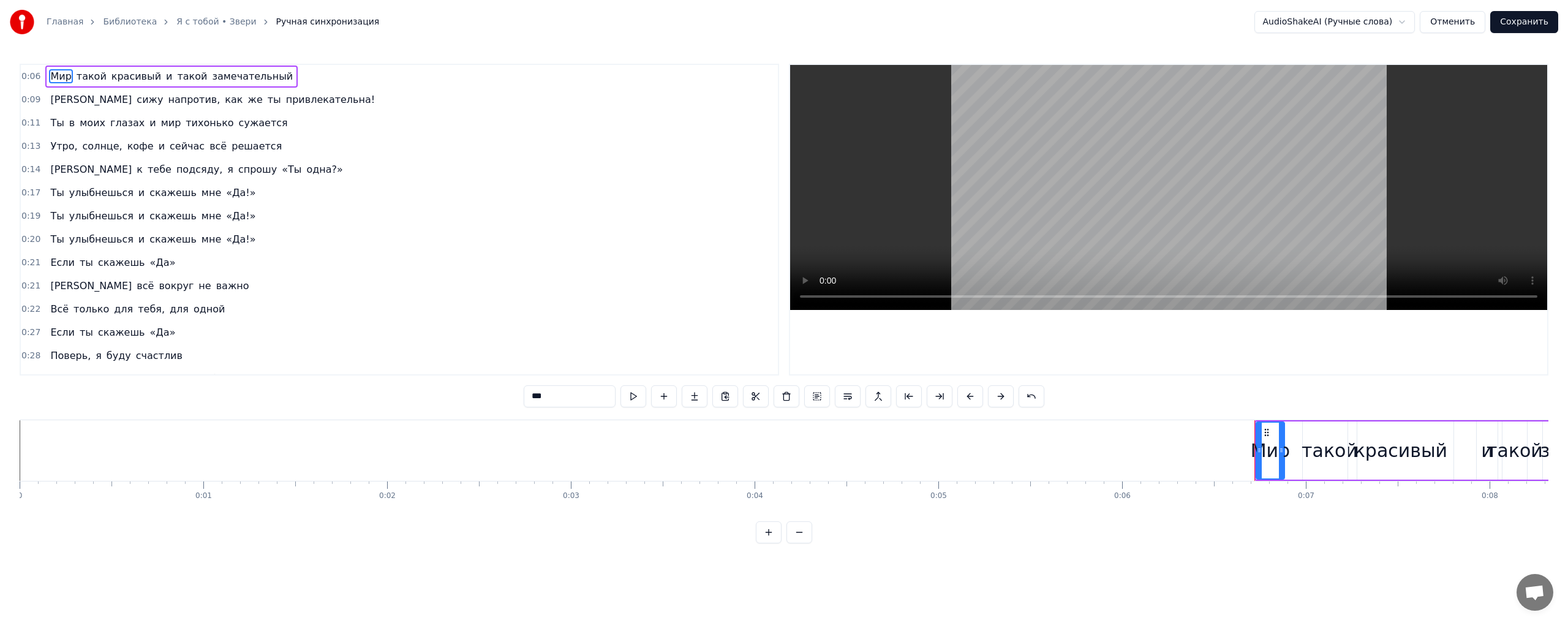
click at [138, 83] on span "красивый" at bounding box center [136, 76] width 52 height 14
type input "********"
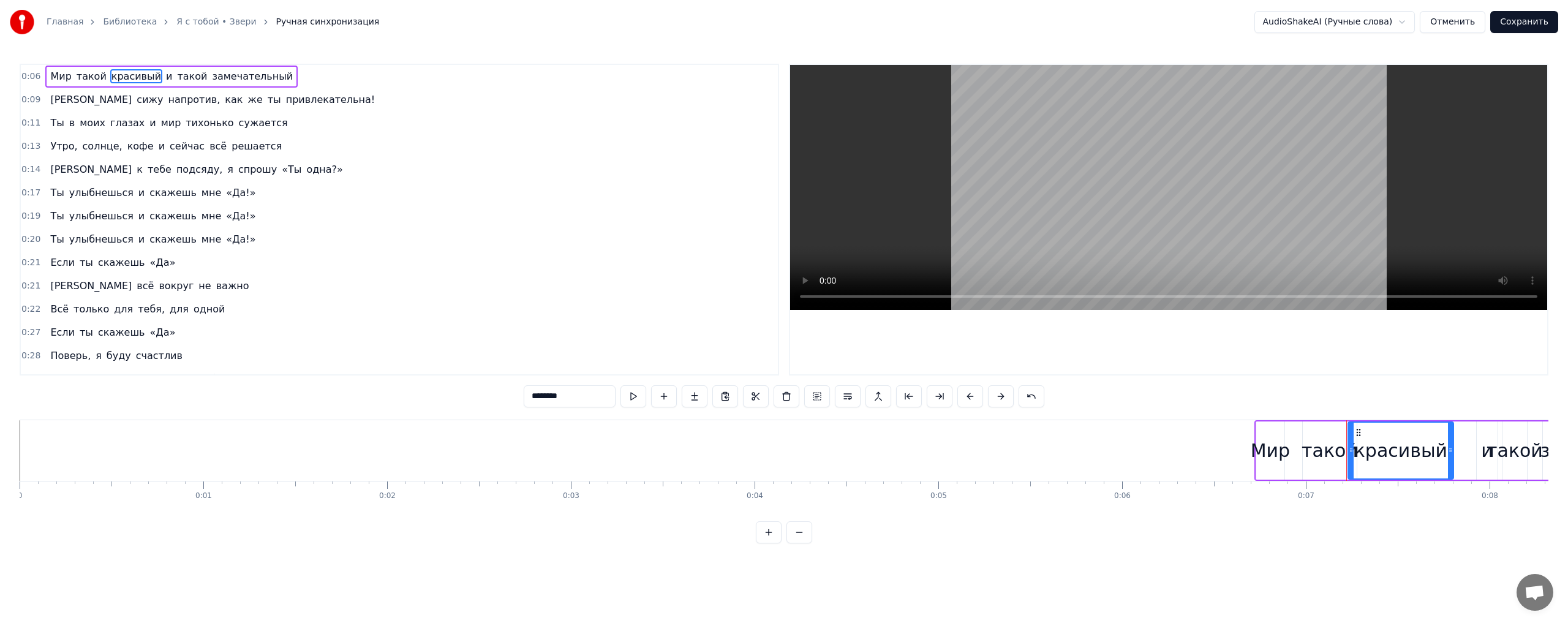
click at [136, 88] on div "0:09 Я сижу напротив, как же ты привлекательна!" at bounding box center [399, 100] width 757 height 23
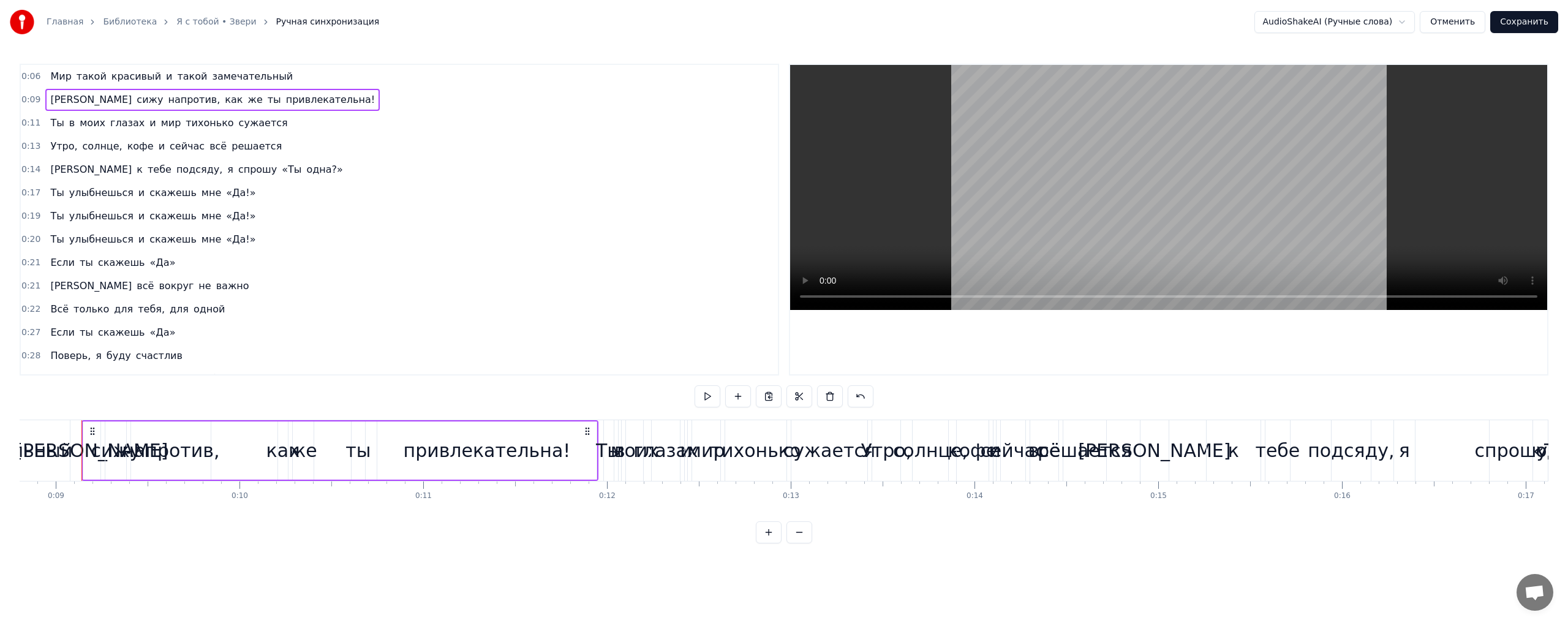
click at [57, 80] on span "Мир" at bounding box center [61, 76] width 23 height 14
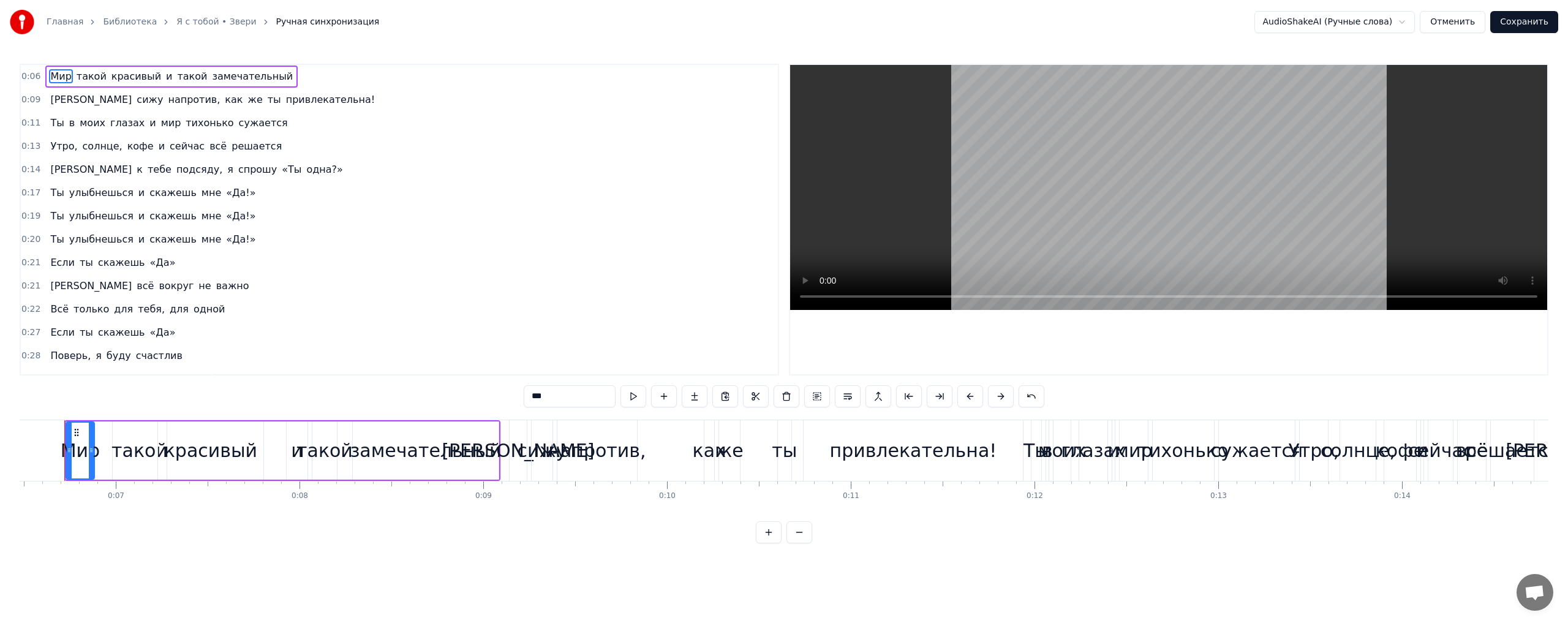
scroll to position [0, 1173]
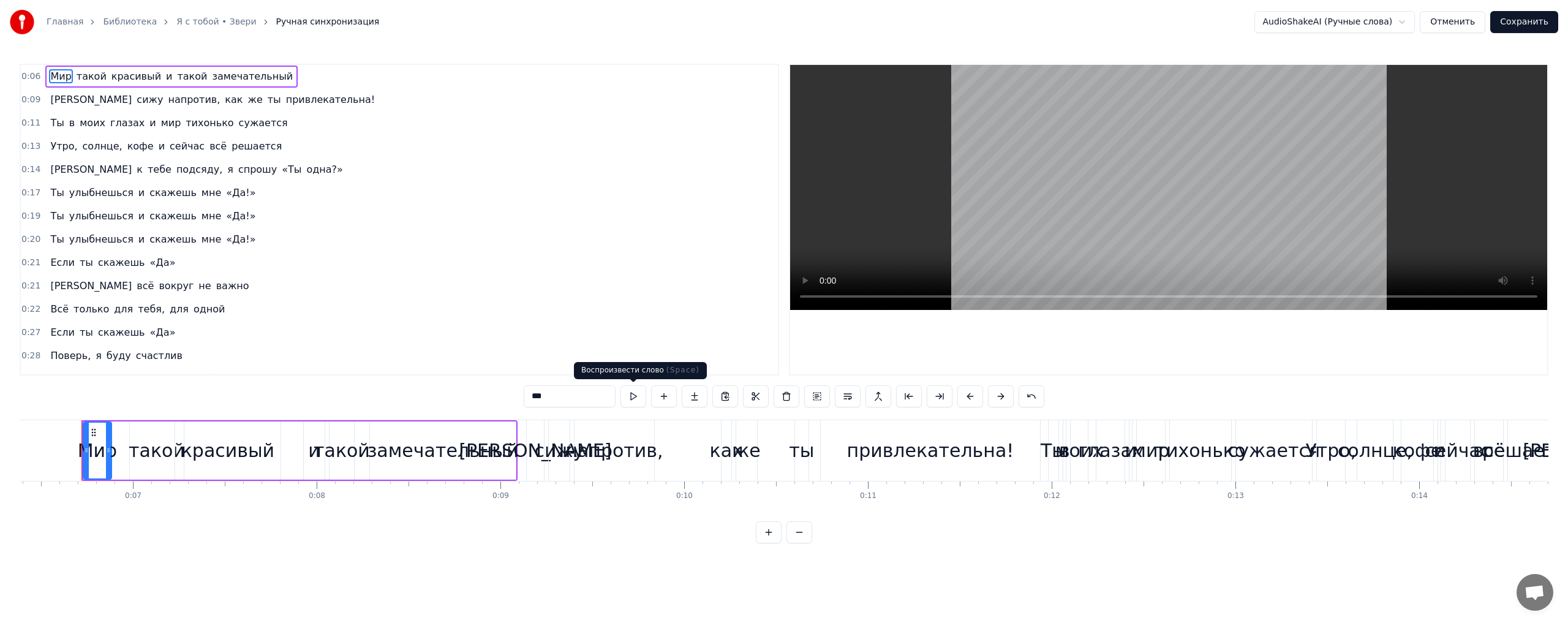
click at [627, 395] on button at bounding box center [633, 396] width 26 height 22
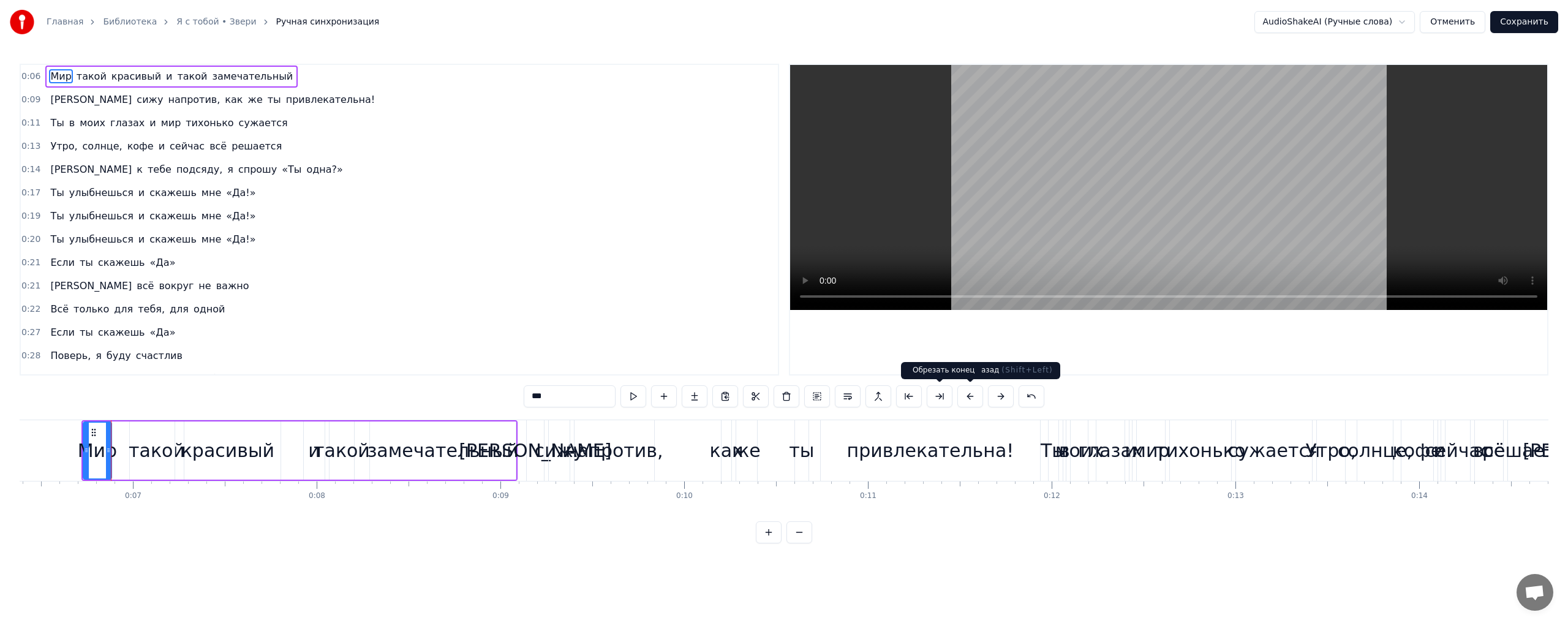
click at [937, 396] on button at bounding box center [940, 396] width 26 height 22
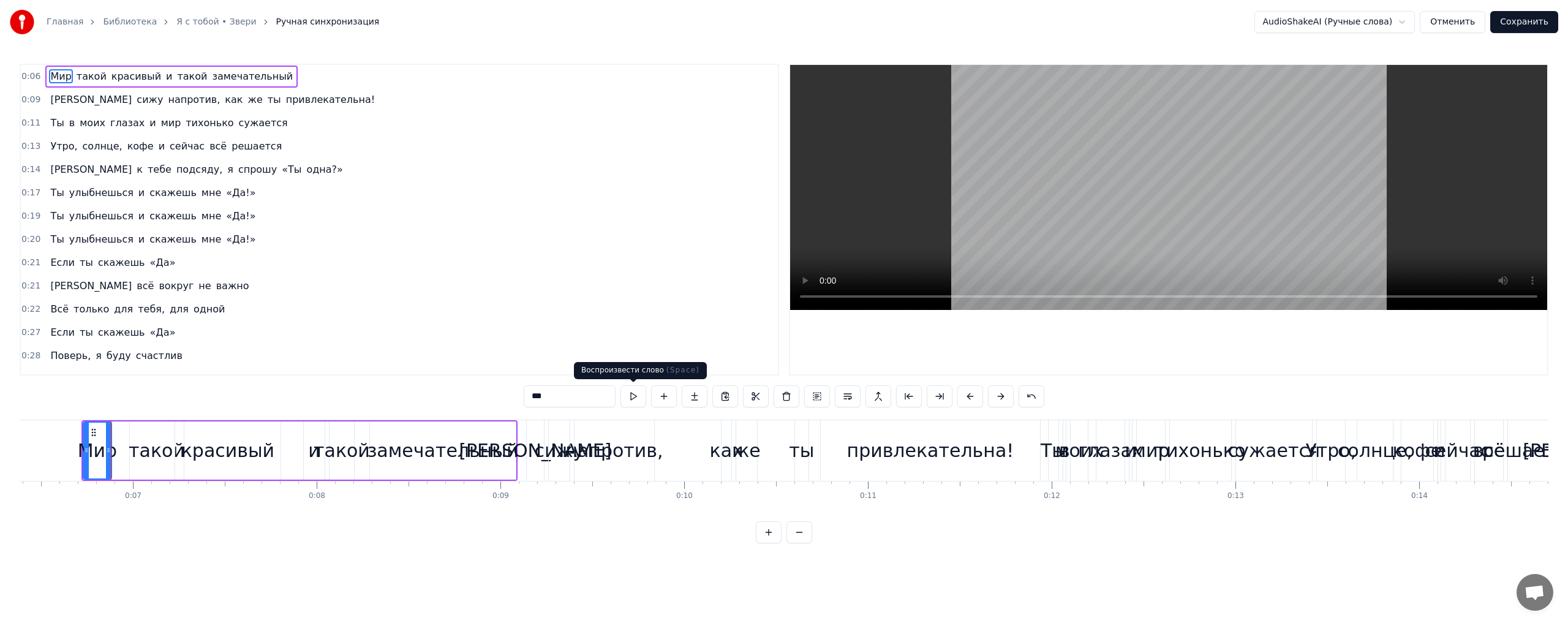
click at [628, 396] on button at bounding box center [633, 396] width 26 height 22
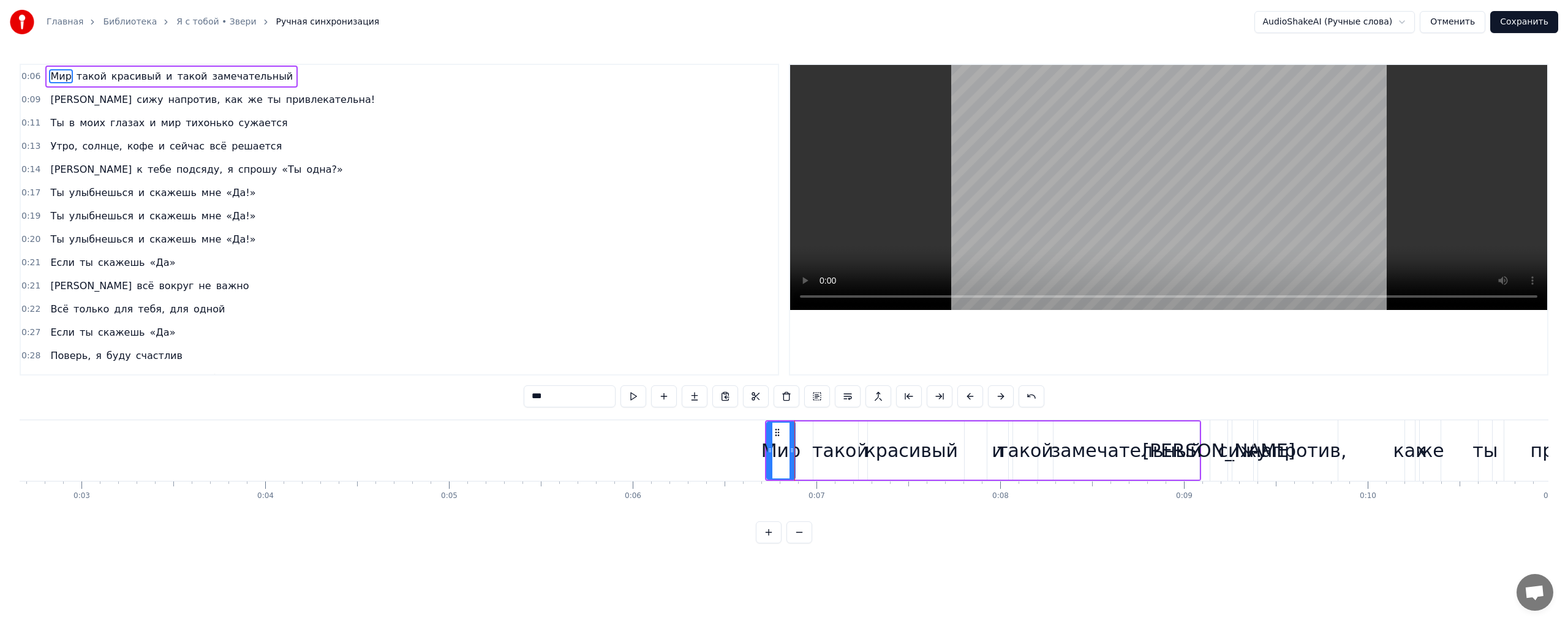
scroll to position [0, 405]
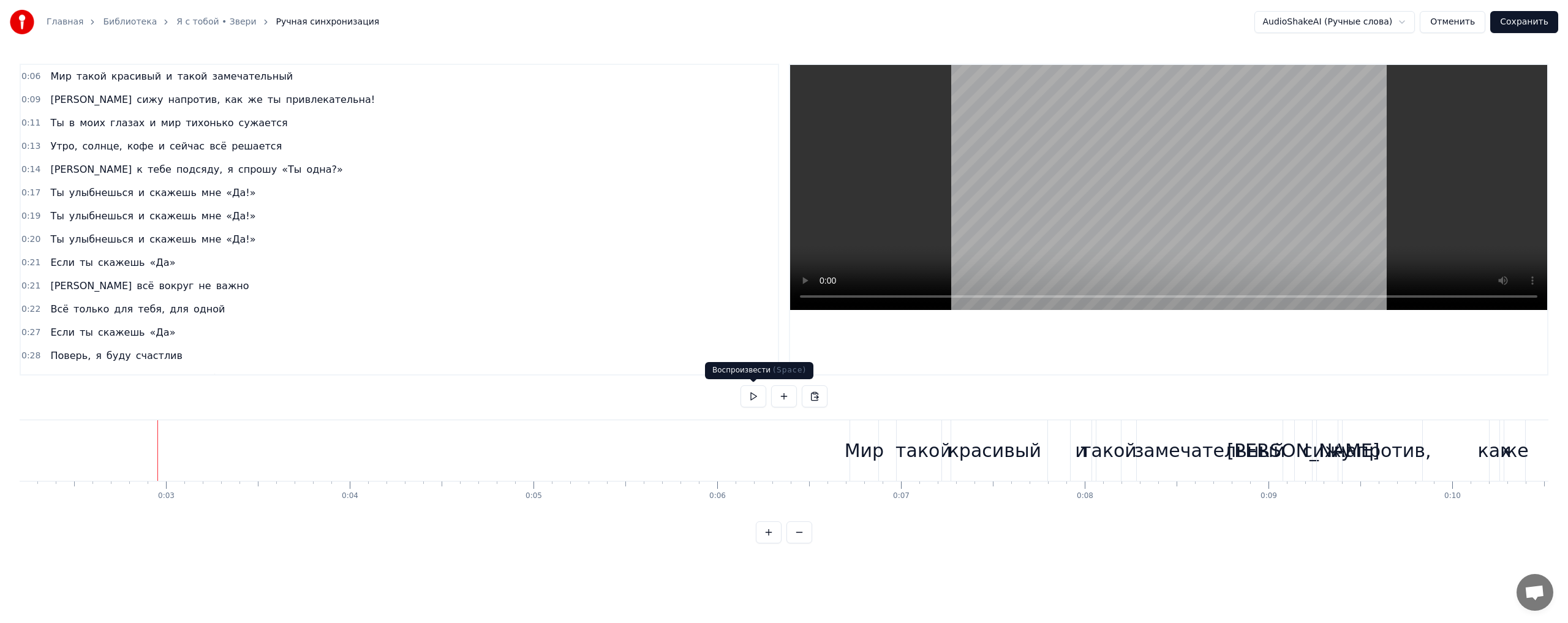
click at [750, 396] on button at bounding box center [754, 396] width 26 height 22
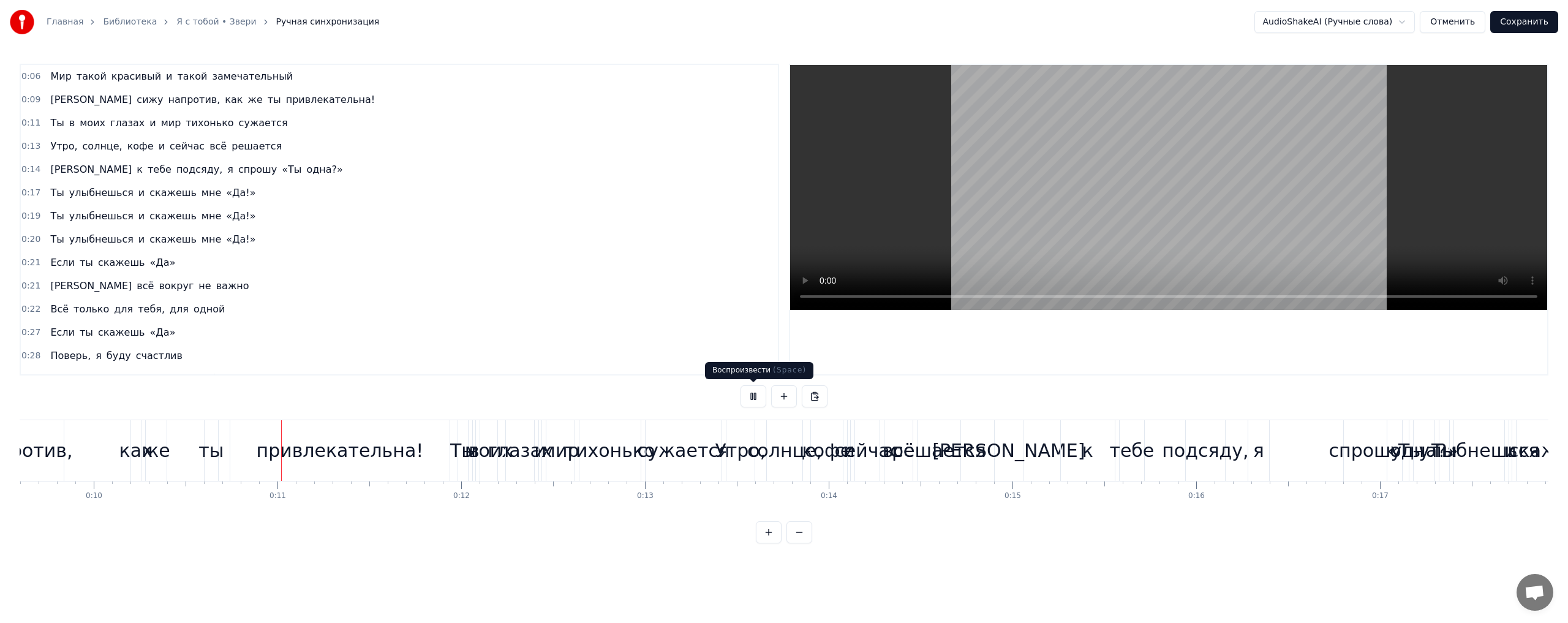
scroll to position [0, 1839]
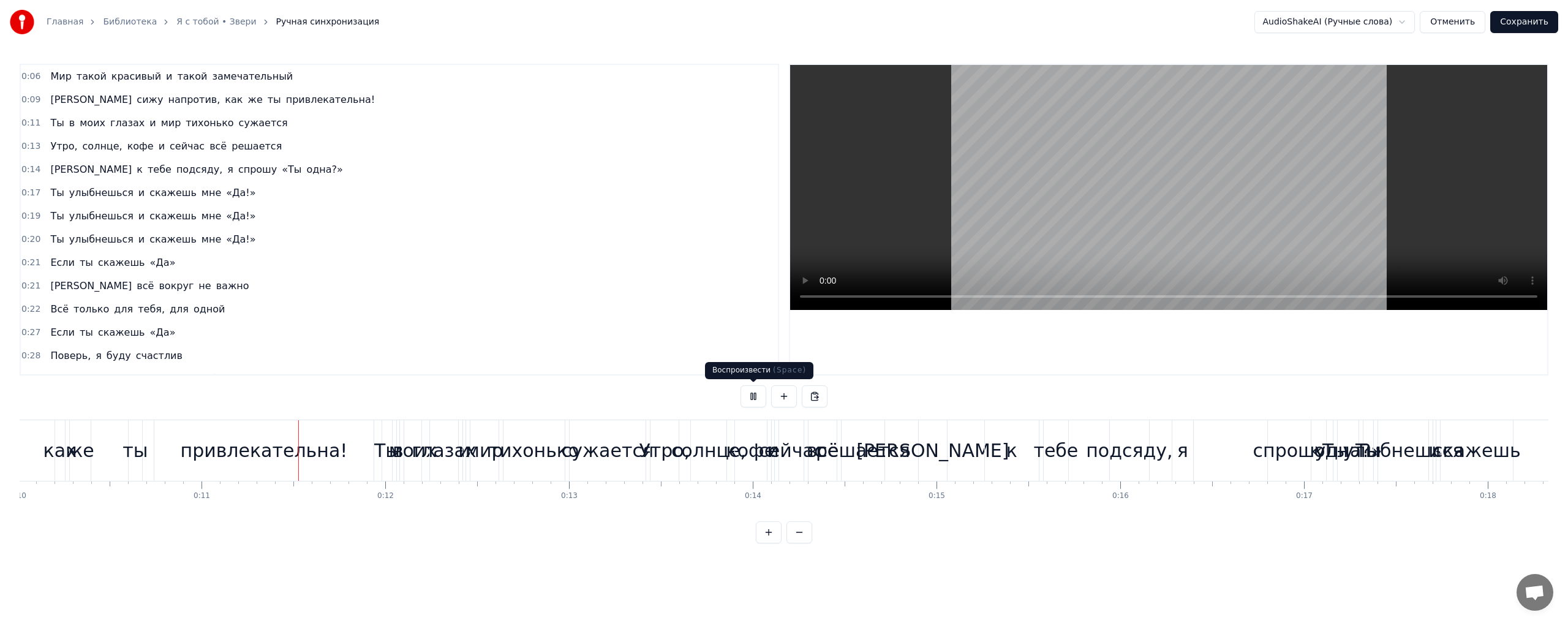
click at [752, 397] on button at bounding box center [754, 396] width 26 height 22
click at [222, 23] on link "Я с тобой • Звери" at bounding box center [216, 21] width 79 height 12
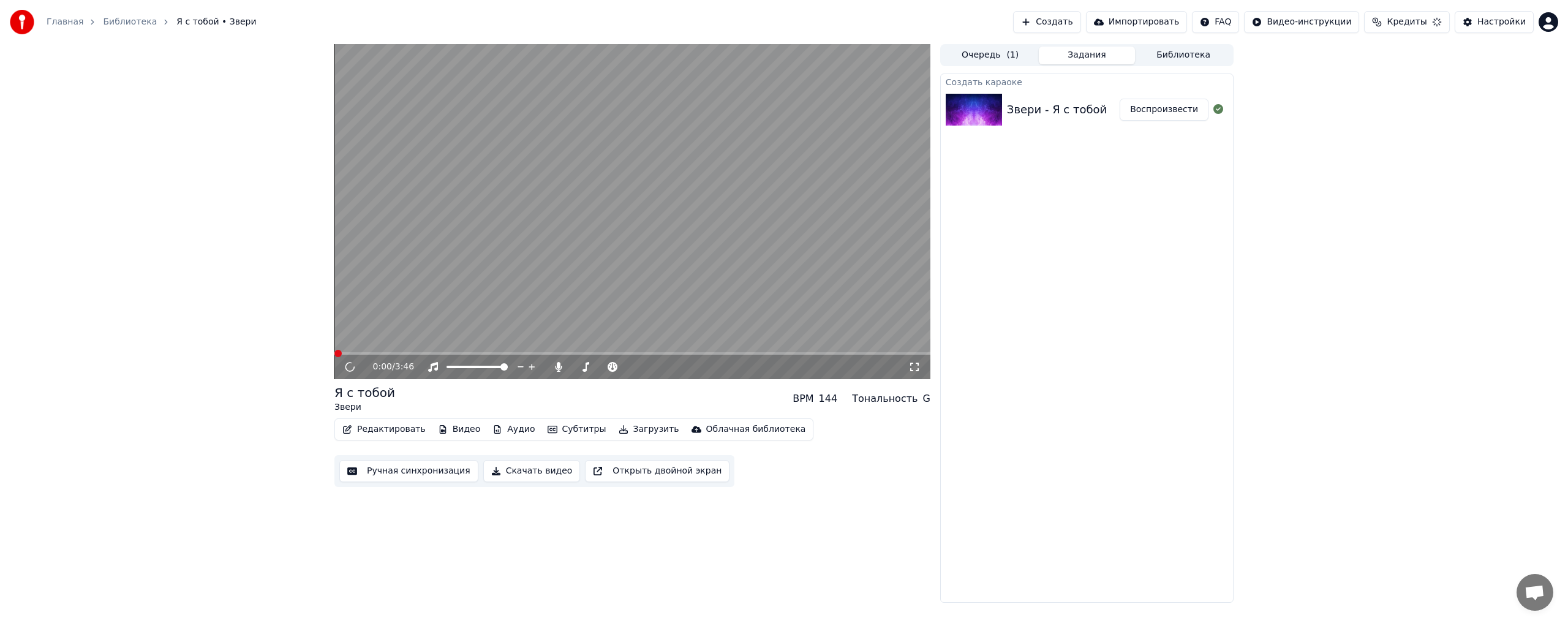
click at [560, 361] on div "0:00 / 3:46" at bounding box center [640, 367] width 535 height 12
click at [626, 370] on span at bounding box center [622, 367] width 7 height 7
click at [350, 367] on icon at bounding box center [359, 367] width 29 height 10
click at [103, 26] on link "Библиотека" at bounding box center [130, 21] width 54 height 12
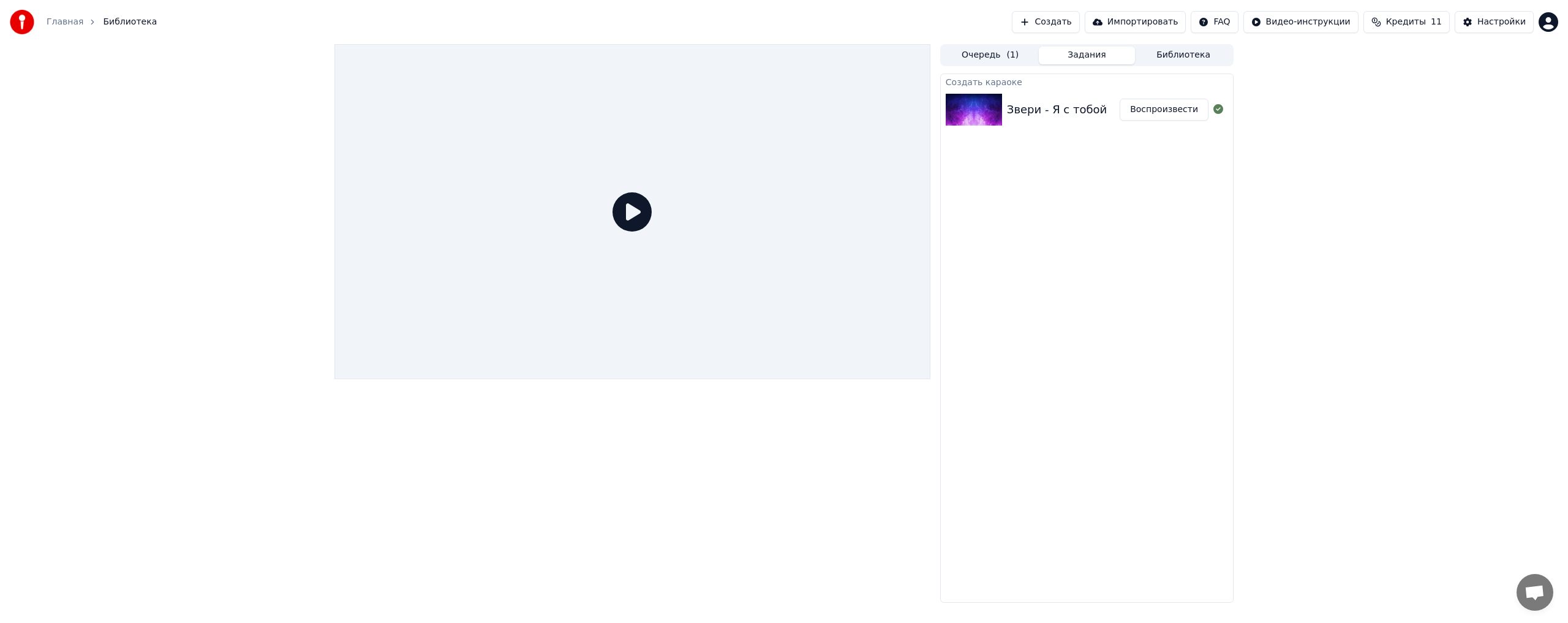
click at [64, 27] on link "Главная" at bounding box center [65, 21] width 36 height 12
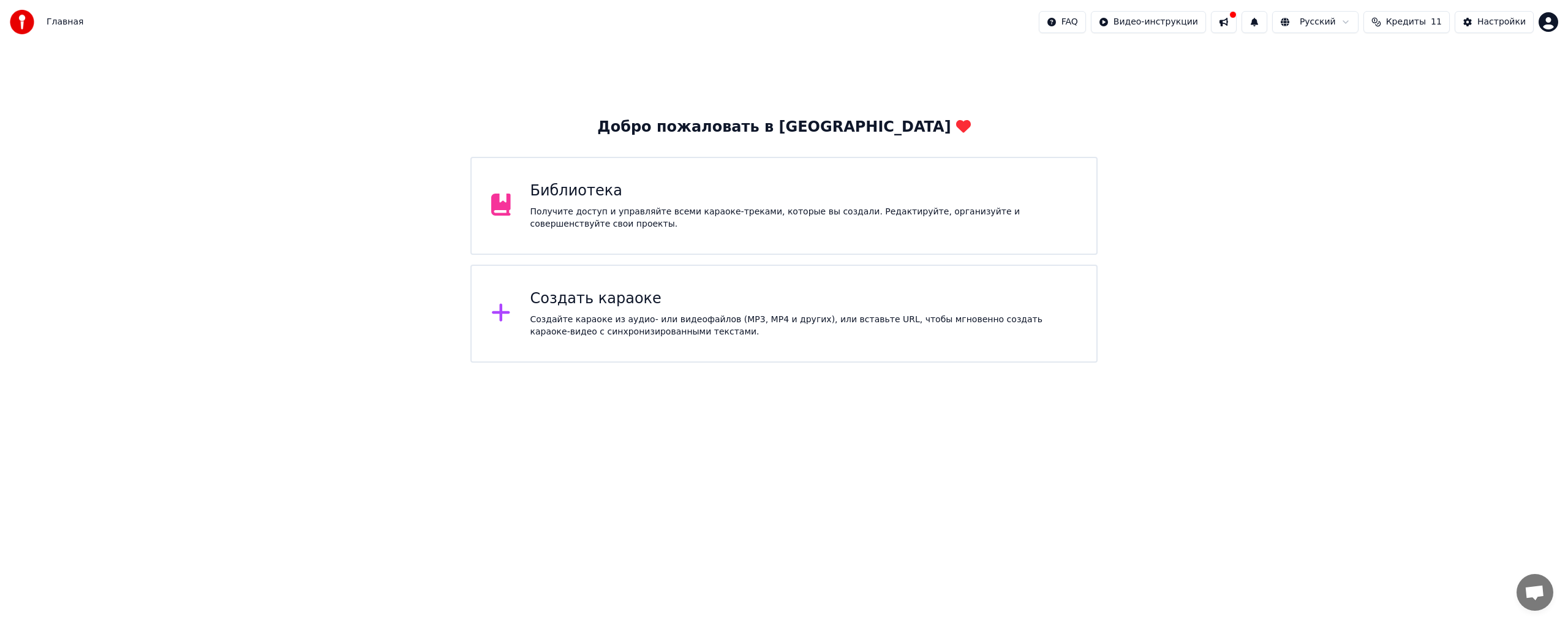
click at [599, 330] on div "Создайте караоке из аудио- или видеофайлов (MP3, MP4 и других), или вставьте UR…" at bounding box center [804, 326] width 547 height 25
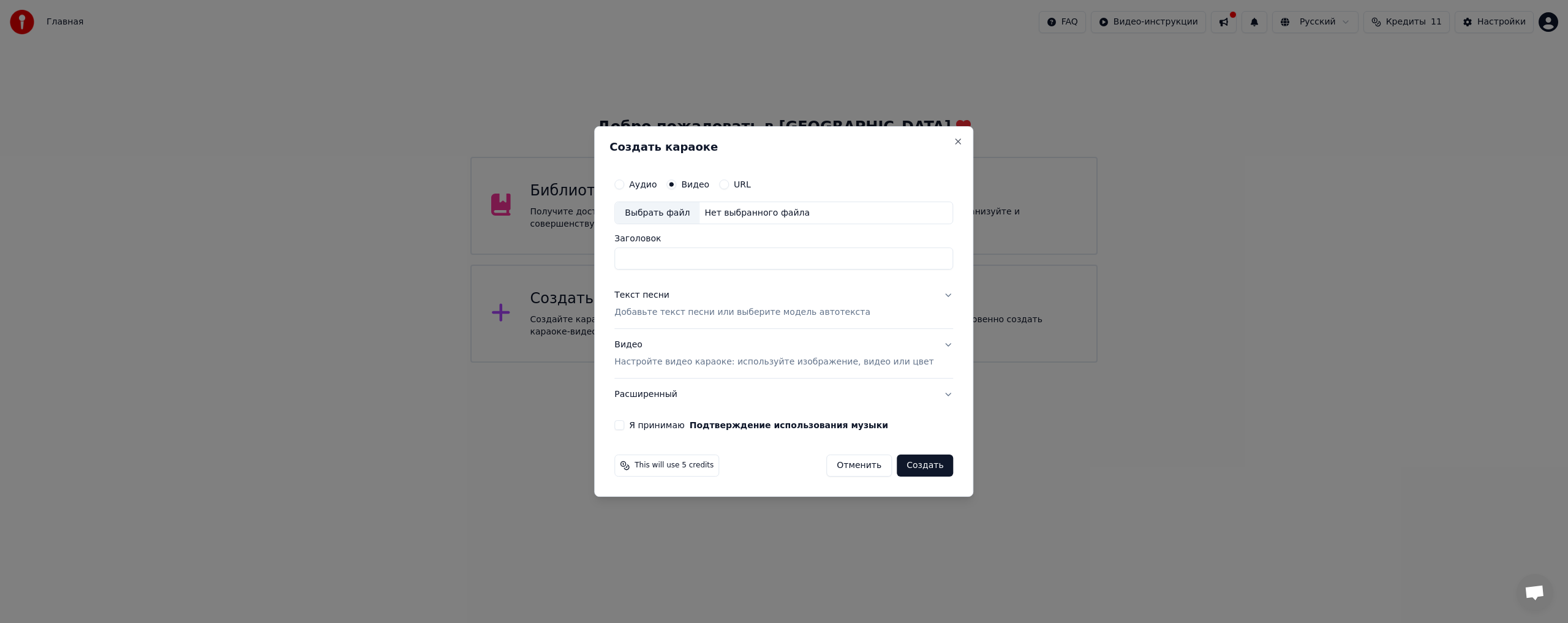
click at [734, 209] on div "Нет выбранного файла" at bounding box center [757, 213] width 115 height 12
drag, startPoint x: 817, startPoint y: 258, endPoint x: 624, endPoint y: 266, distance: 193.2
click at [624, 266] on div "**********" at bounding box center [784, 312] width 379 height 371
type input "**********"
click at [933, 297] on button "Текст песни Добавьте текст песни или выберите модель автотекста" at bounding box center [784, 304] width 338 height 49
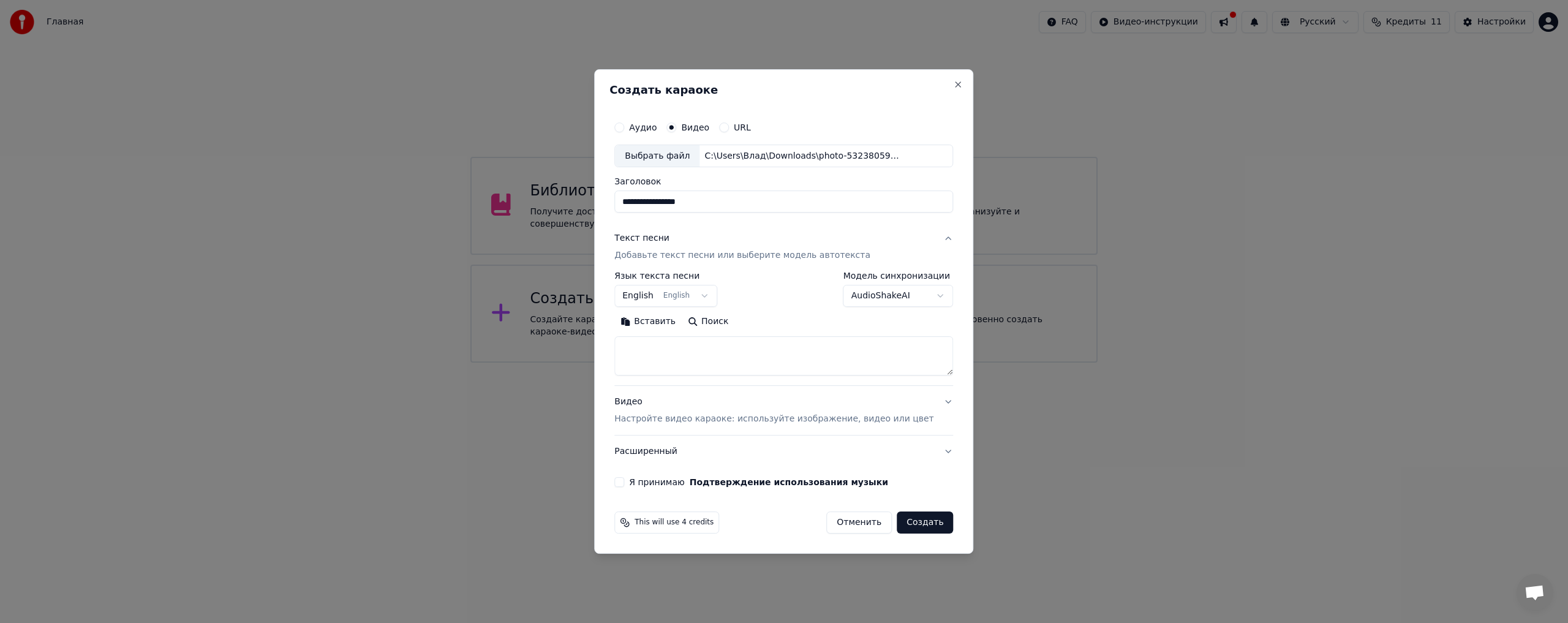
click at [696, 293] on button "English English" at bounding box center [666, 296] width 103 height 22
select select "**"
click at [685, 357] on textarea at bounding box center [784, 357] width 338 height 39
click at [672, 340] on textarea at bounding box center [784, 357] width 338 height 39
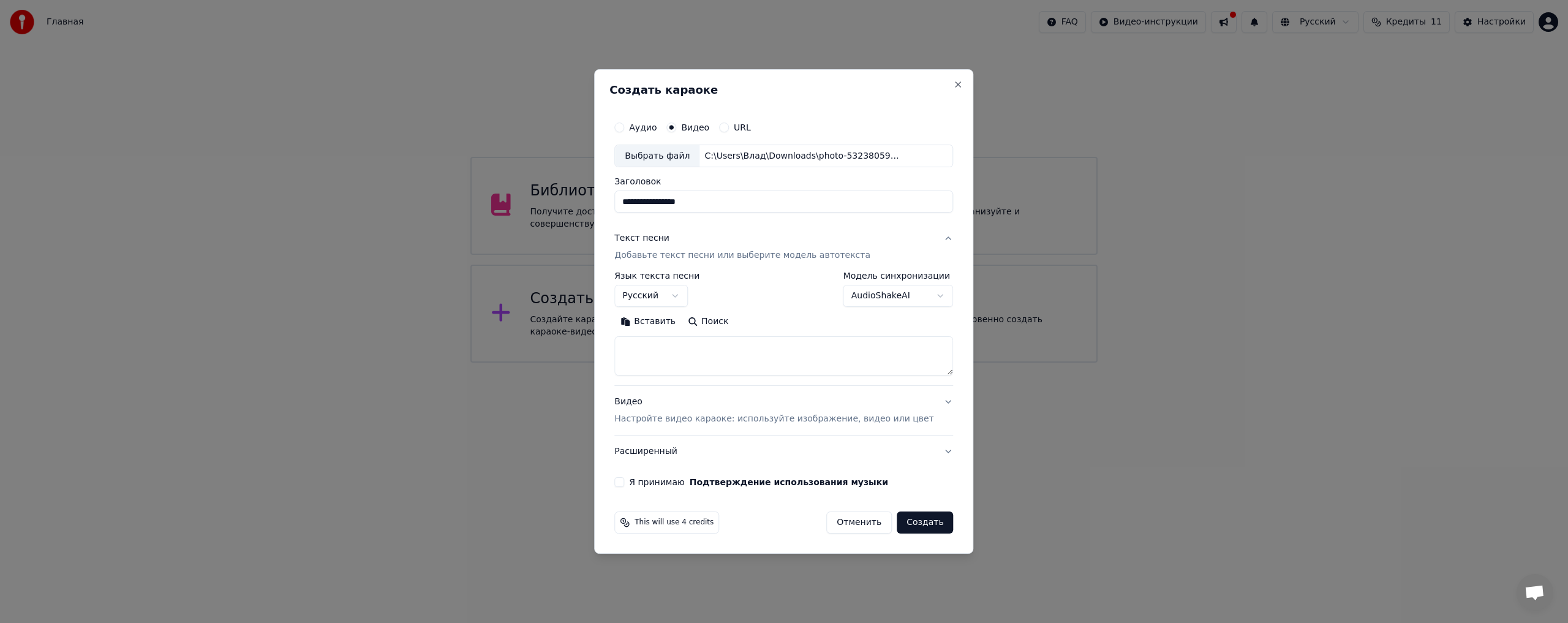
paste textarea "**********"
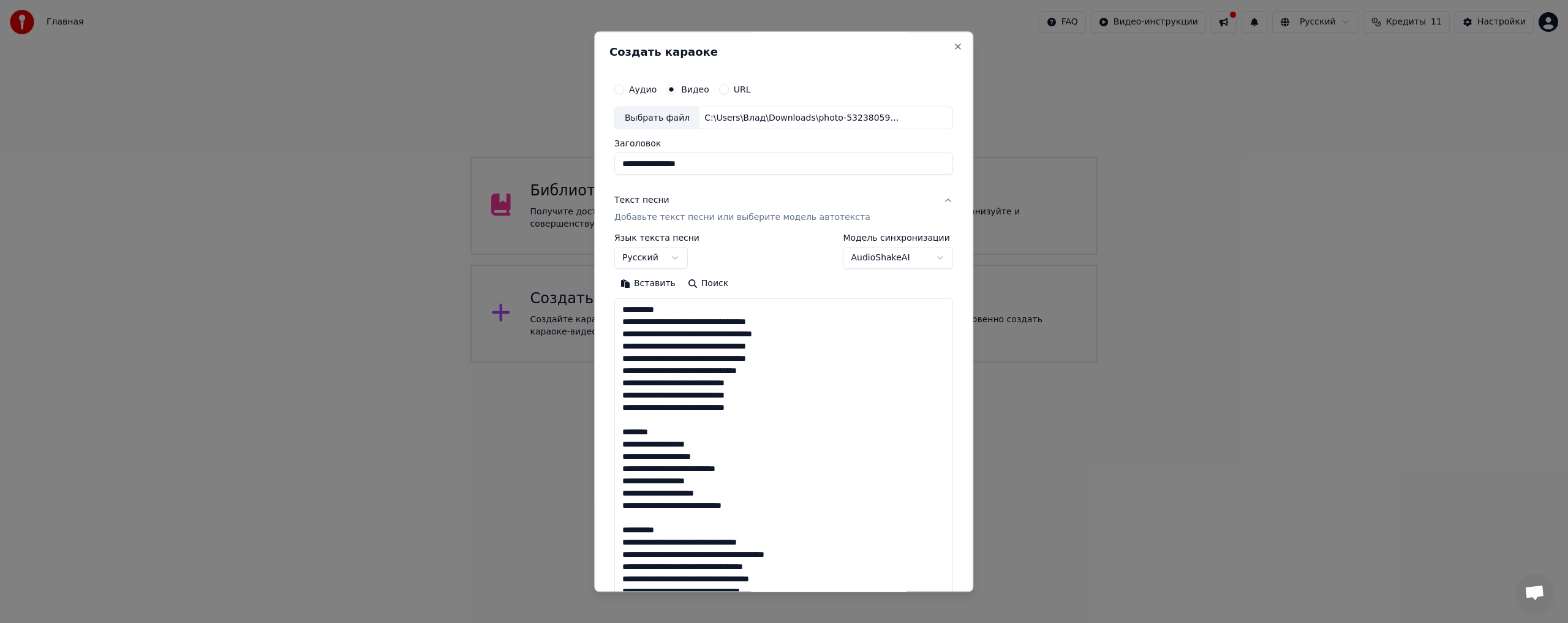
scroll to position [799, 0]
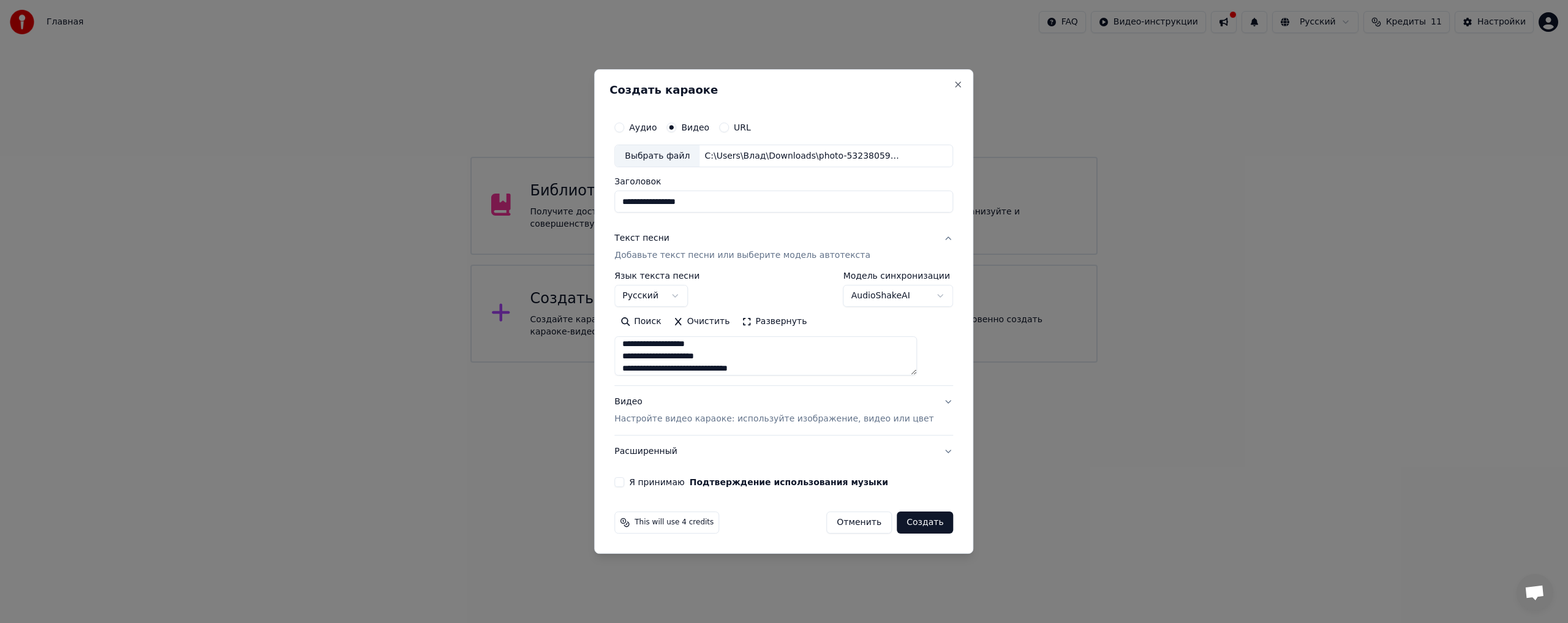
click at [770, 318] on button "Развернуть" at bounding box center [774, 322] width 77 height 20
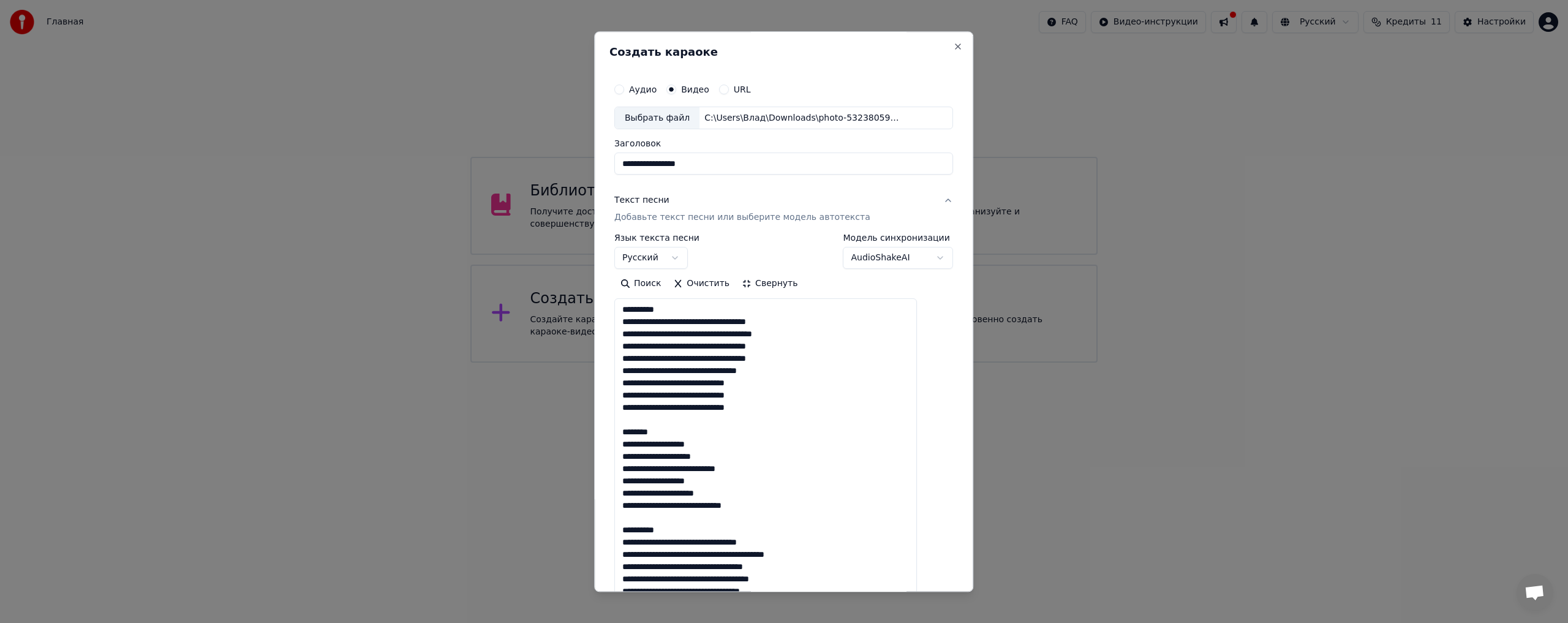
scroll to position [1, 0]
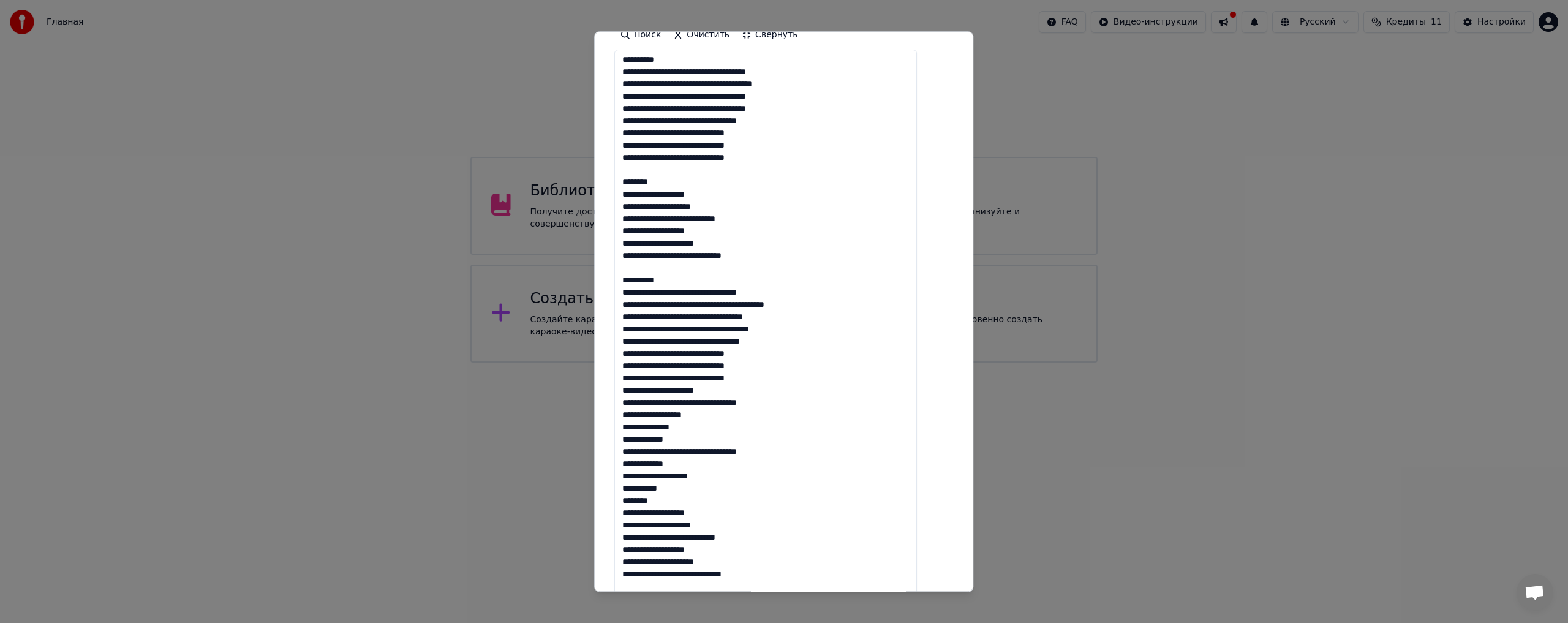
scroll to position [306, 0]
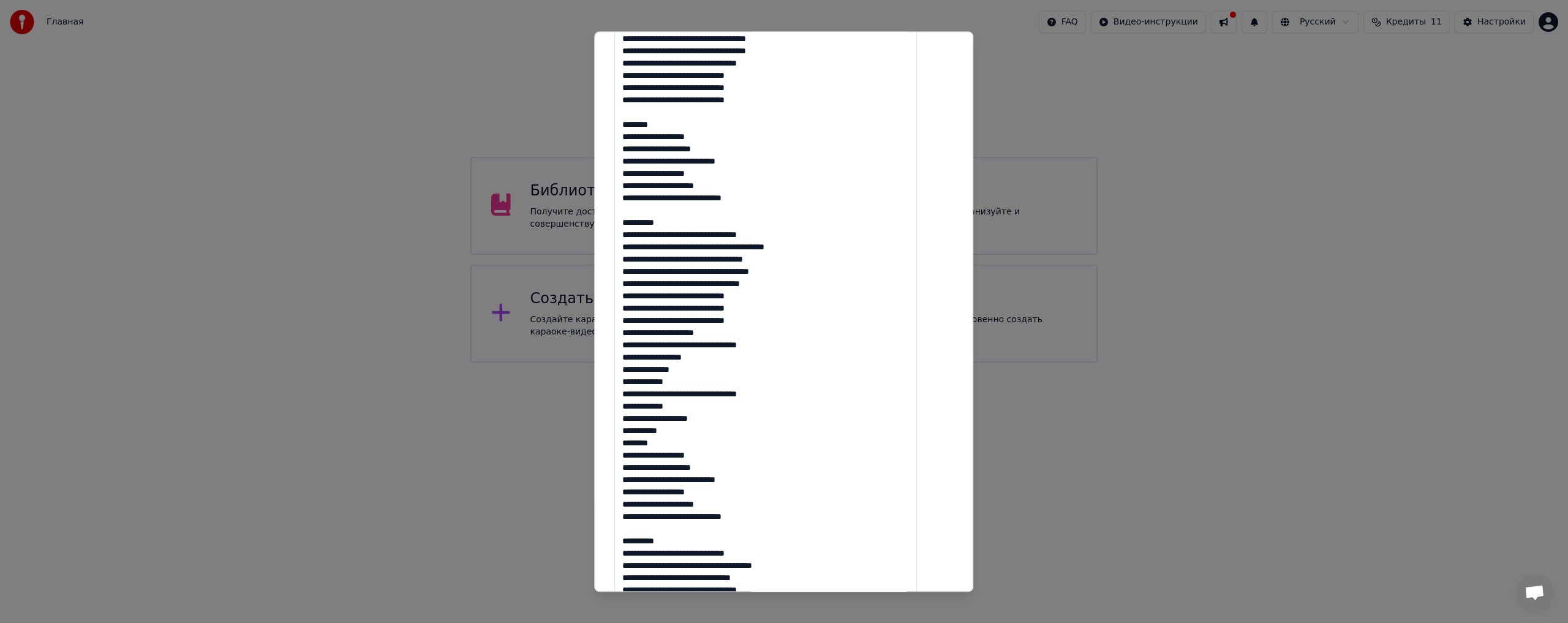
drag, startPoint x: 672, startPoint y: 219, endPoint x: 627, endPoint y: 219, distance: 45.0
click at [627, 219] on textarea at bounding box center [765, 414] width 303 height 842
drag, startPoint x: 681, startPoint y: 124, endPoint x: 626, endPoint y: 116, distance: 55.6
click at [626, 116] on div "**********" at bounding box center [783, 359] width 348 height 1185
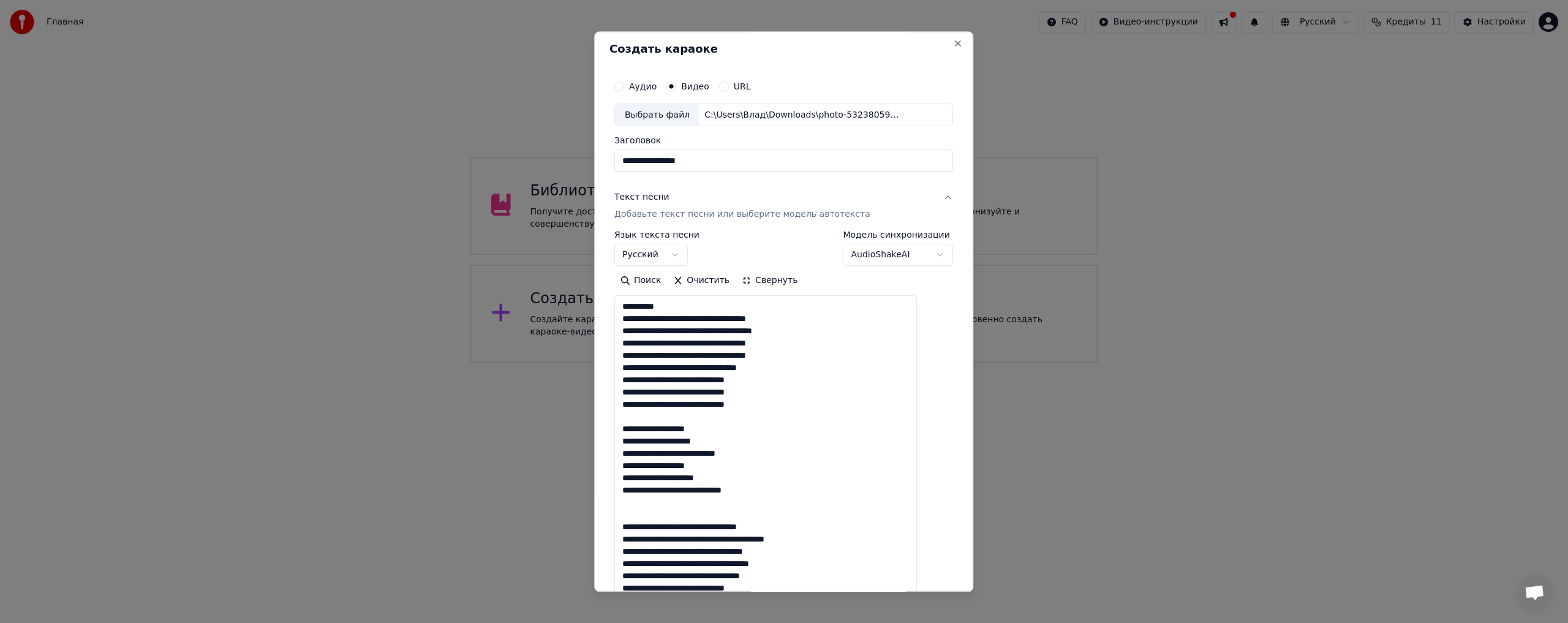
scroll to position [1, 0]
drag, startPoint x: 679, startPoint y: 310, endPoint x: 621, endPoint y: 310, distance: 58.0
click at [621, 310] on div "**********" at bounding box center [784, 311] width 379 height 561
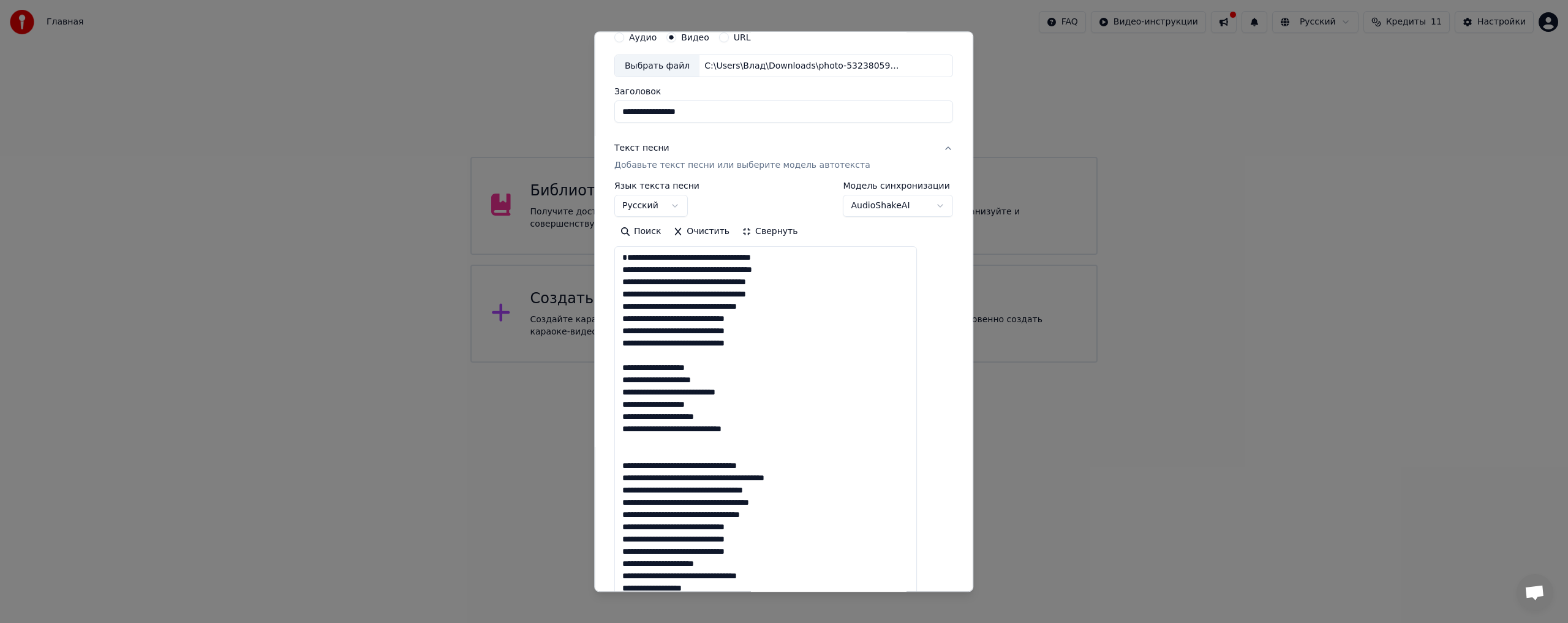
scroll to position [124, 0]
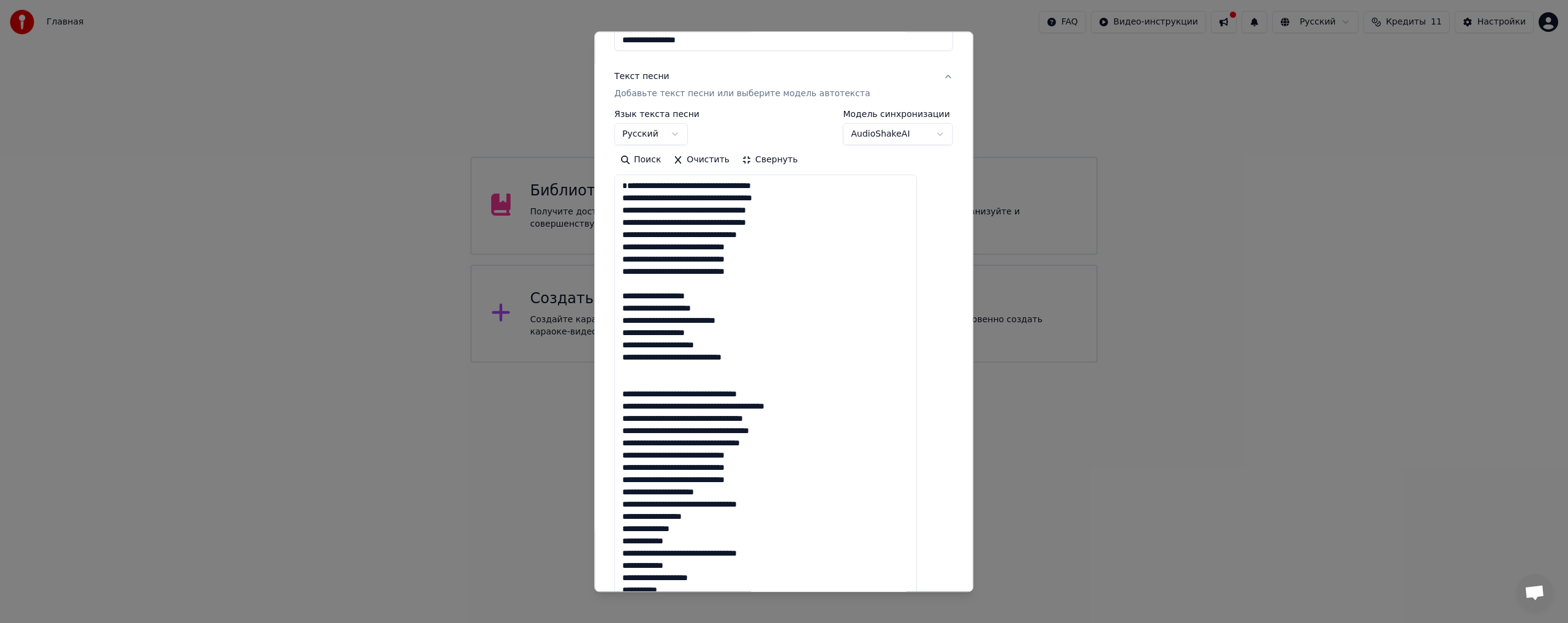
click at [652, 399] on textarea at bounding box center [765, 596] width 303 height 842
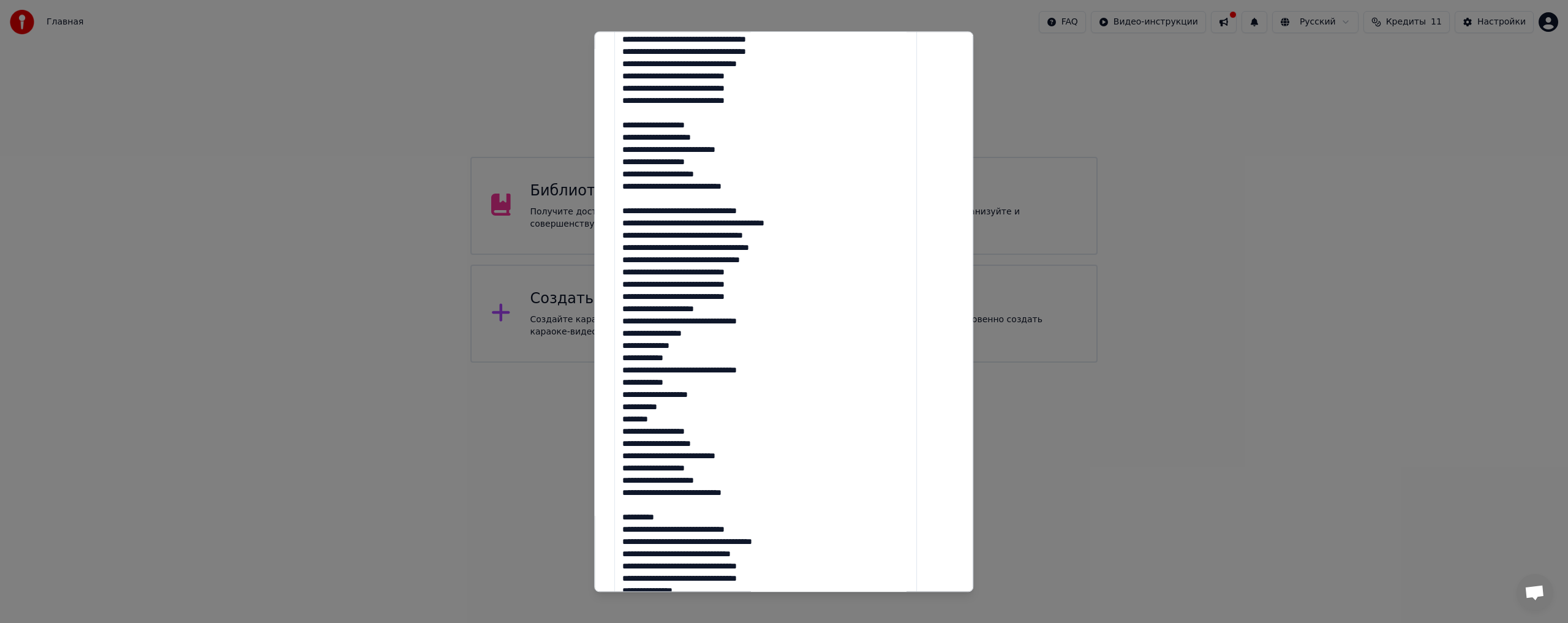
scroll to position [368, 0]
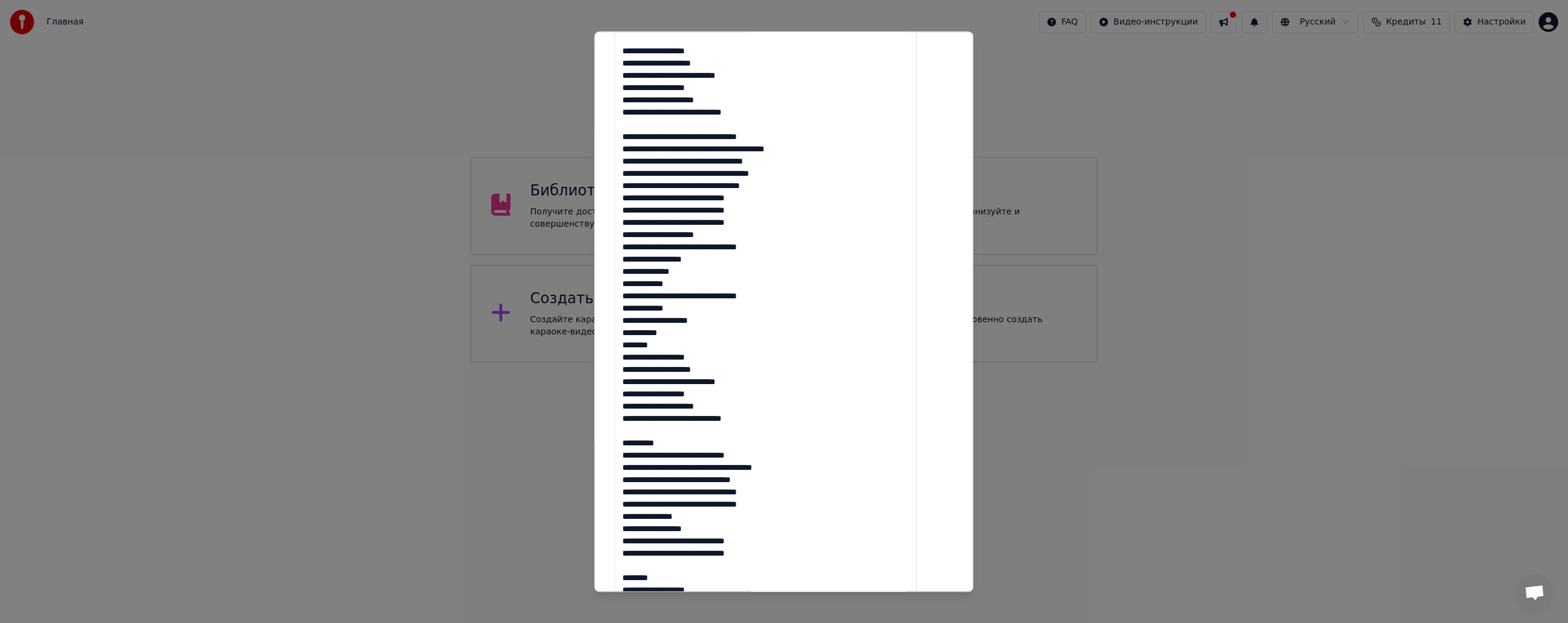
drag, startPoint x: 634, startPoint y: 249, endPoint x: 735, endPoint y: 358, distance: 148.6
click at [735, 358] on textarea at bounding box center [765, 352] width 303 height 842
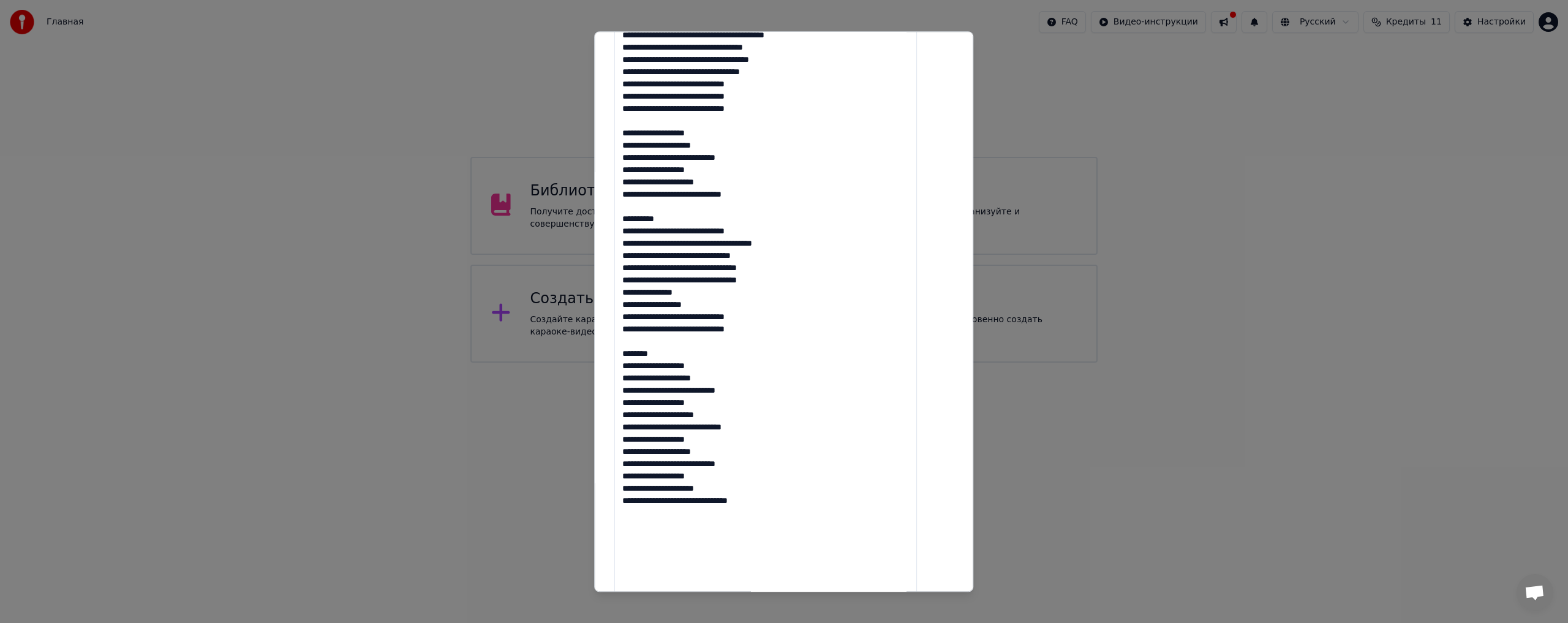
scroll to position [491, 0]
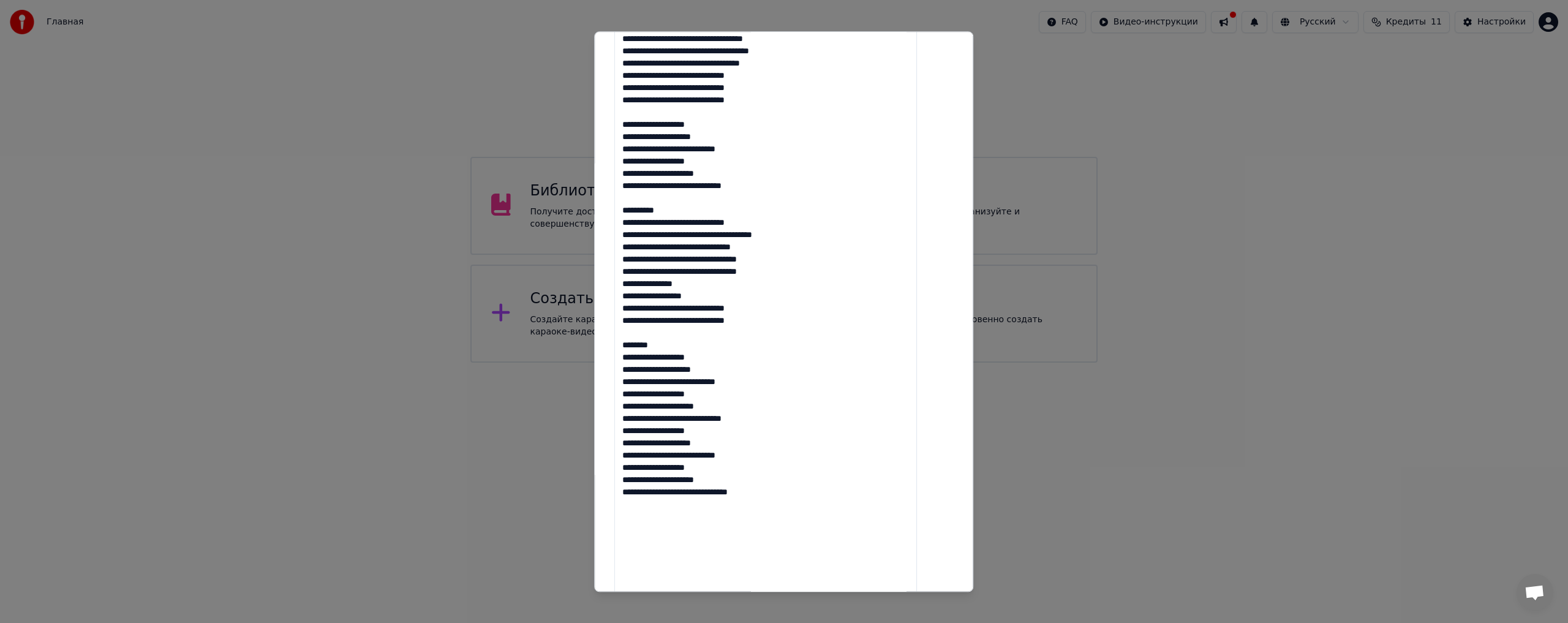
drag, startPoint x: 676, startPoint y: 225, endPoint x: 621, endPoint y: 227, distance: 55.0
click at [621, 227] on div "**********" at bounding box center [784, 311] width 379 height 561
drag, startPoint x: 669, startPoint y: 354, endPoint x: 629, endPoint y: 355, distance: 40.0
click at [629, 355] on textarea at bounding box center [765, 229] width 303 height 842
drag, startPoint x: 682, startPoint y: 361, endPoint x: 629, endPoint y: 359, distance: 53.0
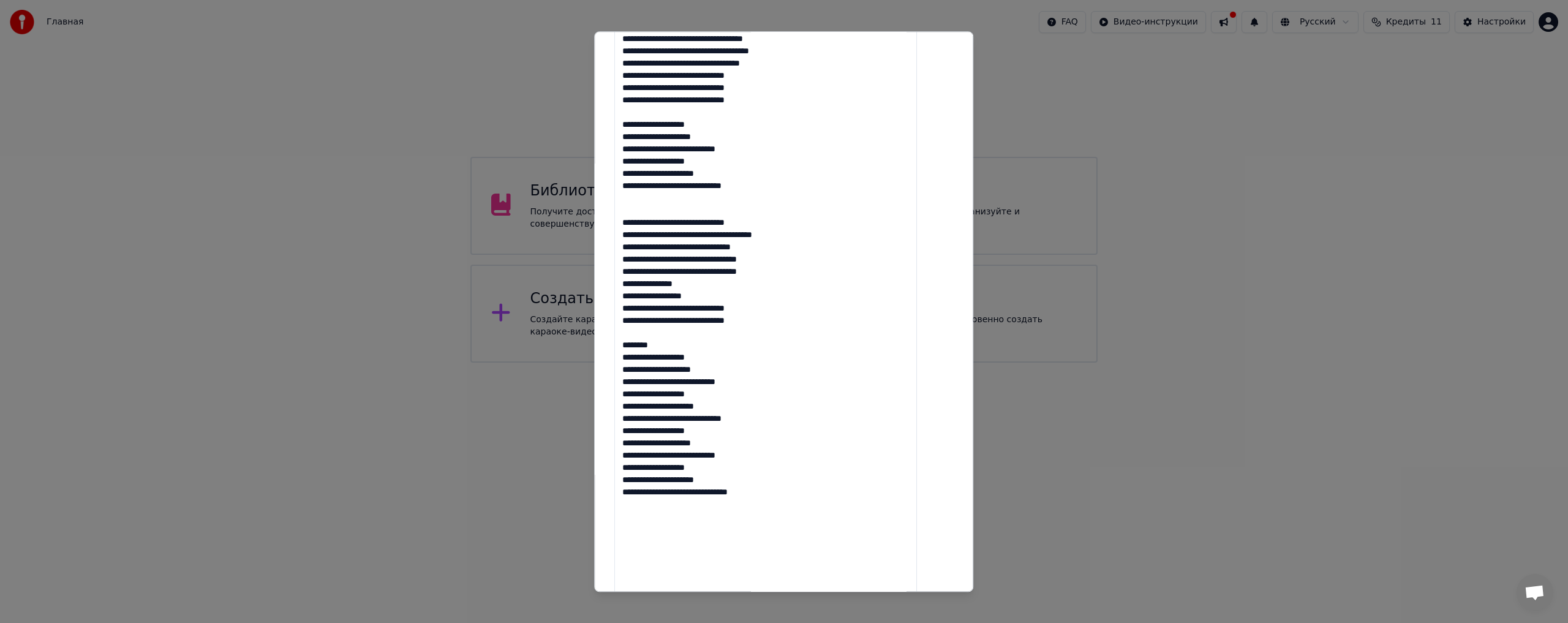
click at [629, 359] on textarea at bounding box center [765, 229] width 303 height 842
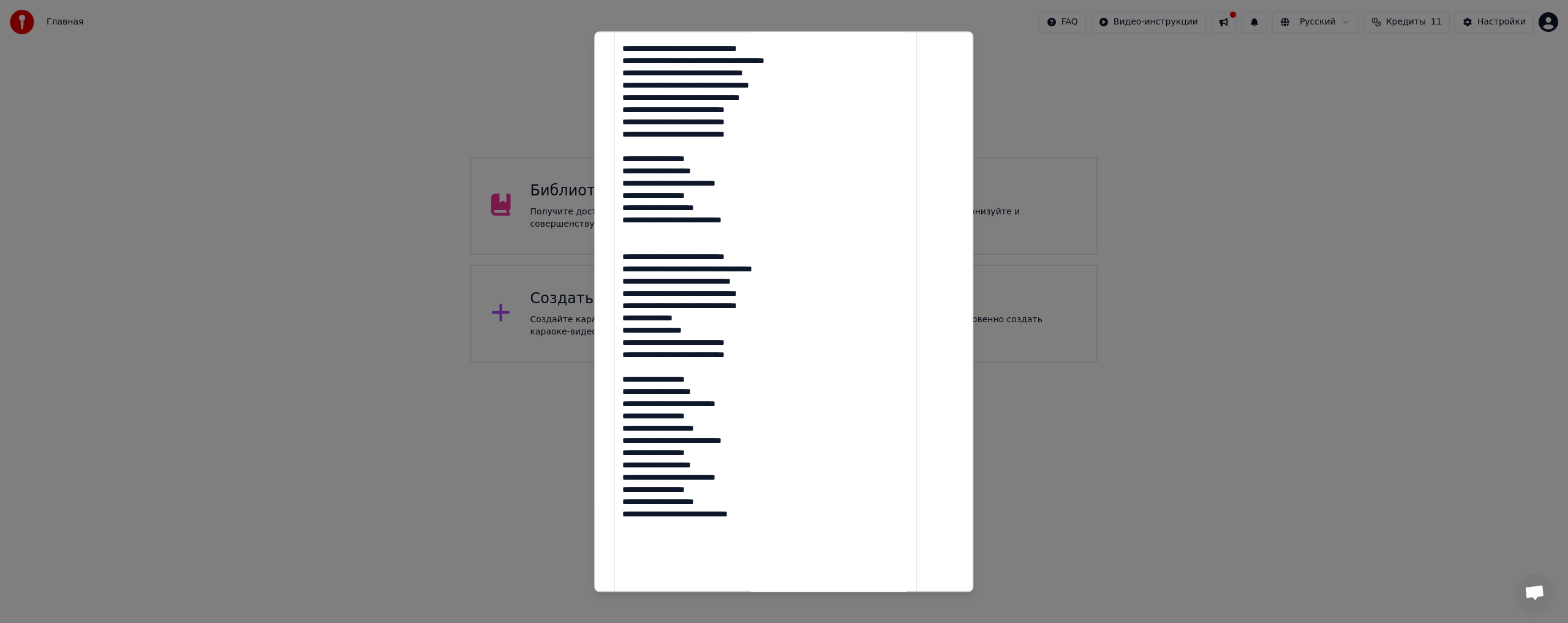
scroll to position [368, 0]
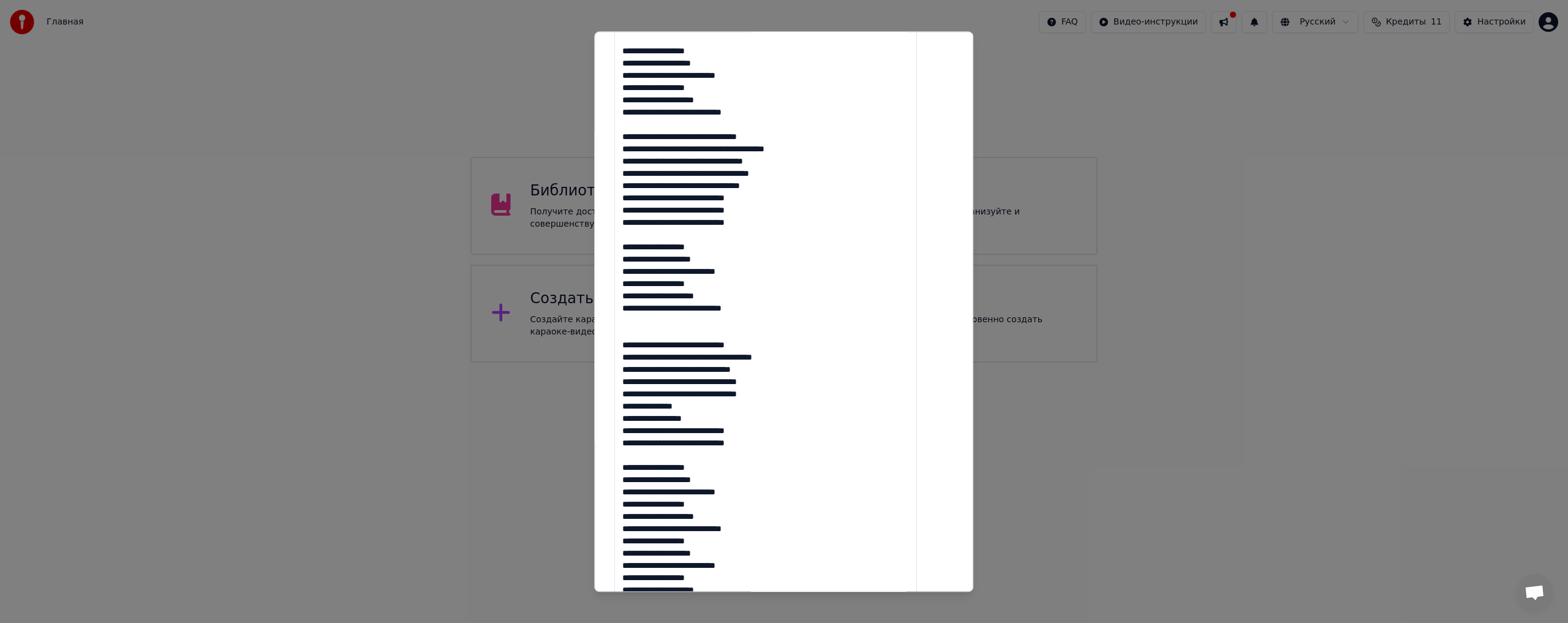
click at [656, 348] on textarea at bounding box center [765, 352] width 303 height 842
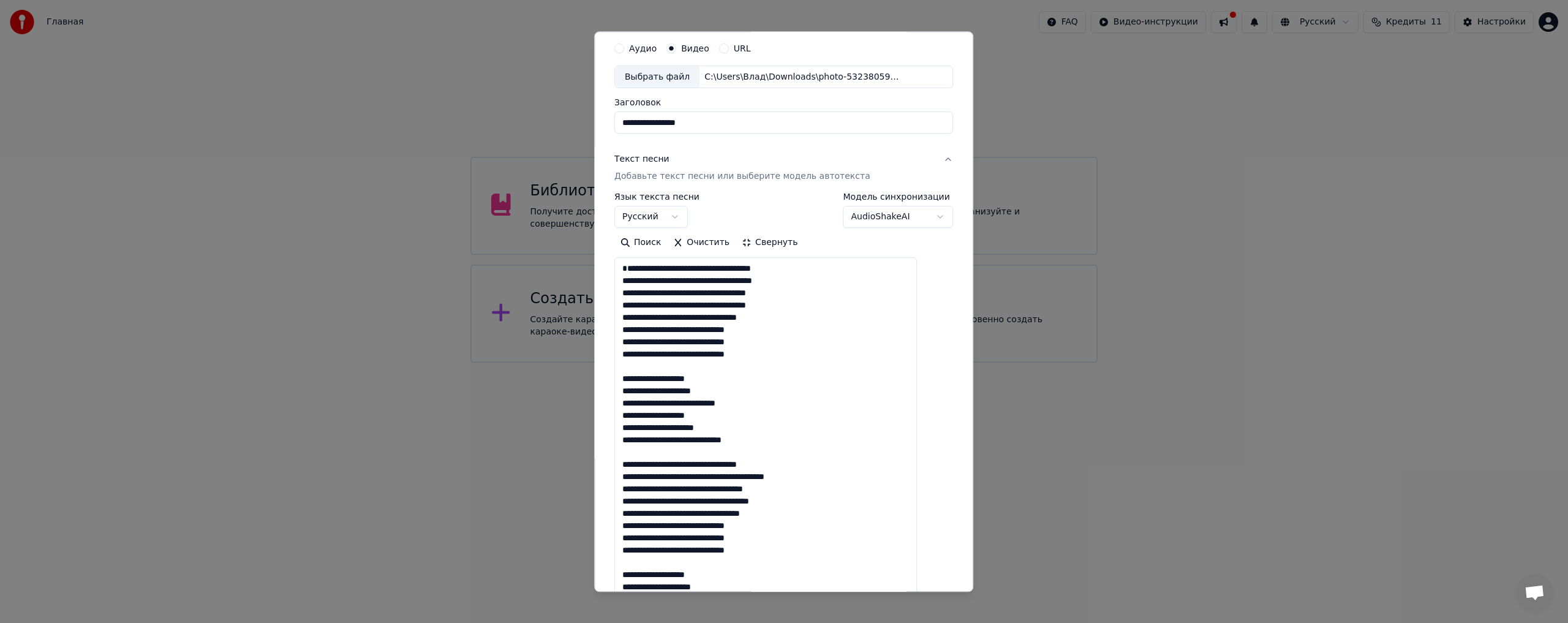
scroll to position [1, 0]
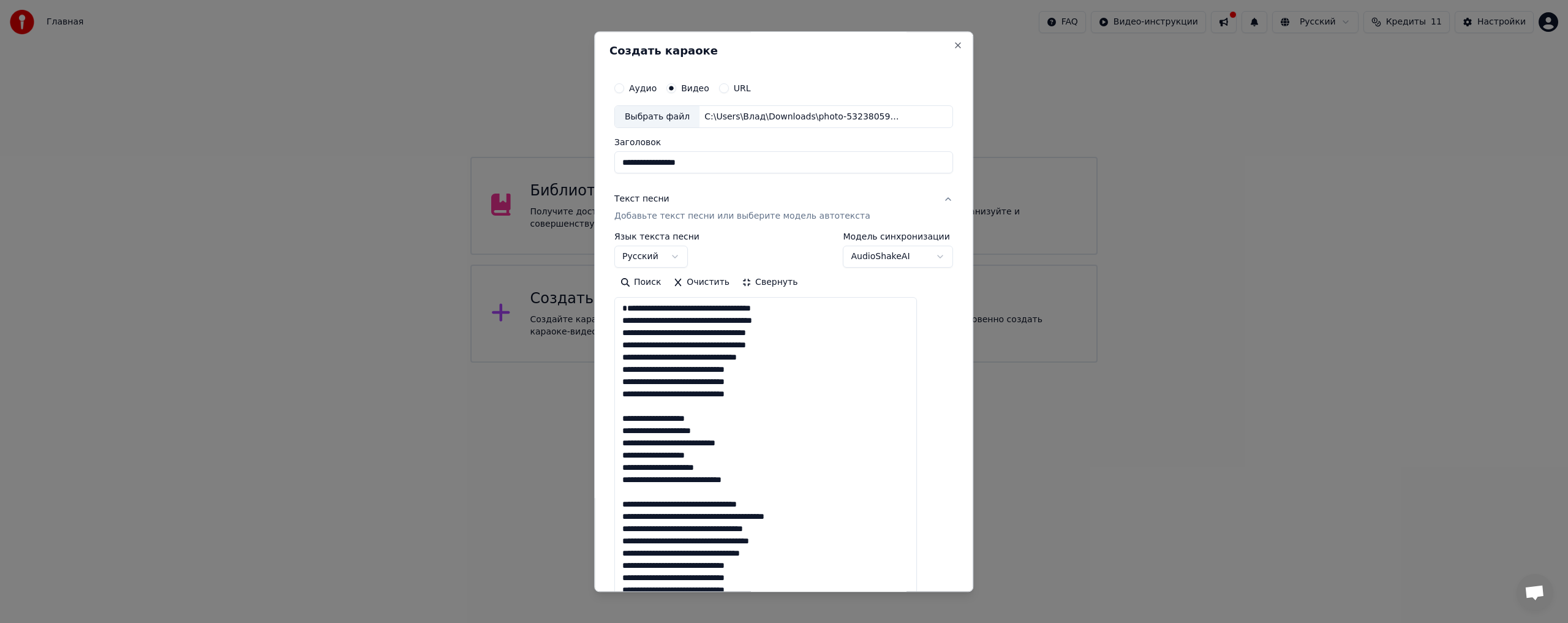
type textarea "**********"
click at [879, 262] on body "**********" at bounding box center [784, 181] width 1568 height 363
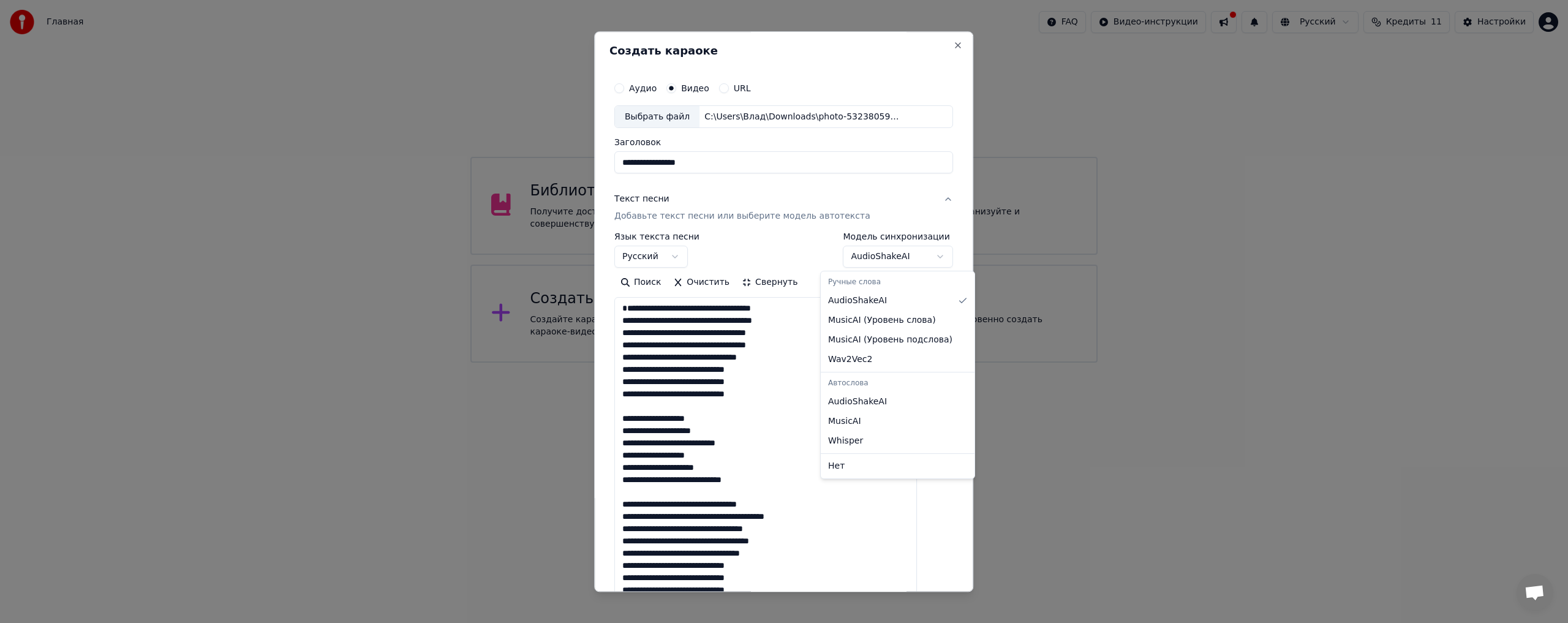
select select "**********"
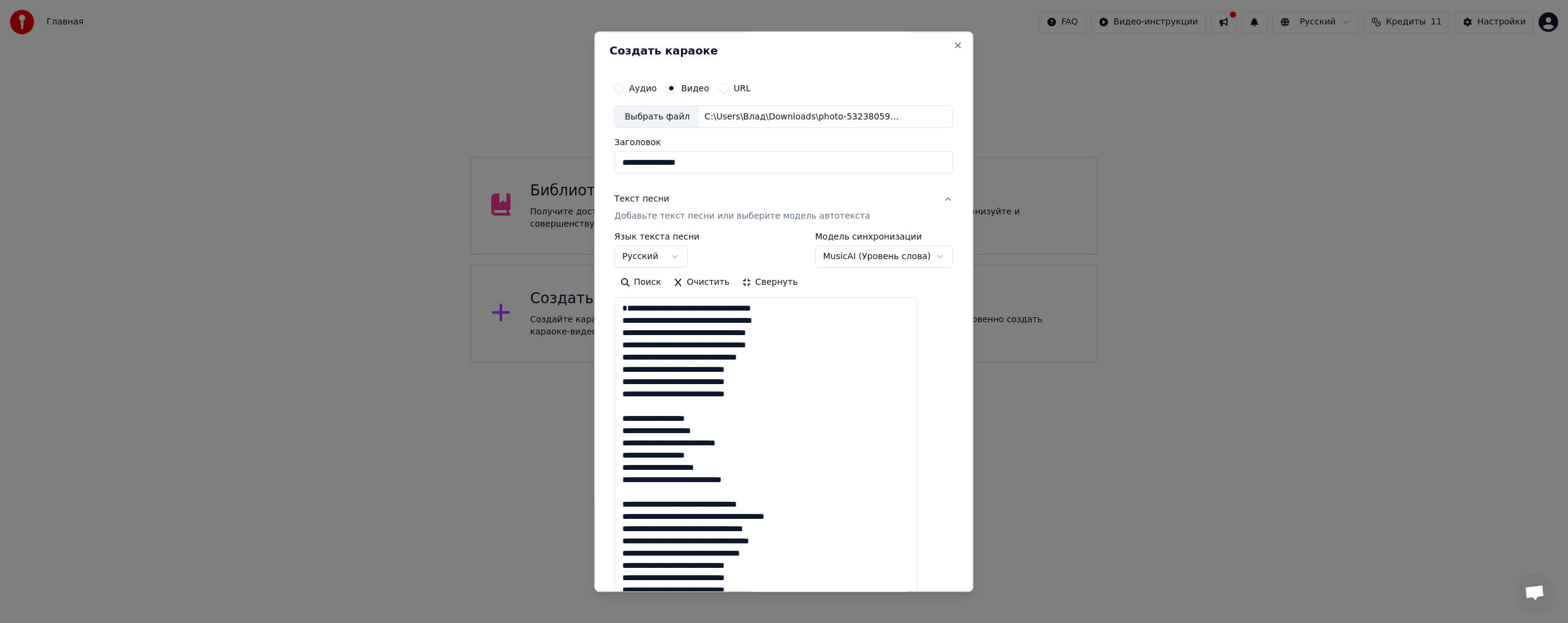
click at [757, 236] on div "**********" at bounding box center [784, 251] width 338 height 36
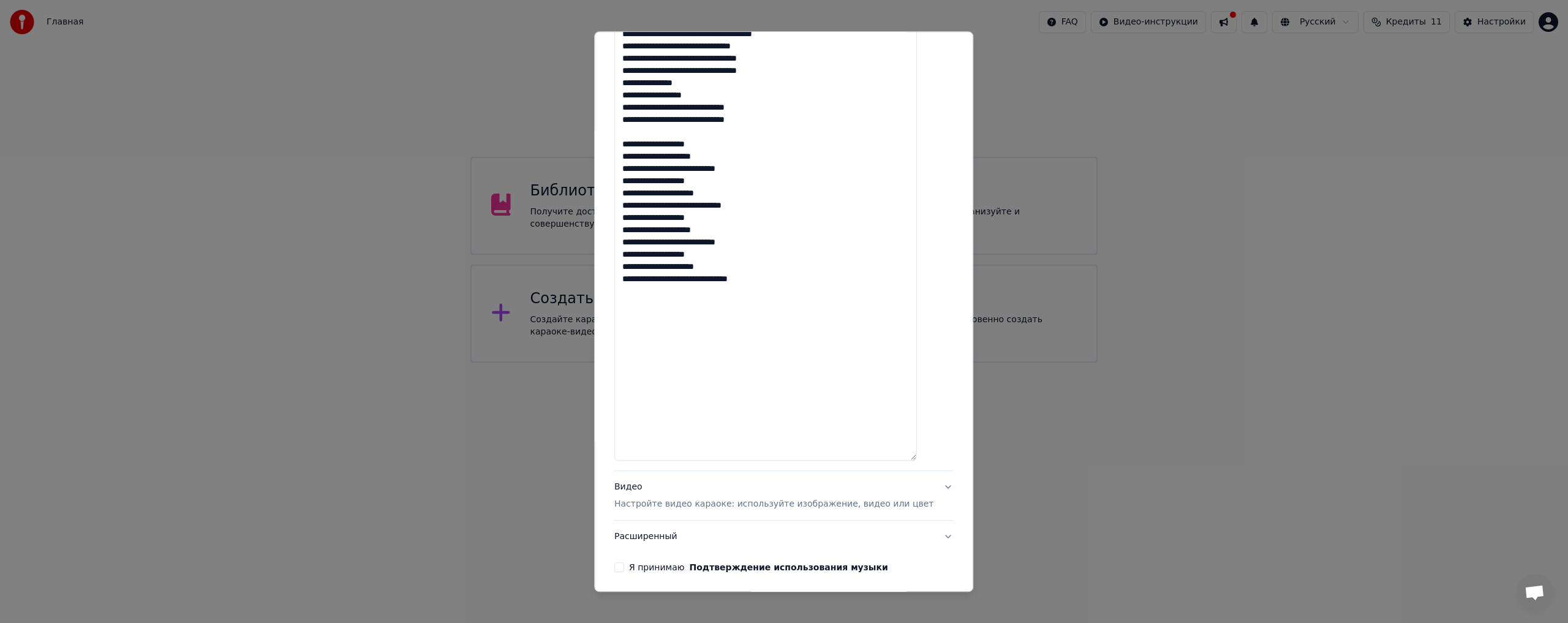
scroll to position [727, 0]
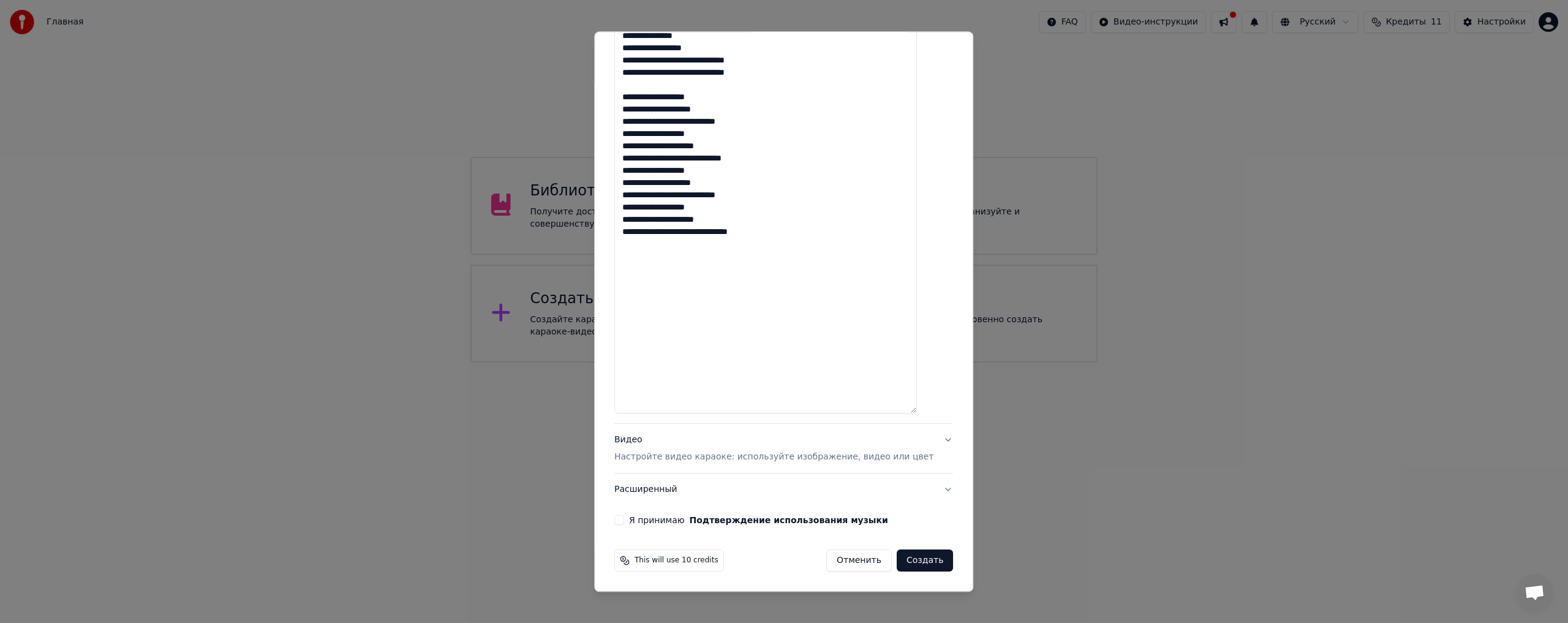
click at [929, 439] on button "Видео Настройте видео караоке: используйте изображение, видео или цвет" at bounding box center [784, 449] width 338 height 49
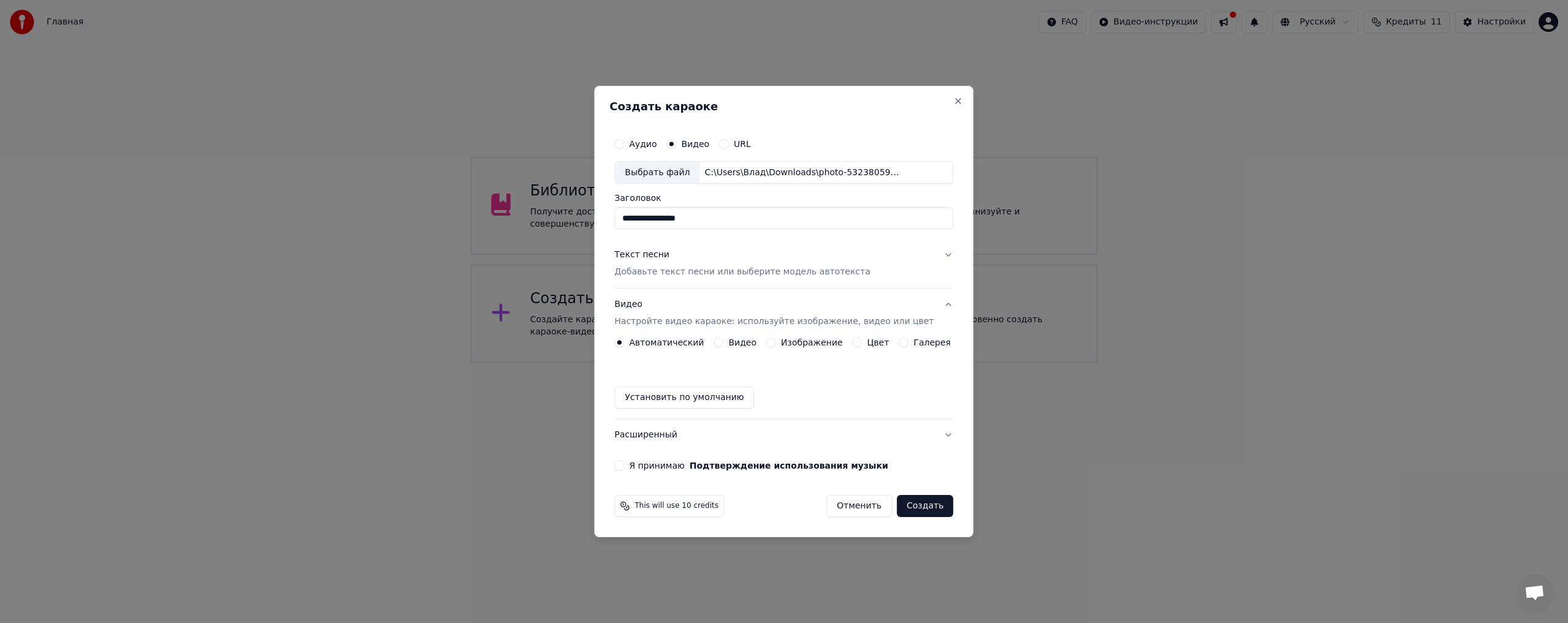
scroll to position [0, 0]
click at [736, 342] on label "Видео" at bounding box center [742, 342] width 28 height 8
click at [723, 342] on button "Видео" at bounding box center [718, 342] width 10 height 10
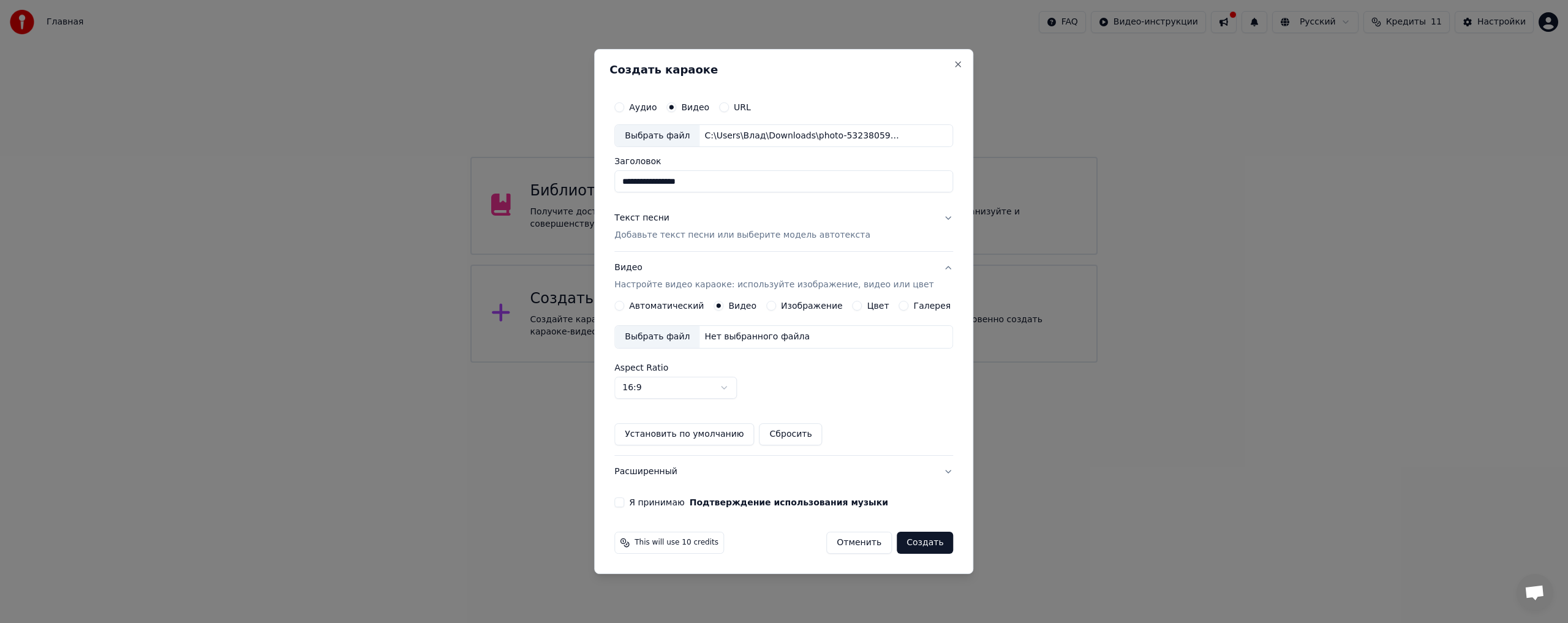
click at [751, 339] on div "Нет выбранного файла" at bounding box center [757, 337] width 115 height 12
click at [624, 503] on button "Я принимаю Подтверждение использования музыки" at bounding box center [619, 502] width 10 height 10
click at [923, 547] on button "Создать" at bounding box center [925, 543] width 57 height 22
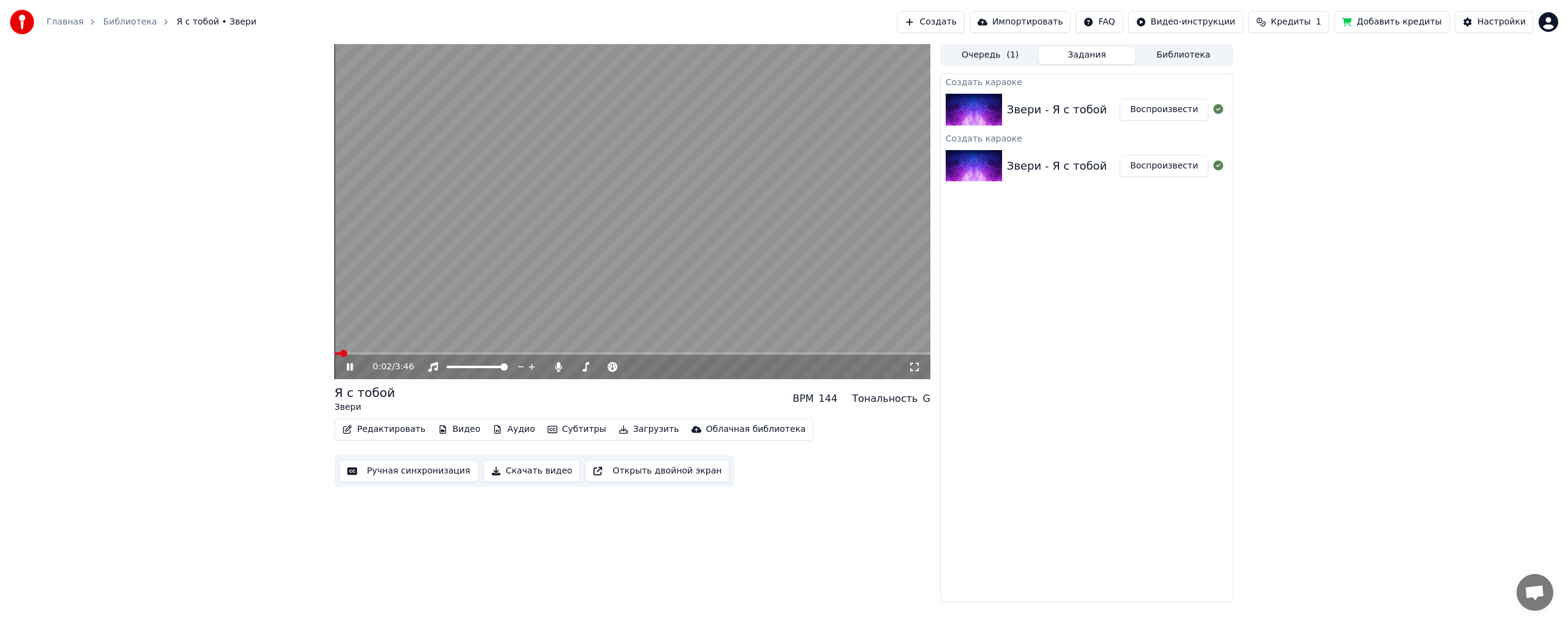
click at [1000, 173] on img at bounding box center [974, 166] width 57 height 32
click at [1043, 112] on div "Звери - Я с тобой" at bounding box center [1056, 109] width 100 height 17
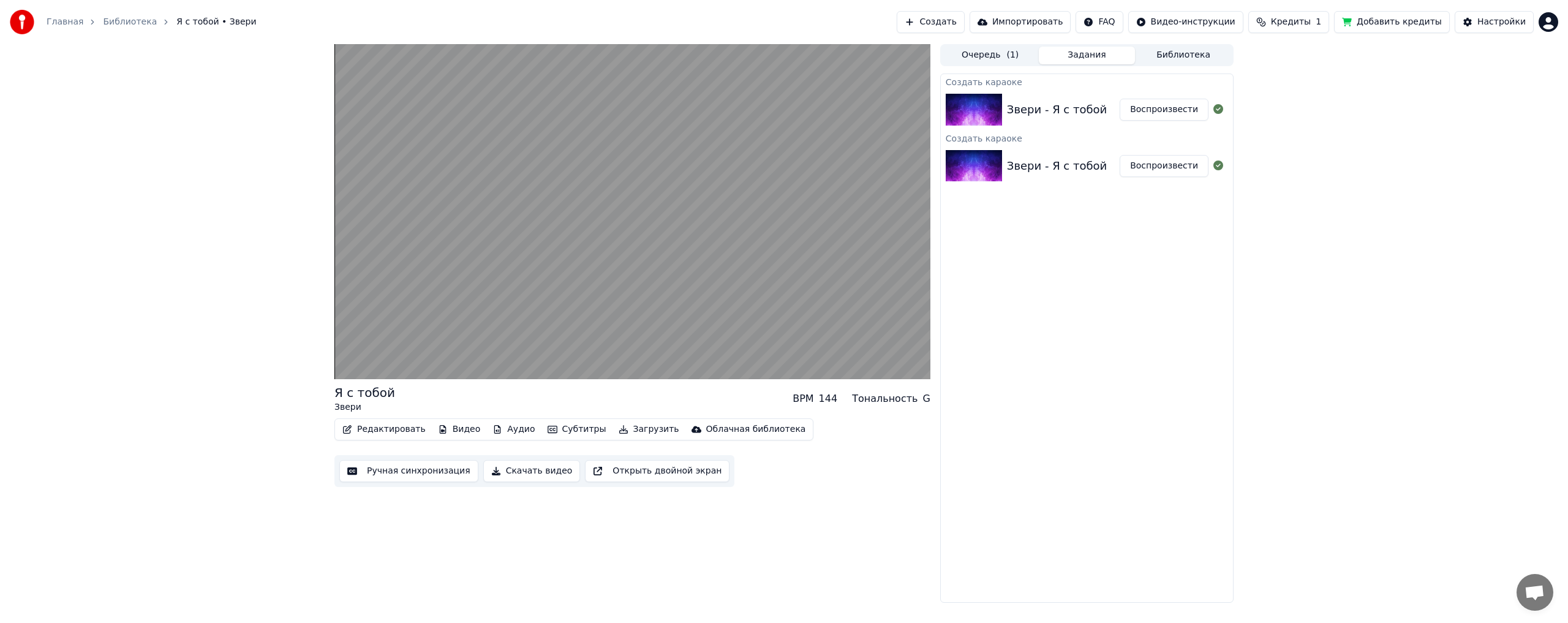
click at [1157, 169] on button "Воспроизвести" at bounding box center [1164, 166] width 89 height 22
click at [1164, 115] on button "Воспроизвести" at bounding box center [1164, 109] width 89 height 22
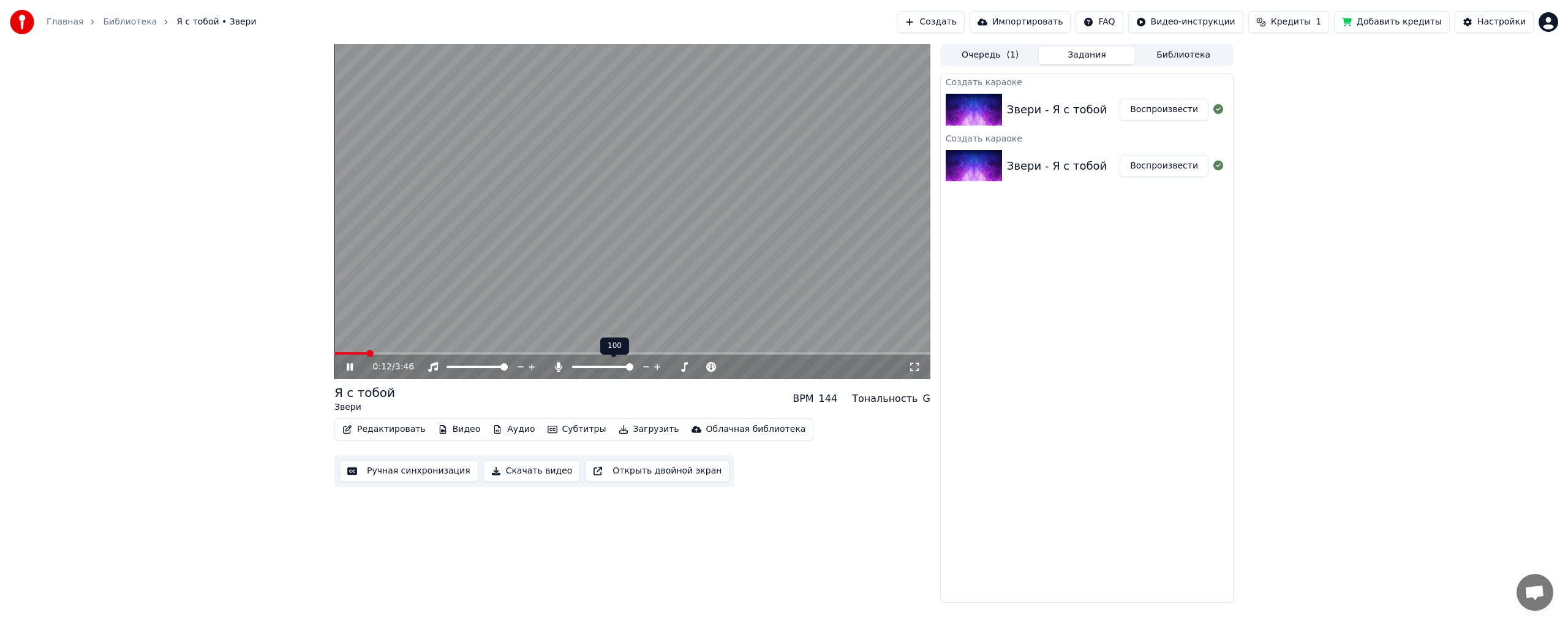
click at [633, 368] on span at bounding box center [629, 367] width 7 height 7
click at [580, 366] on span at bounding box center [583, 367] width 7 height 7
click at [633, 369] on span at bounding box center [629, 367] width 7 height 7
click at [408, 475] on button "Ручная синхронизация" at bounding box center [409, 471] width 139 height 22
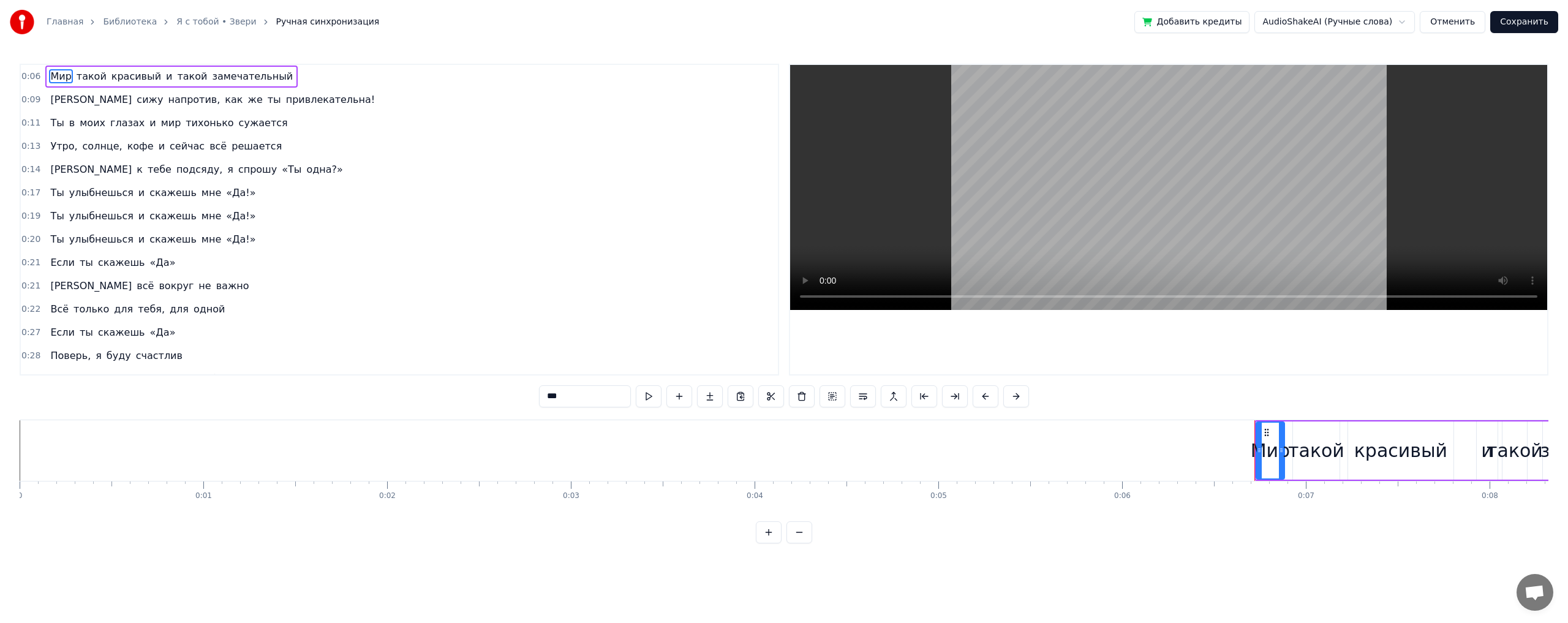
click at [213, 22] on link "Я с тобой • Звери" at bounding box center [216, 21] width 79 height 12
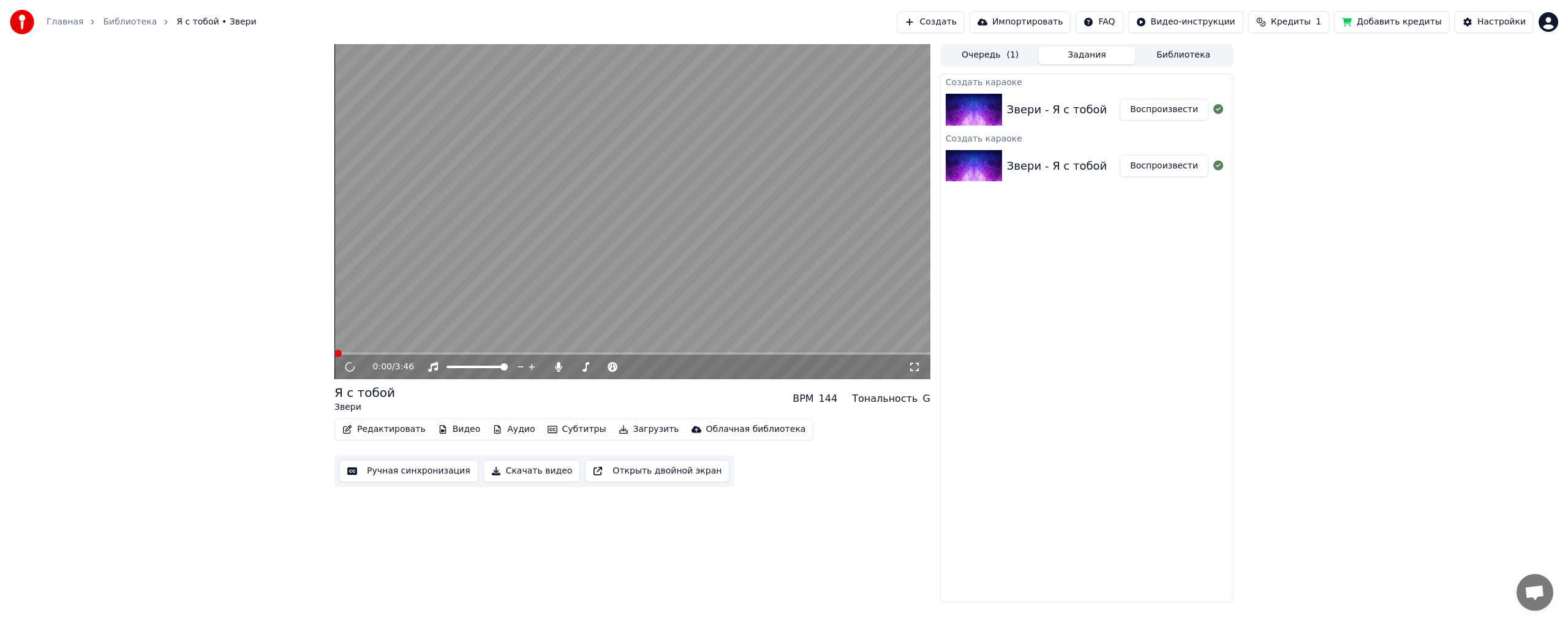
click at [454, 431] on button "Видео" at bounding box center [459, 429] width 53 height 17
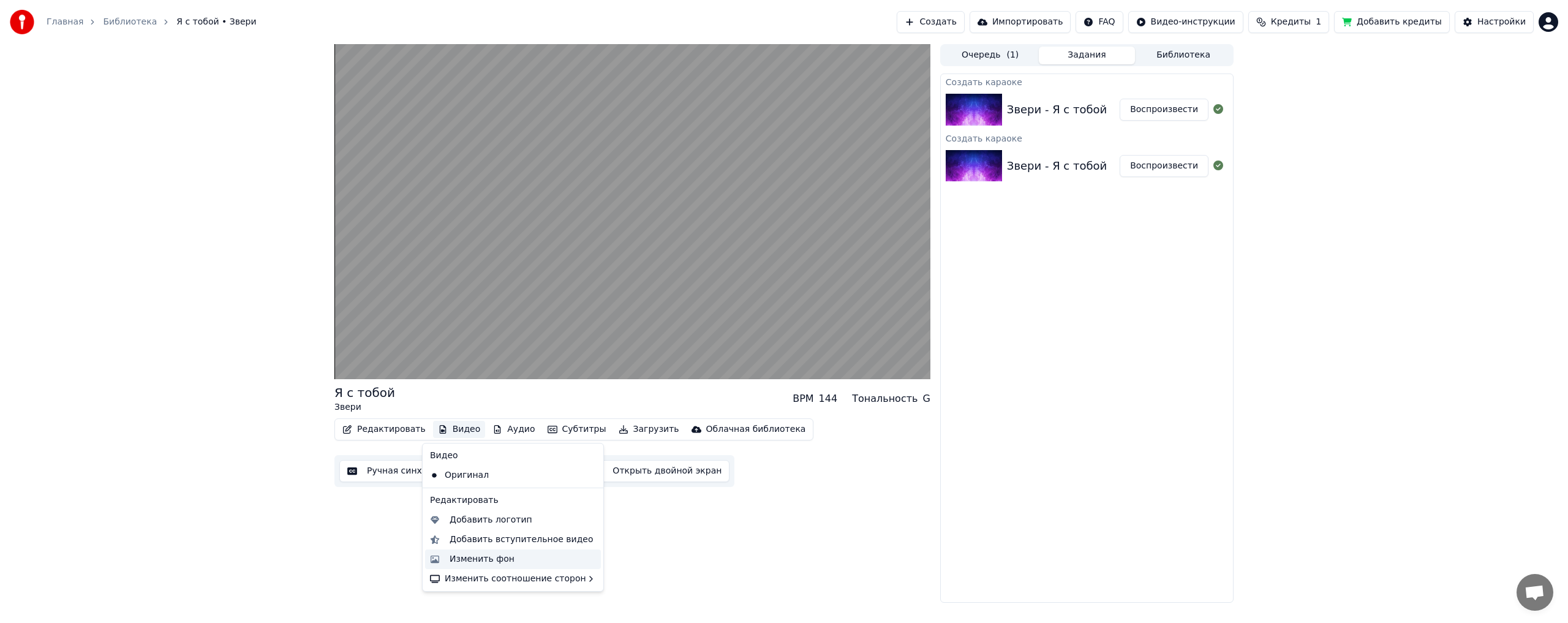
click at [489, 565] on div "Изменить фон" at bounding box center [482, 559] width 65 height 12
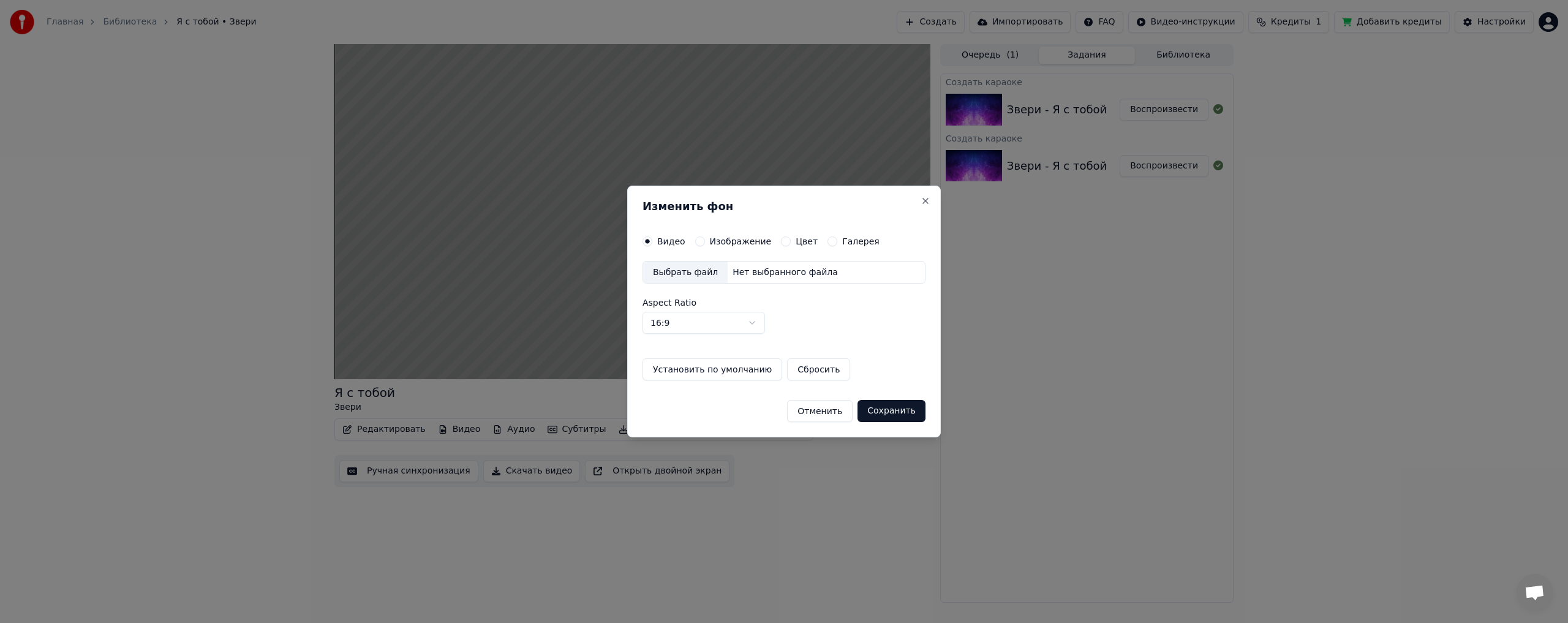
click at [743, 275] on div "Нет выбранного файла" at bounding box center [785, 272] width 115 height 12
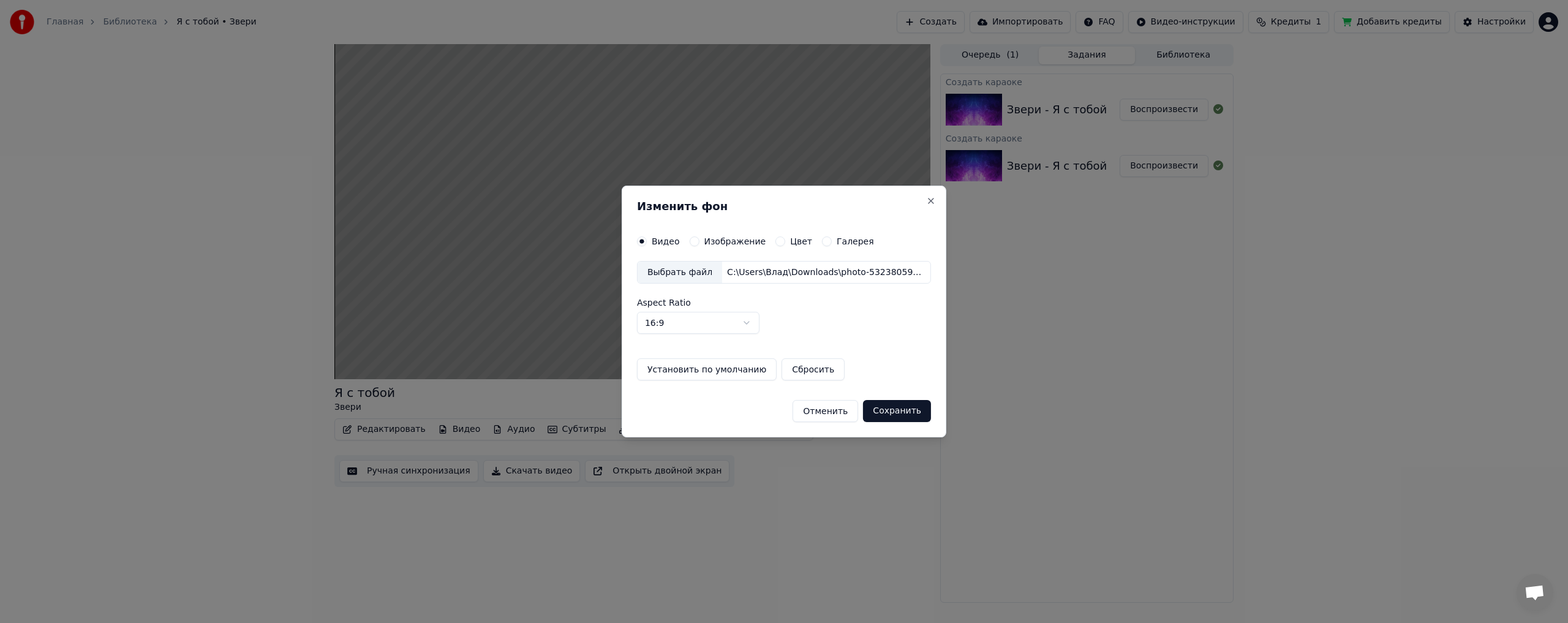
click at [900, 415] on button "Сохранить" at bounding box center [897, 411] width 68 height 22
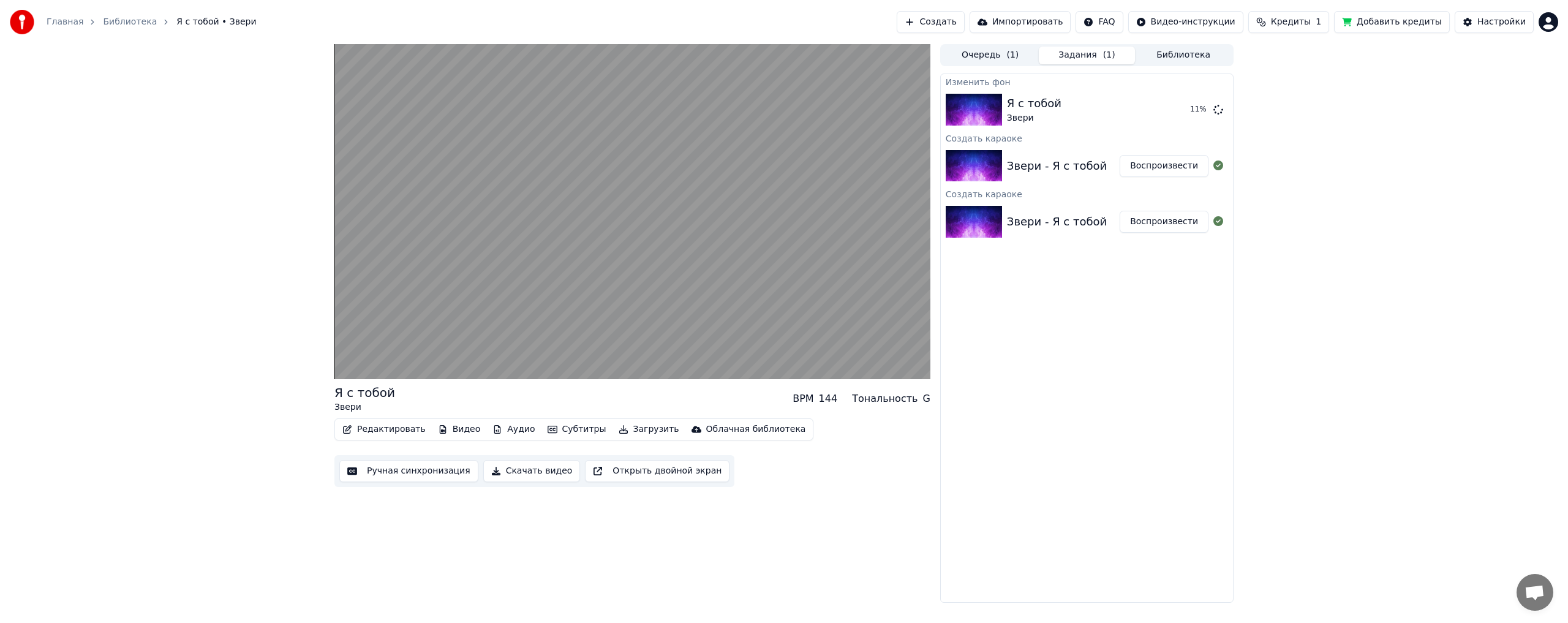
click at [1207, 363] on div "Изменить фон Я с тобой Звери 11 % Создать караоке Звери - Я с тобой Воспроизвес…" at bounding box center [1086, 338] width 294 height 529
click at [1142, 20] on html "Главная Библиотека Я с тобой • Звери Создать Импортировать FAQ Видео-инструкции…" at bounding box center [784, 311] width 1568 height 623
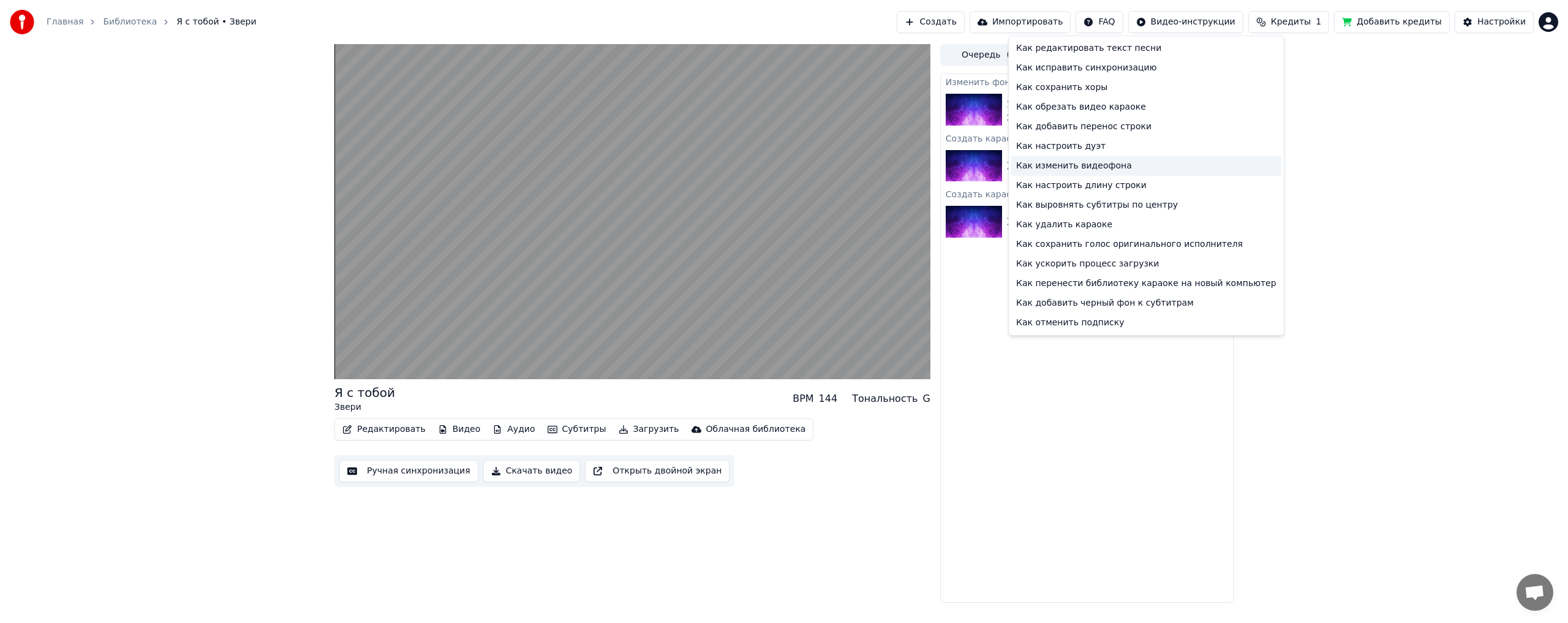
click at [1095, 162] on div "Как изменить видеофона" at bounding box center [1146, 166] width 270 height 20
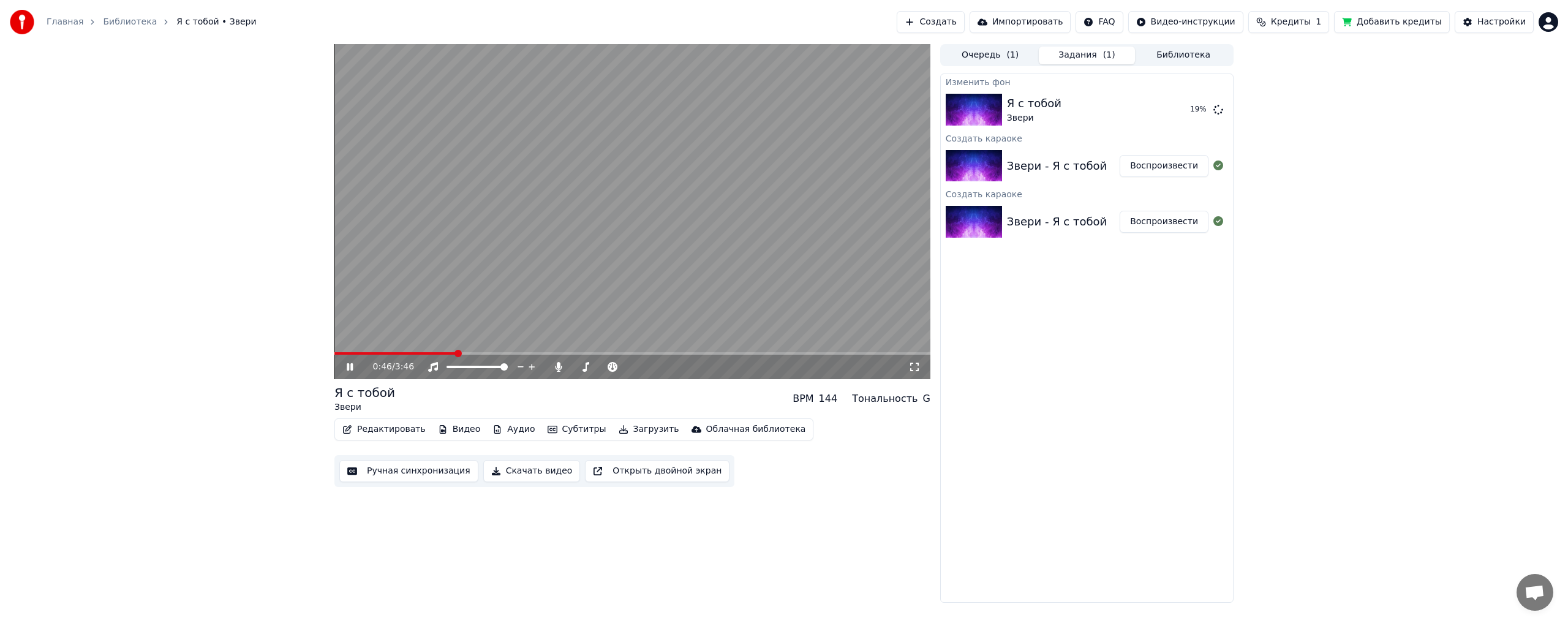
click at [348, 370] on icon at bounding box center [359, 367] width 29 height 10
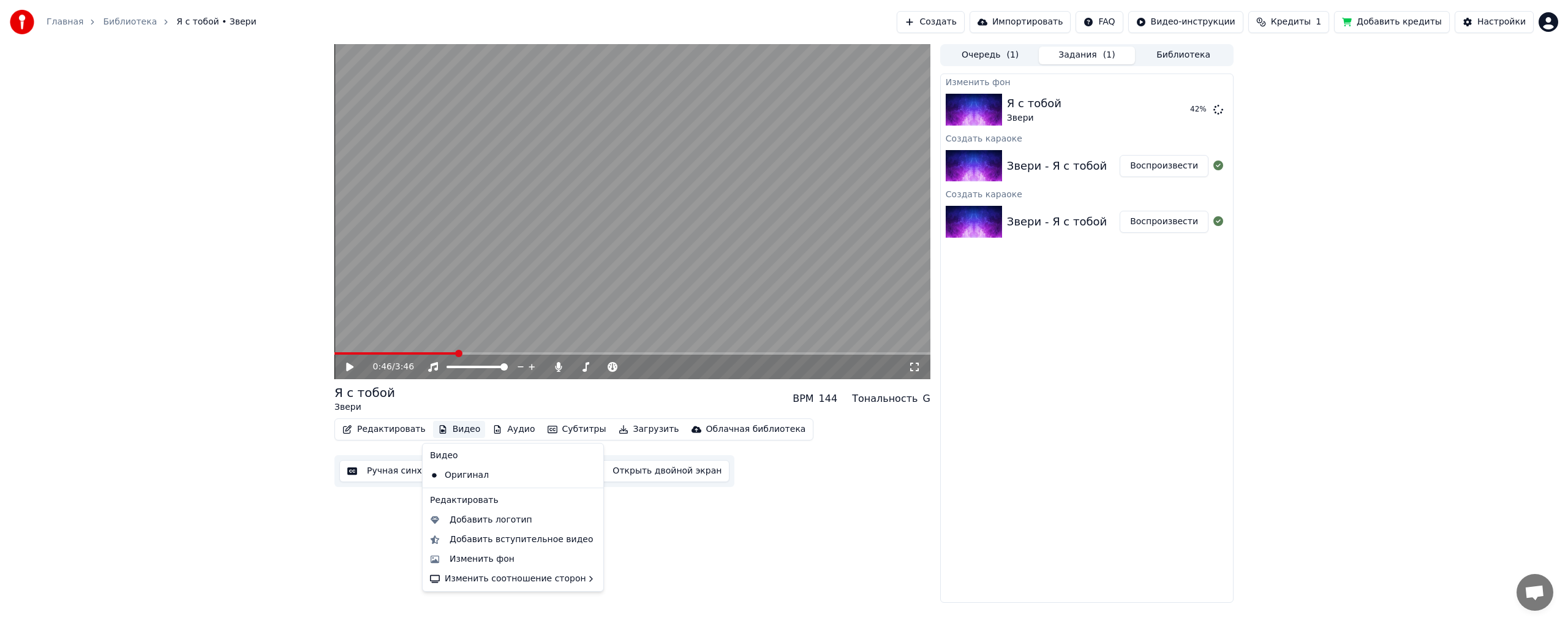
click at [441, 434] on button "Видео" at bounding box center [459, 429] width 53 height 17
click at [587, 475] on icon at bounding box center [594, 475] width 14 height 10
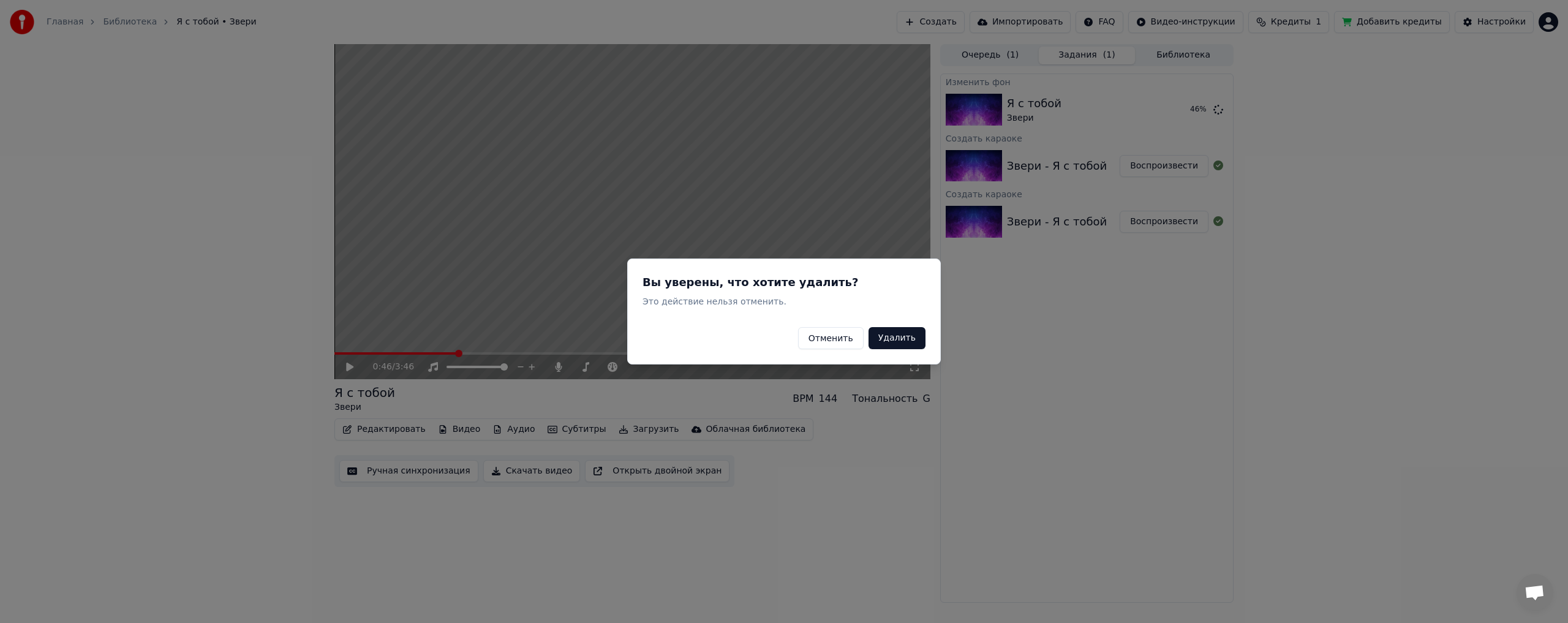
click at [913, 342] on button "Удалить" at bounding box center [897, 338] width 57 height 22
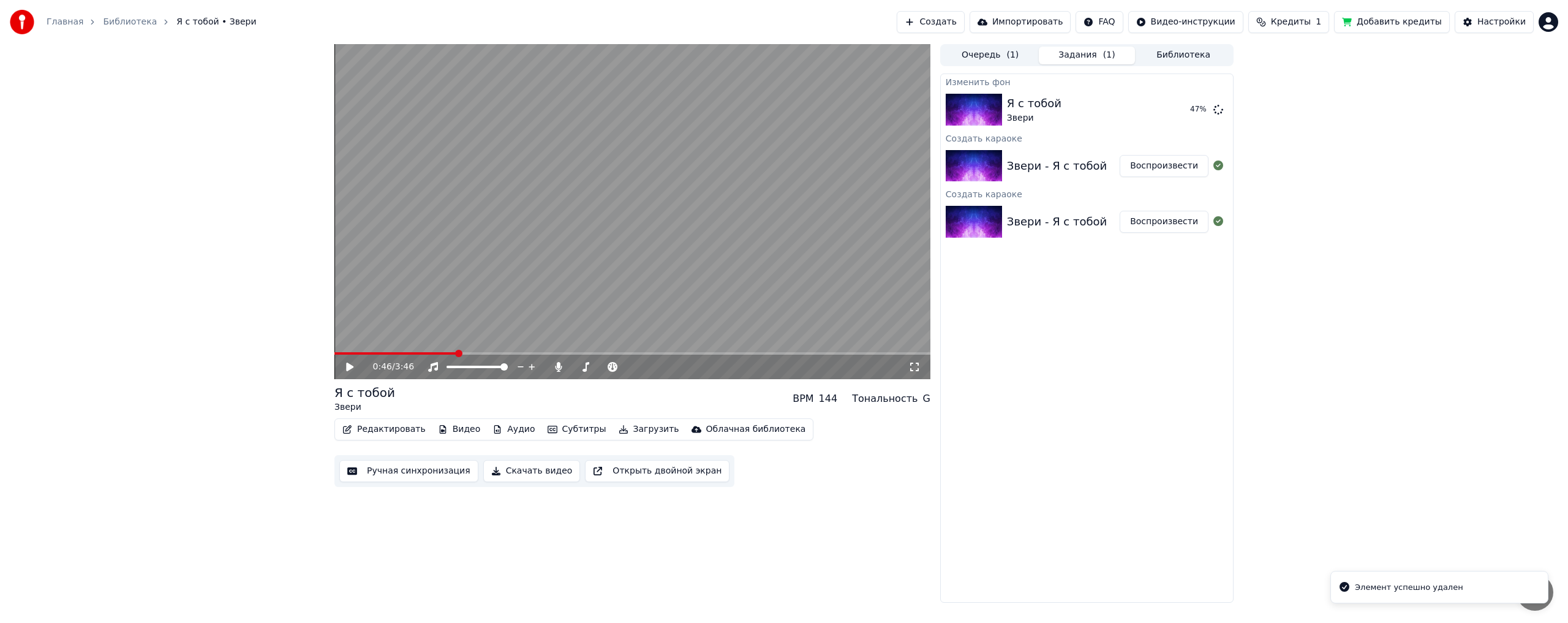
click at [451, 428] on button "Видео" at bounding box center [459, 429] width 53 height 17
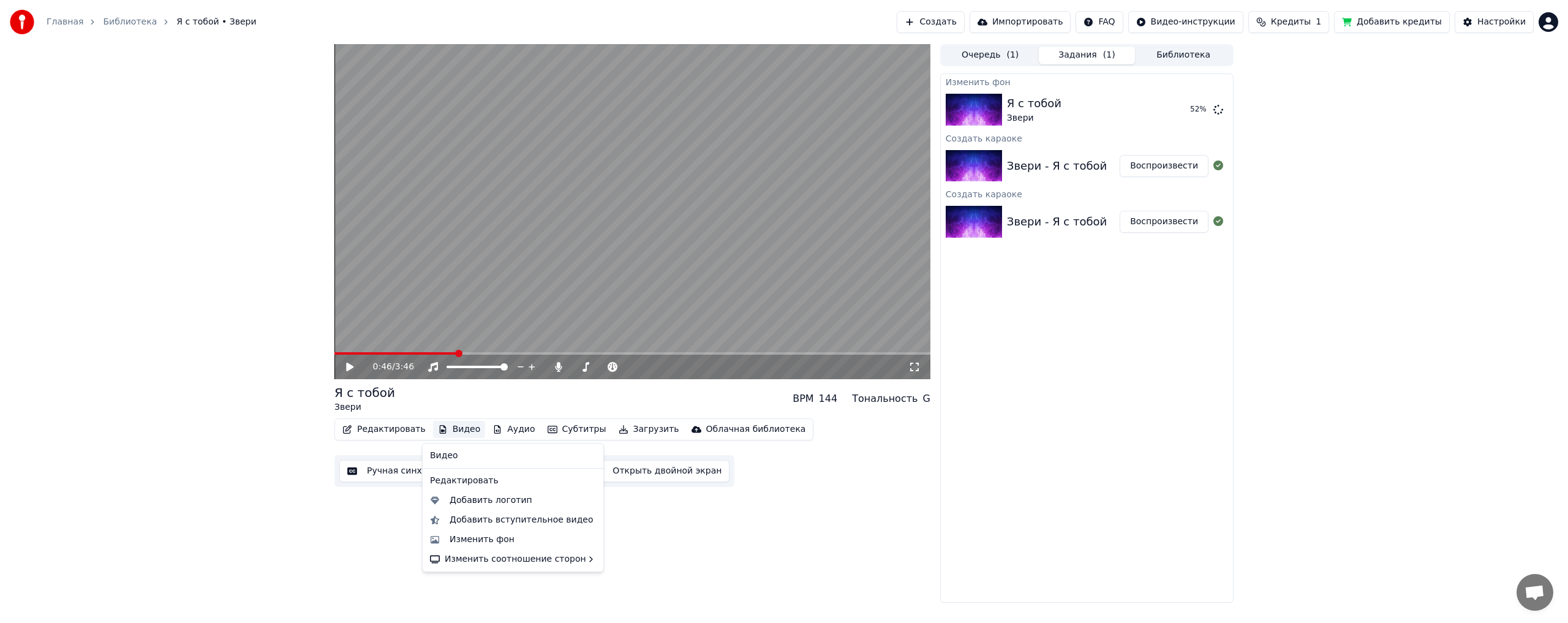
click at [447, 459] on div "Видео" at bounding box center [513, 456] width 176 height 20
click at [265, 447] on div "0:46 / 3:46 Я с тобой Звери BPM 144 Тональность G Редактировать Видео Аудио Суб…" at bounding box center [784, 324] width 1568 height 559
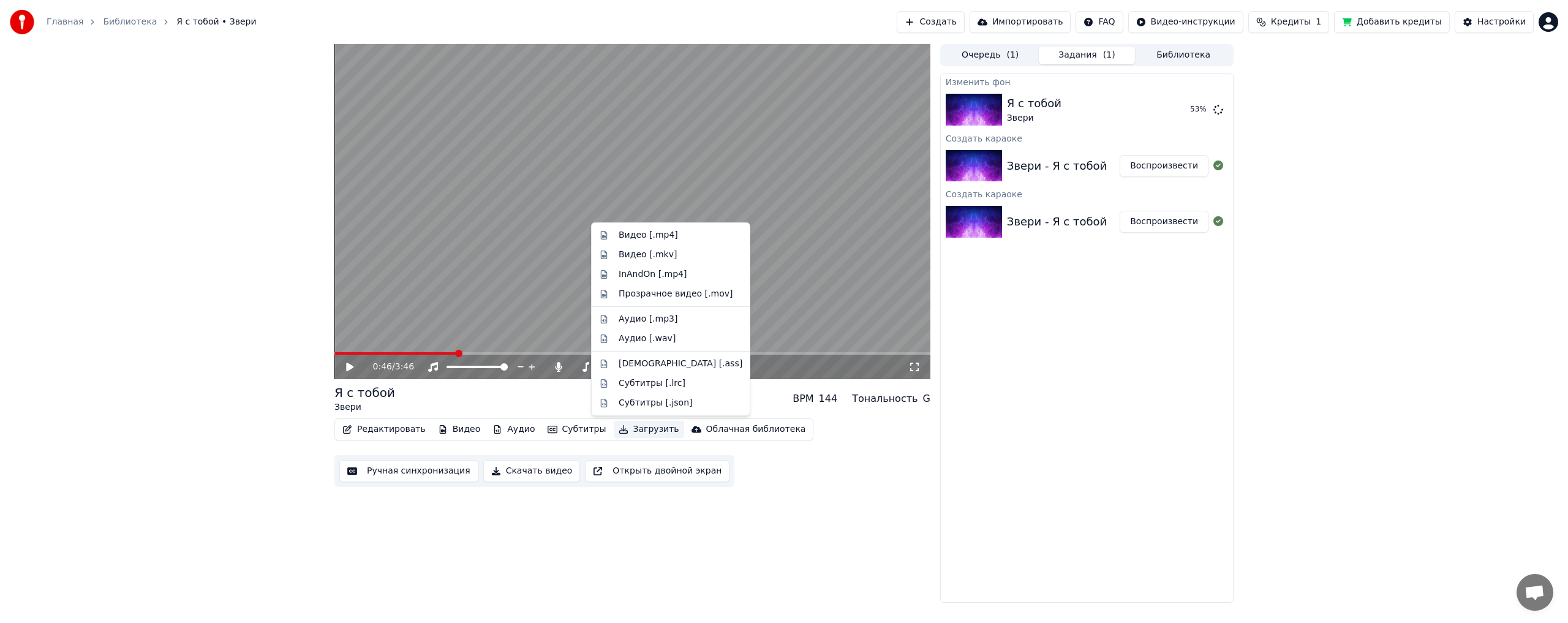
click at [629, 430] on button "Загрузить" at bounding box center [649, 429] width 70 height 17
click at [752, 472] on div "Редактировать Видео Аудио Субтитры Загрузить Облачная библиотека Ручная синхрон…" at bounding box center [633, 452] width 596 height 68
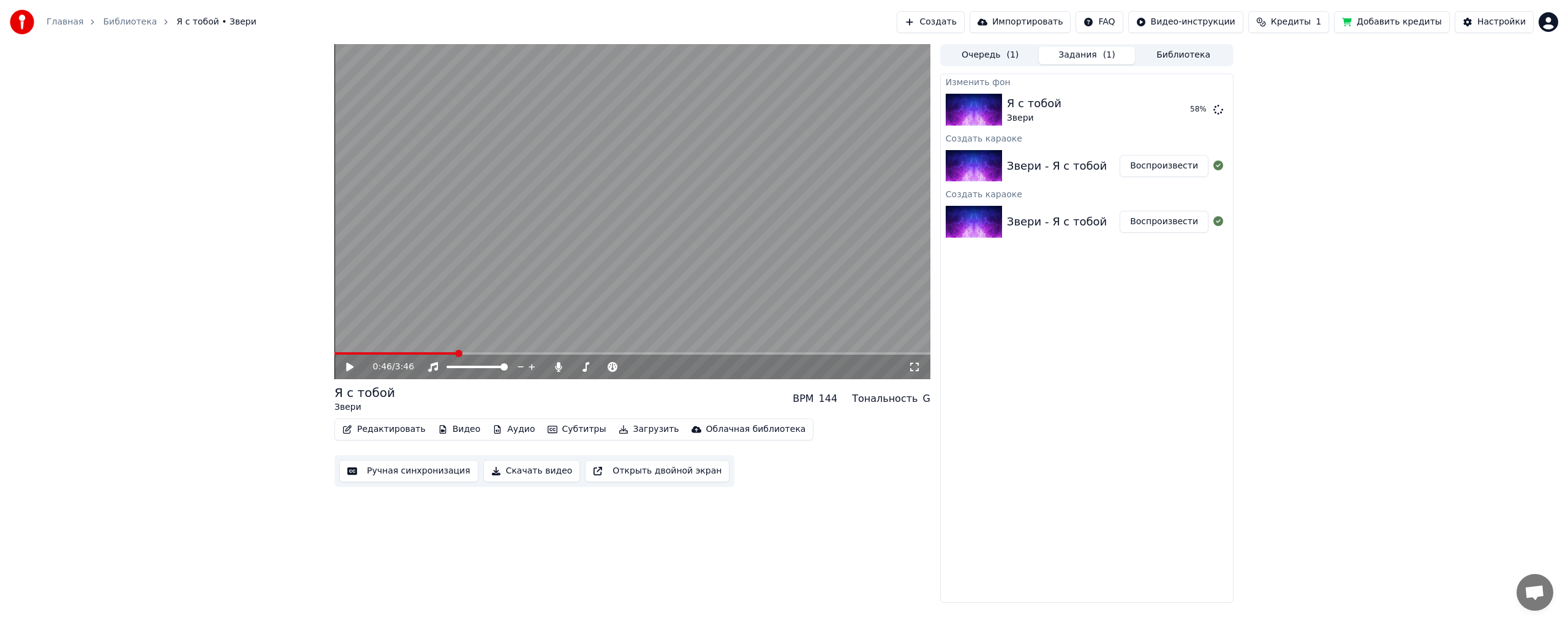
click at [379, 431] on button "Редактировать" at bounding box center [383, 429] width 93 height 17
drag, startPoint x: 1019, startPoint y: 329, endPoint x: 1017, endPoint y: 290, distance: 39.1
click at [1019, 329] on div "Изменить фон Я с тобой Звери 61 % Создать караоке Звери - Я с тобой Воспроизвес…" at bounding box center [1086, 338] width 294 height 529
click at [1217, 108] on icon at bounding box center [1218, 109] width 10 height 10
click at [1220, 110] on icon at bounding box center [1218, 109] width 10 height 10
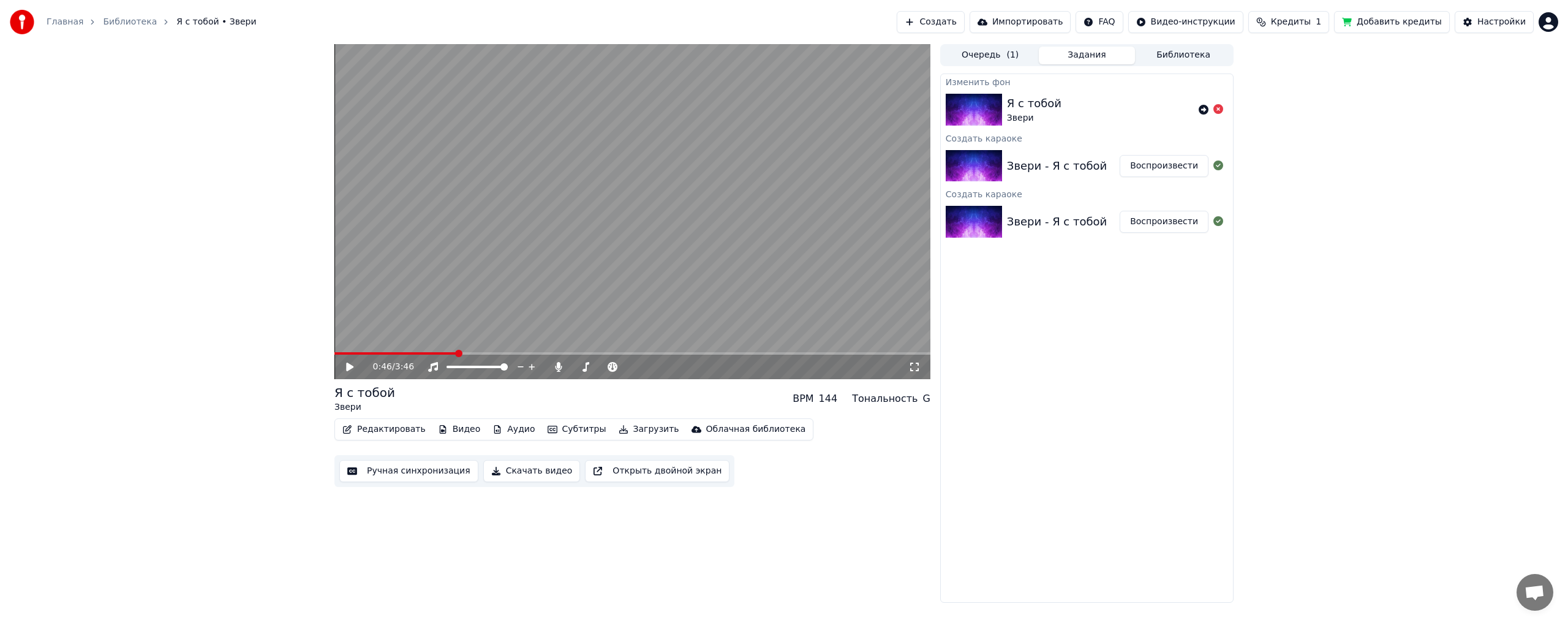
click at [1215, 111] on icon at bounding box center [1218, 109] width 10 height 10
drag, startPoint x: 1180, startPoint y: 55, endPoint x: 1148, endPoint y: 55, distance: 32.0
click at [1177, 55] on button "Библиотека" at bounding box center [1183, 55] width 97 height 18
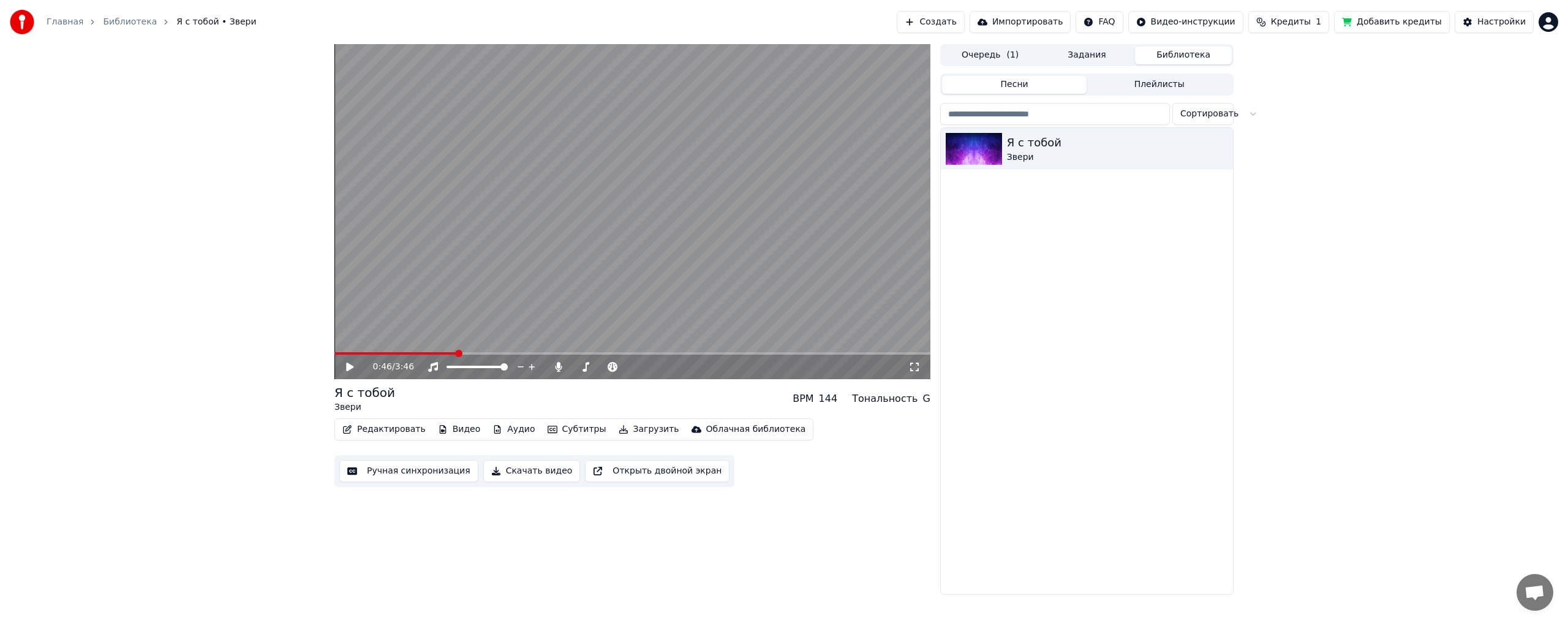
click at [1060, 50] on button "Задания" at bounding box center [1087, 55] width 97 height 18
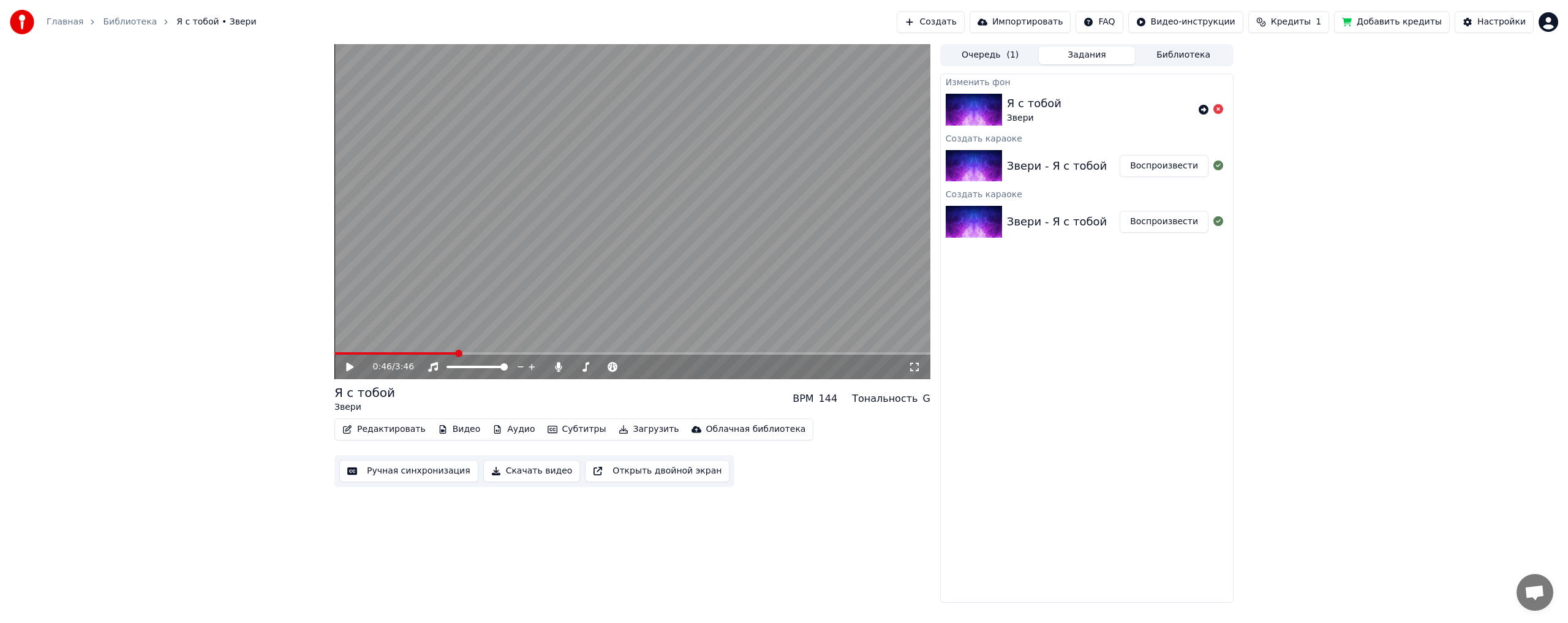
click at [977, 51] on button "Очередь ( 1 )" at bounding box center [990, 55] width 97 height 18
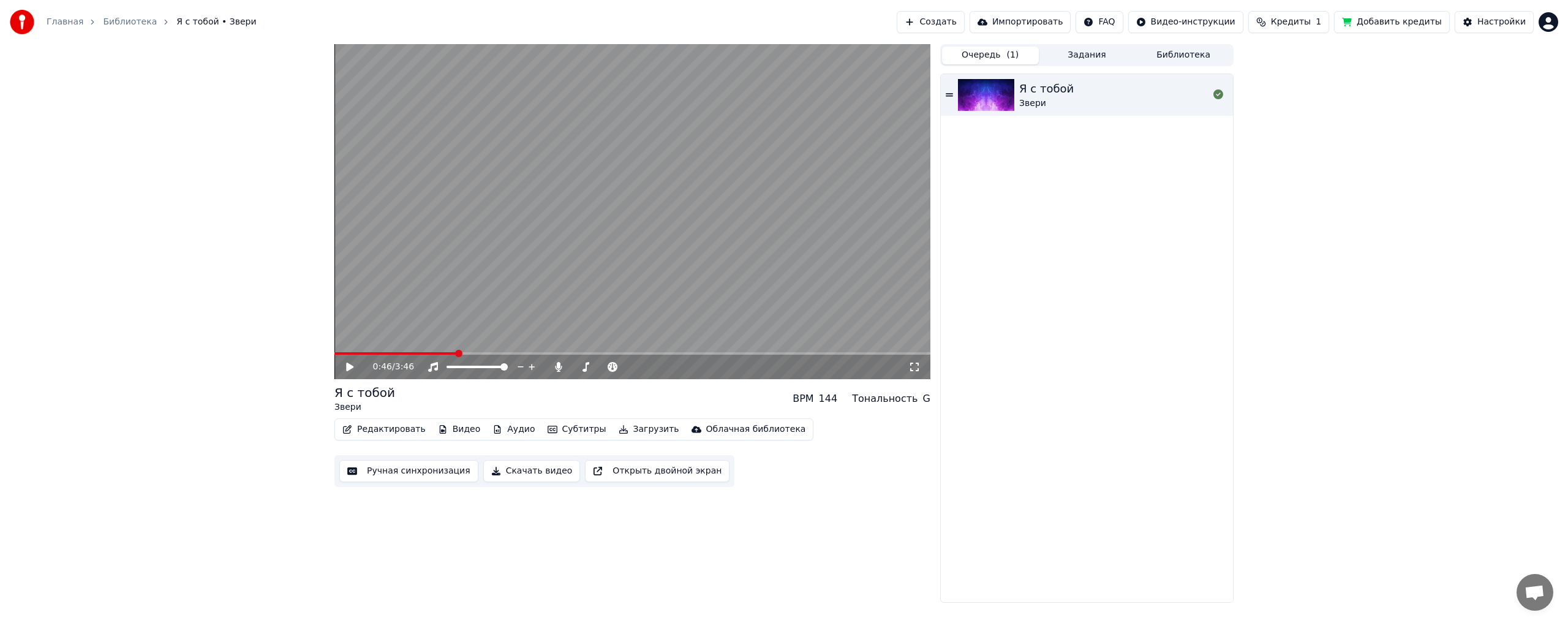
click at [1043, 92] on div "Я с тобой" at bounding box center [1047, 89] width 55 height 17
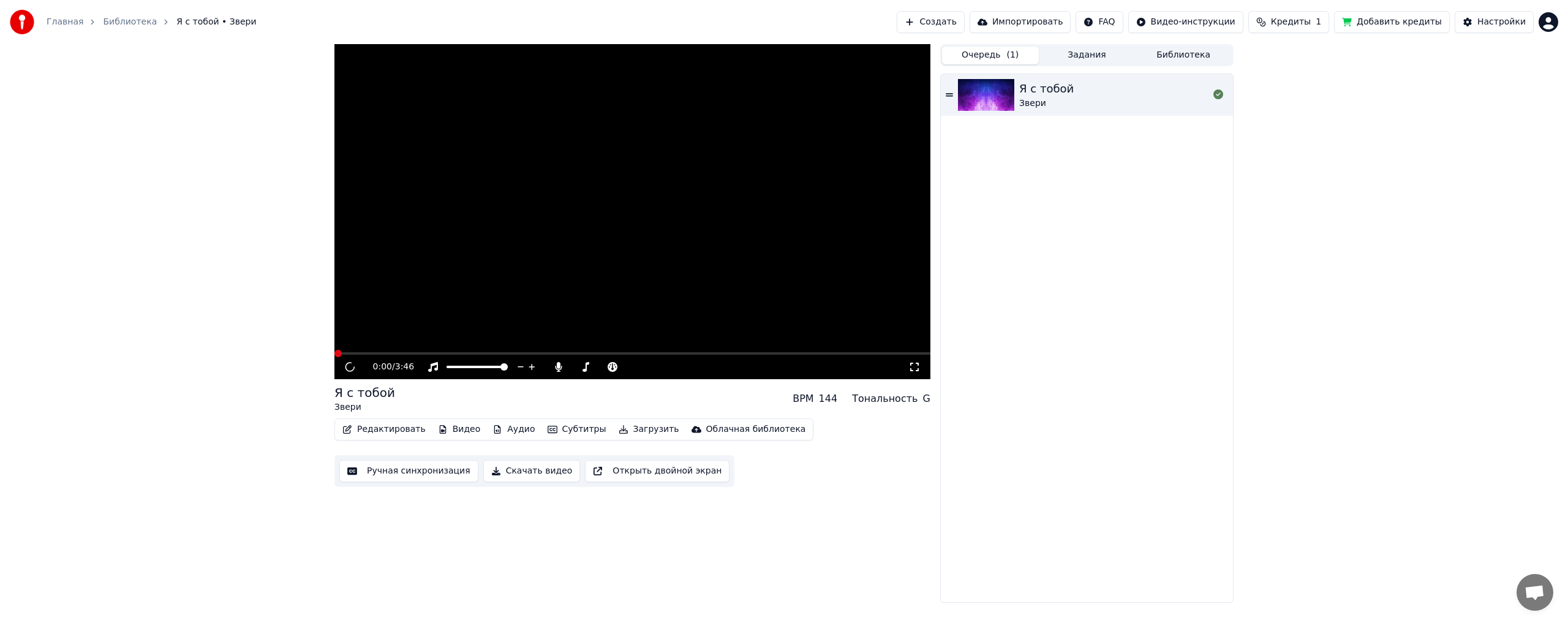
drag, startPoint x: 1068, startPoint y: 62, endPoint x: 1076, endPoint y: 56, distance: 10.0
click at [1072, 59] on button "Задания" at bounding box center [1087, 55] width 97 height 18
click at [977, 55] on button "Очередь ( 1 )" at bounding box center [990, 55] width 97 height 18
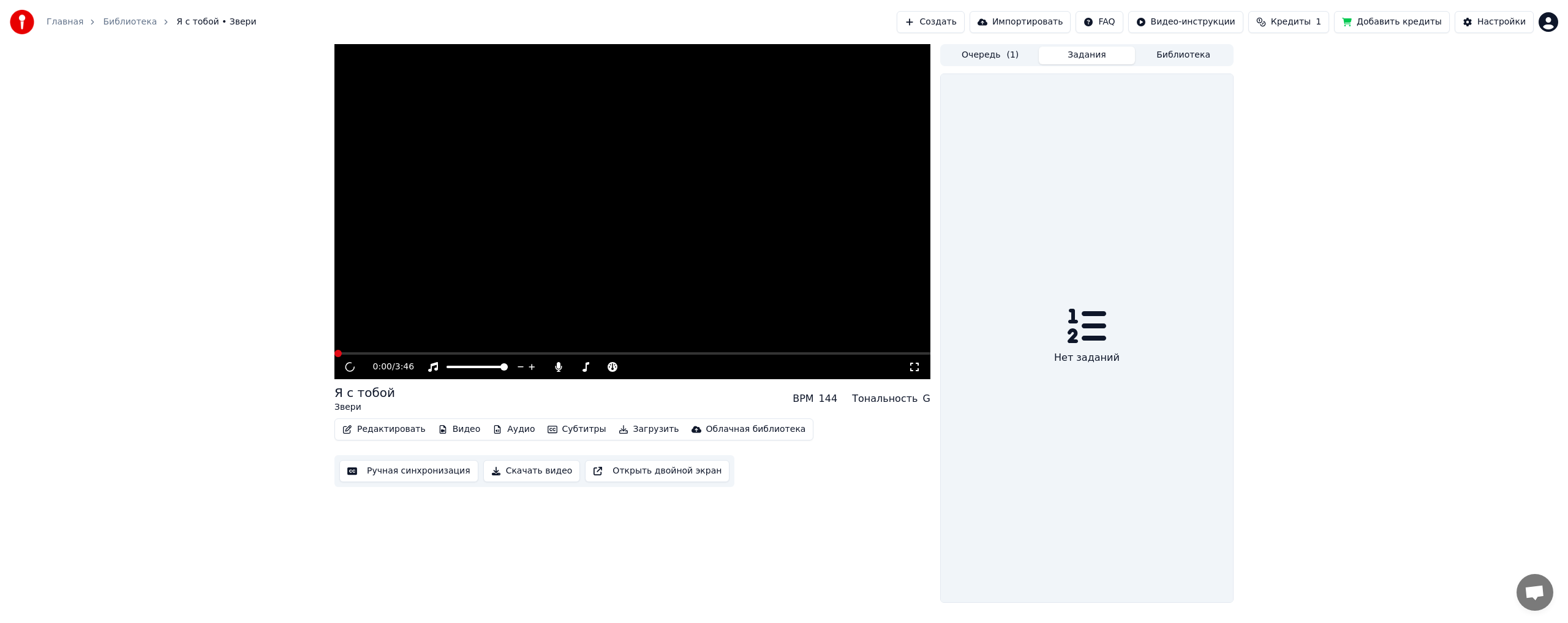
click at [1093, 57] on button "Задания" at bounding box center [1087, 55] width 97 height 18
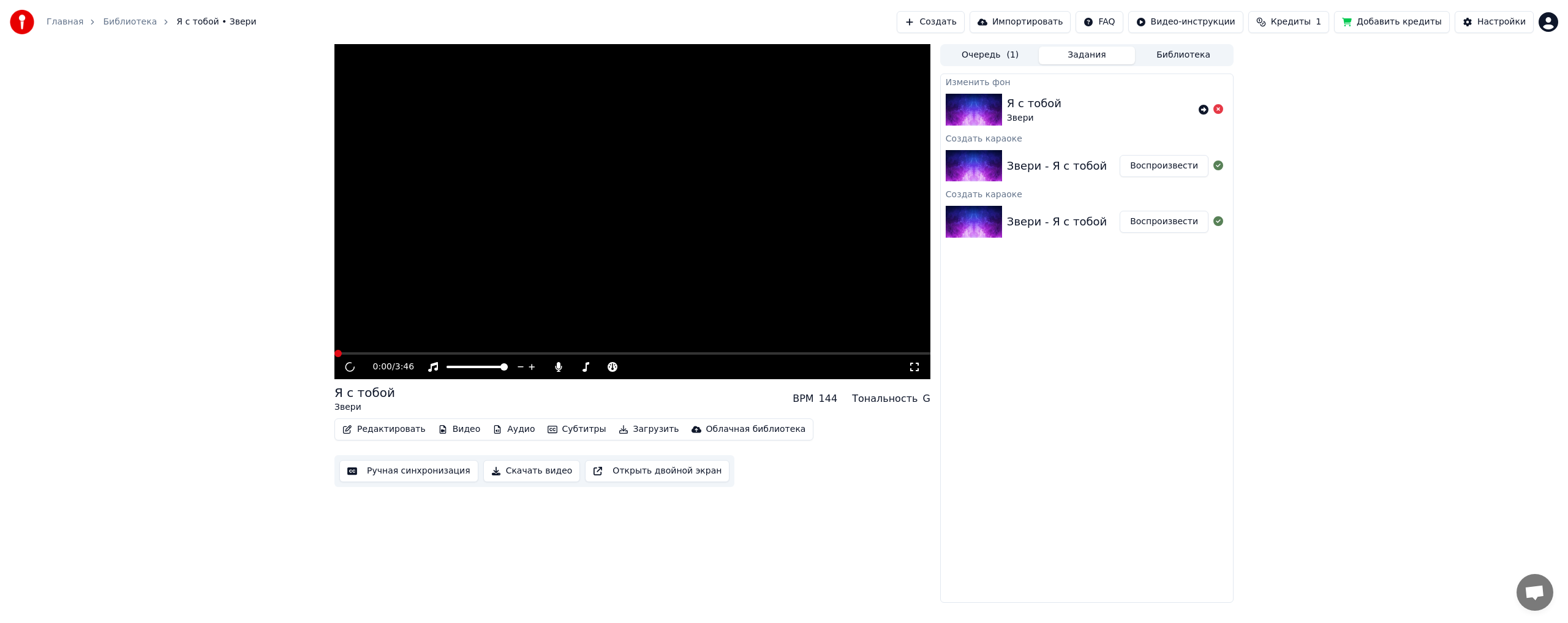
click at [1165, 169] on button "Воспроизвести" at bounding box center [1164, 166] width 89 height 22
click at [1203, 109] on icon at bounding box center [1203, 109] width 10 height 10
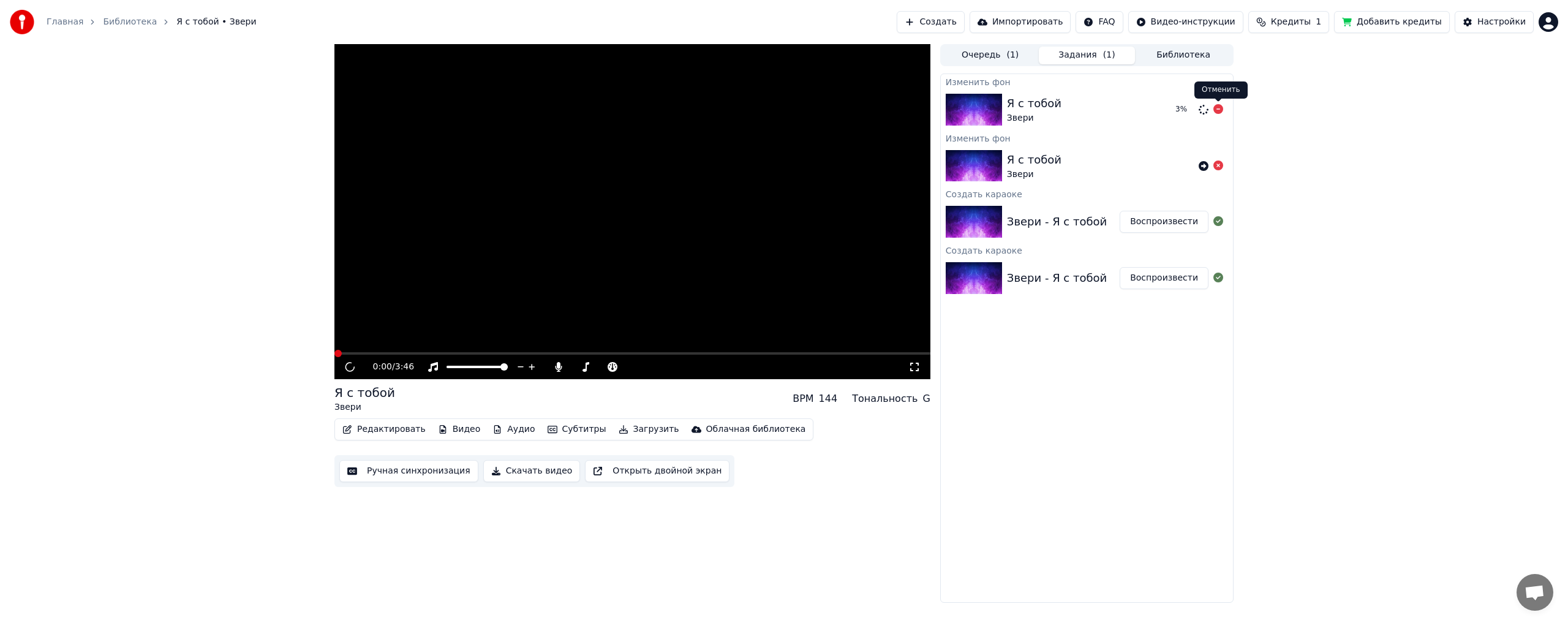
click at [1218, 113] on icon at bounding box center [1218, 109] width 10 height 10
click at [461, 431] on button "Видео" at bounding box center [459, 429] width 53 height 17
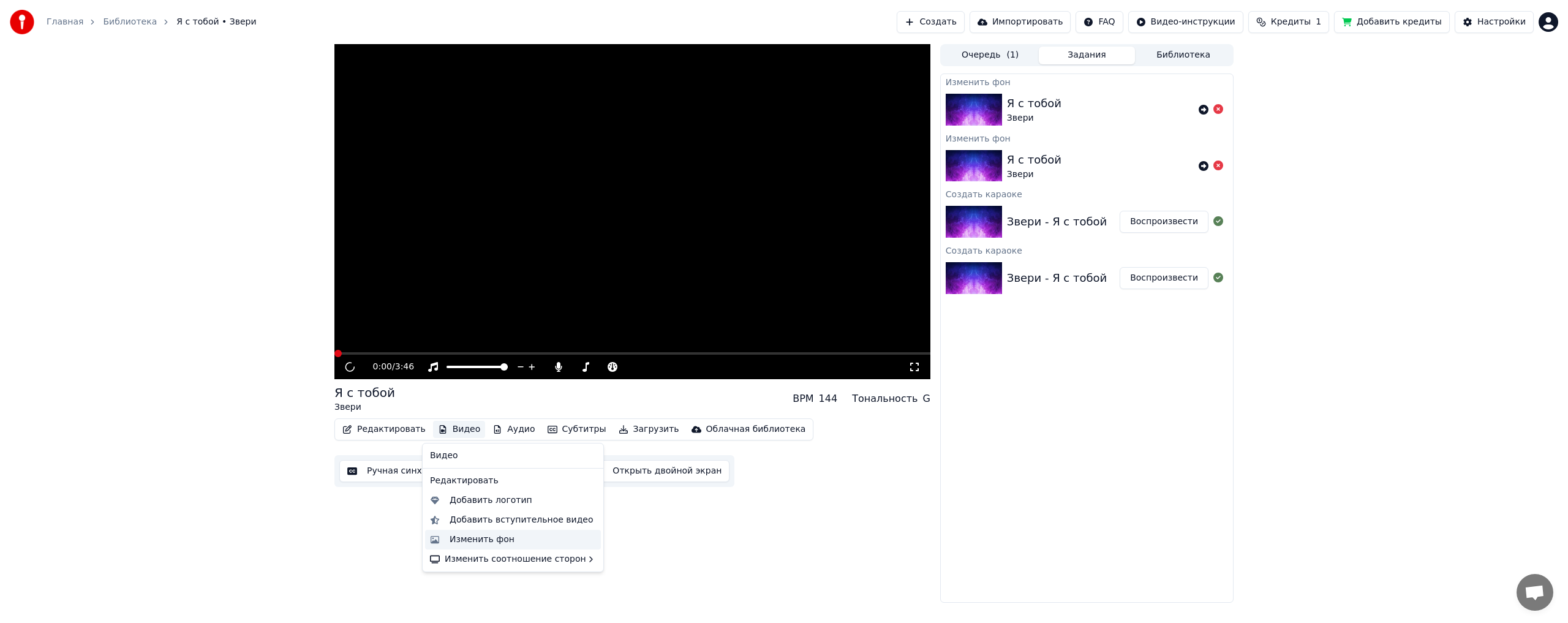
click at [482, 541] on div "Изменить фон" at bounding box center [482, 540] width 65 height 12
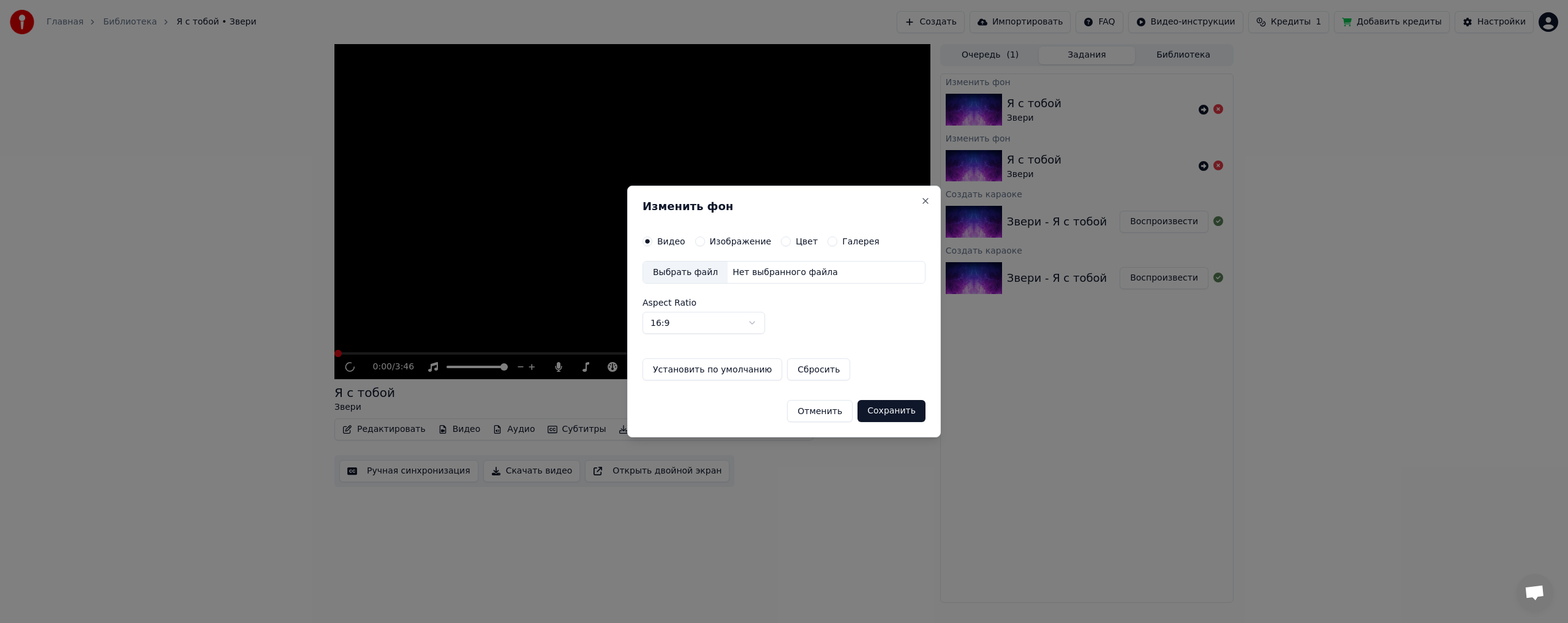
click at [743, 275] on div "Нет выбранного файла" at bounding box center [785, 272] width 115 height 12
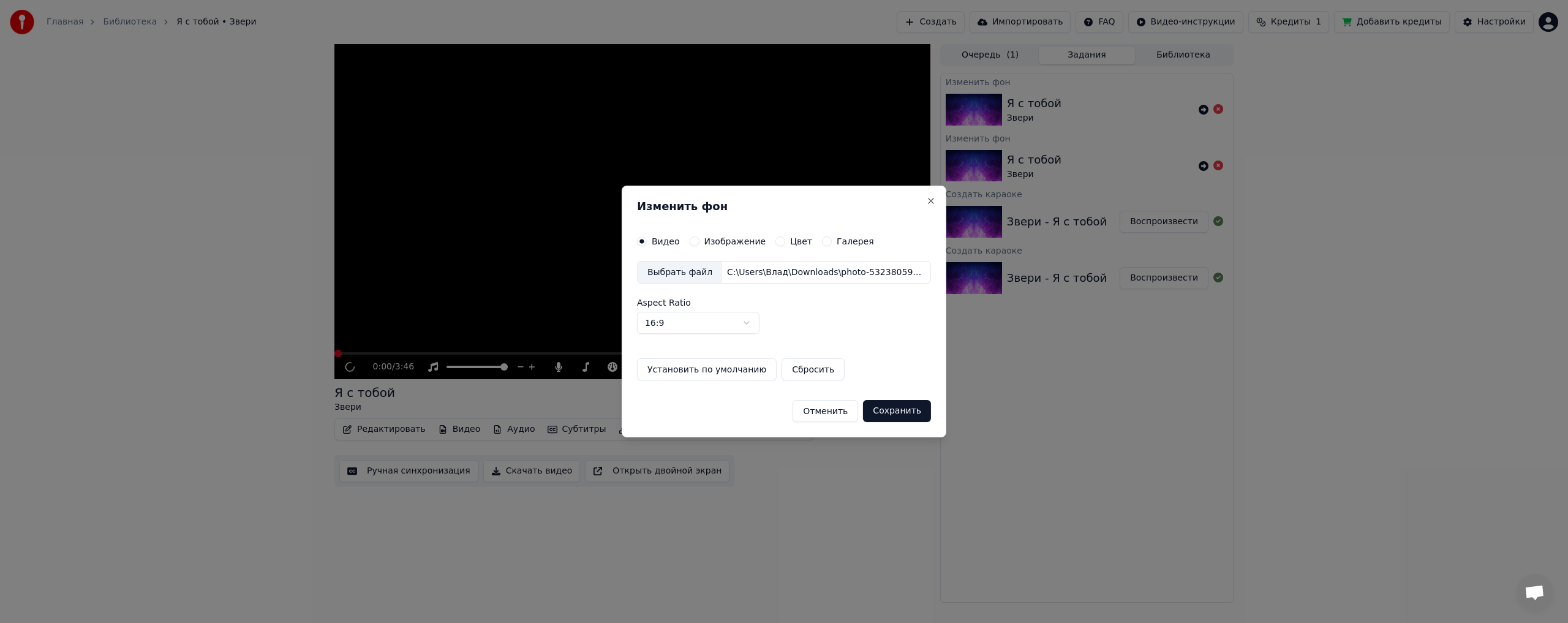
click at [893, 415] on button "Сохранить" at bounding box center [897, 411] width 68 height 22
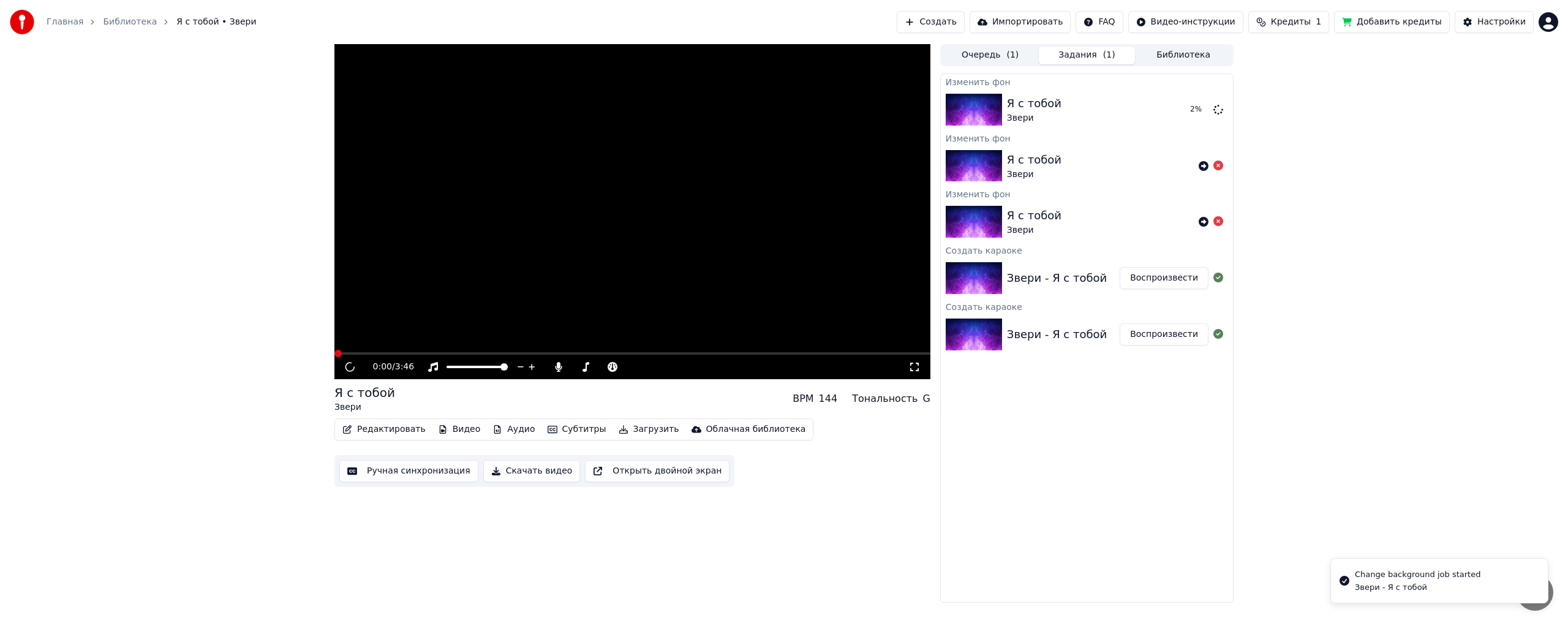
click at [128, 16] on div "Главная Библиотека Я с тобой • Звери" at bounding box center [133, 22] width 247 height 25
click at [1220, 22] on html "Главная Библиотека Я с тобой • Звери Создать Импортировать FAQ Видео-инструкции…" at bounding box center [784, 311] width 1568 height 623
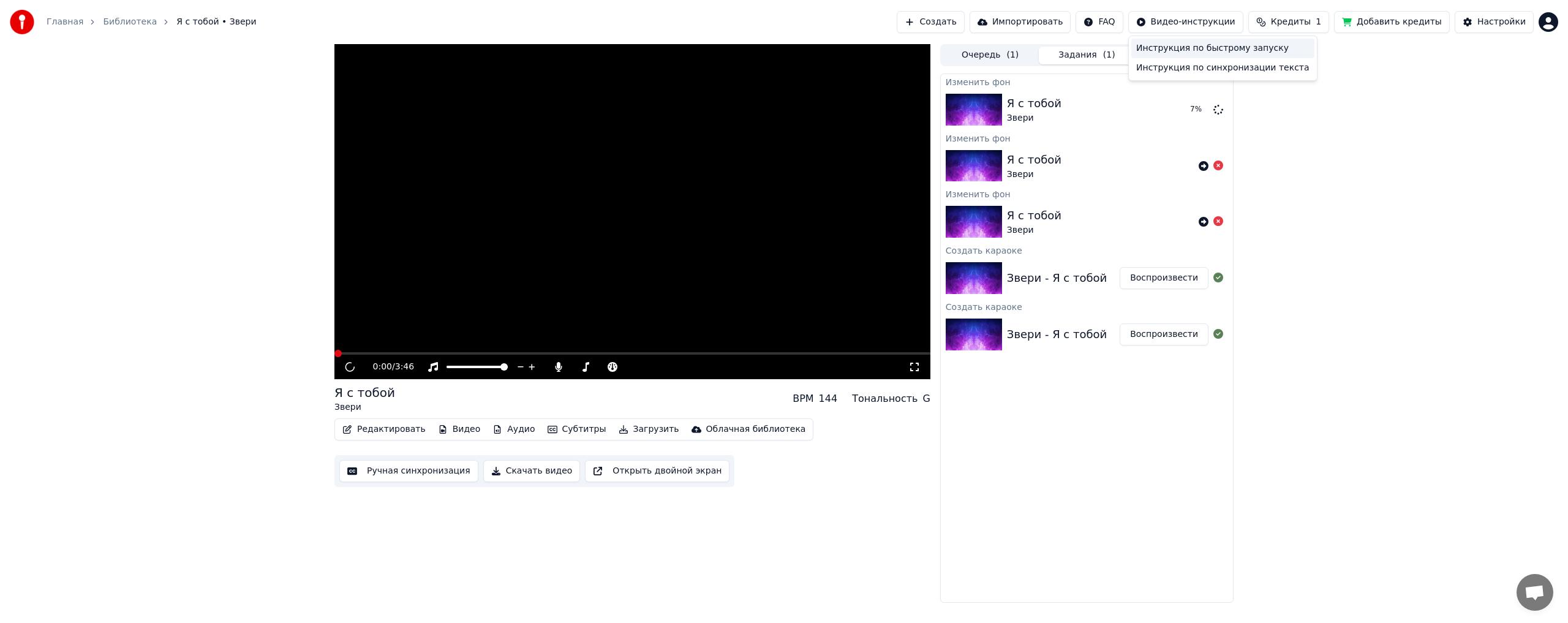
click at [1233, 44] on div "Инструкция по быстрому запуску" at bounding box center [1222, 48] width 183 height 20
click at [1301, 26] on span "Кредиты" at bounding box center [1291, 21] width 40 height 12
click at [1331, 214] on div "0:00 / 3:46 Я с тобой Звери BPM 144 Тональность G Редактировать Видео Аудио Суб…" at bounding box center [784, 324] width 1568 height 559
